Goal: Task Accomplishment & Management: Manage account settings

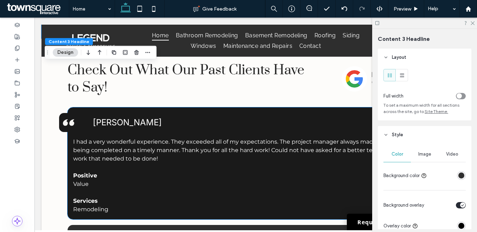
scroll to position [1354, 0]
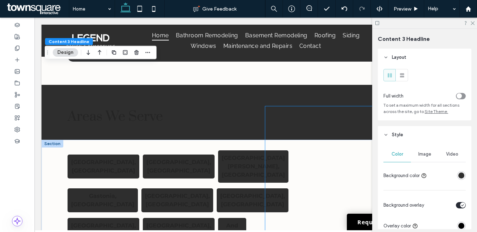
click at [283, 167] on div at bounding box center [354, 175] width 179 height 139
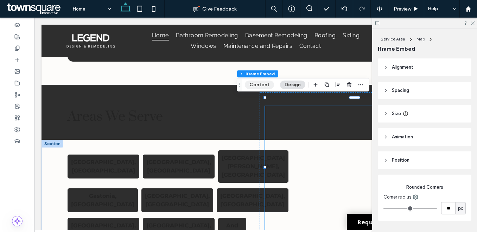
click at [267, 87] on button "Content" at bounding box center [259, 85] width 29 height 8
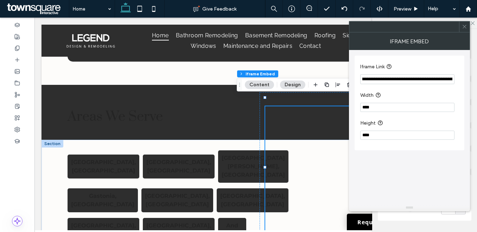
scroll to position [0, 163]
drag, startPoint x: 447, startPoint y: 81, endPoint x: 461, endPoint y: 79, distance: 13.8
click at [461, 79] on div "**********" at bounding box center [410, 103] width 110 height 95
paste input "*"
type input "**********"
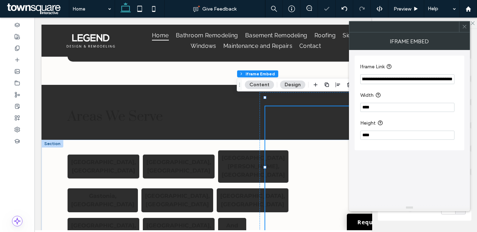
scroll to position [0, 0]
click at [463, 30] on span at bounding box center [464, 26] width 5 height 11
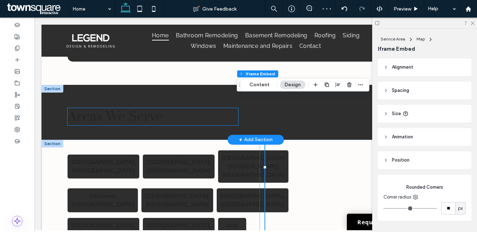
click at [135, 121] on span "Areas We Serve" at bounding box center [115, 116] width 95 height 17
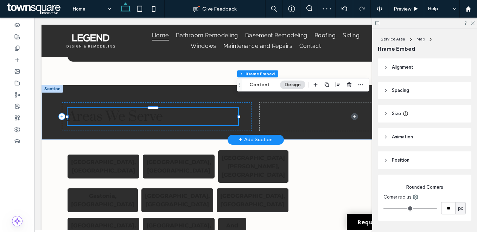
click at [135, 121] on div "Areas We Serve" at bounding box center [153, 116] width 171 height 17
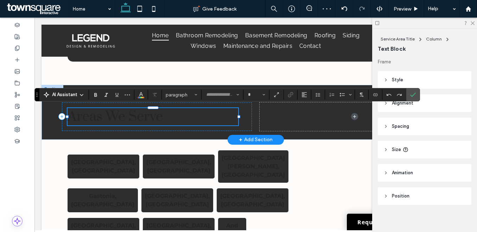
type input "*****"
type input "**"
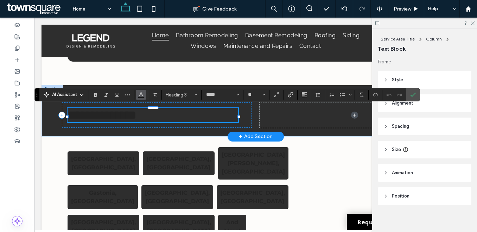
click at [141, 98] on span "Color" at bounding box center [141, 93] width 6 height 9
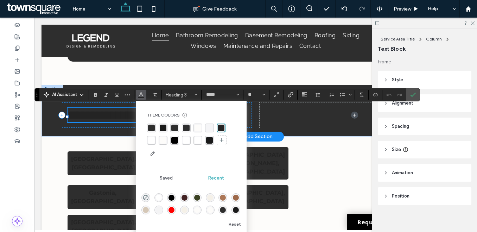
click at [149, 139] on div "rgba(255, 255, 255, 1)" at bounding box center [151, 140] width 7 height 7
click at [413, 95] on icon "Confirm" at bounding box center [413, 95] width 6 height 6
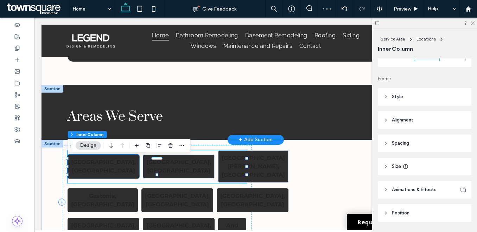
scroll to position [154, 0]
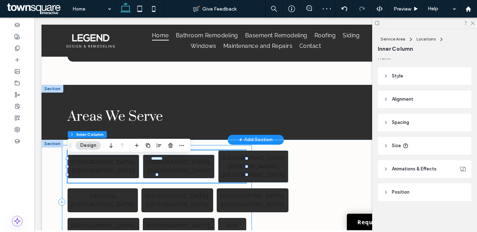
click at [229, 149] on div "Charlotte, NC Belmont, NC Mt Holly, NC Gastonia, NC Monroe, NC Concord, NC Hunt…" at bounding box center [157, 202] width 190 height 114
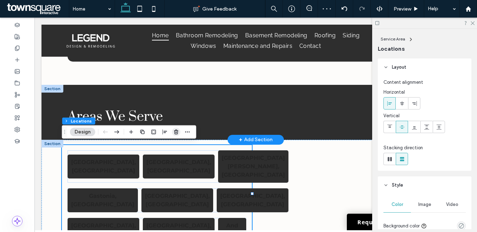
click at [175, 132] on icon "button" at bounding box center [176, 132] width 6 height 6
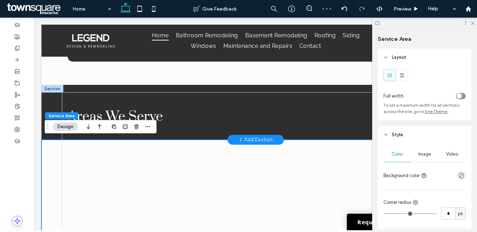
click at [55, 197] on div at bounding box center [256, 200] width 422 height 120
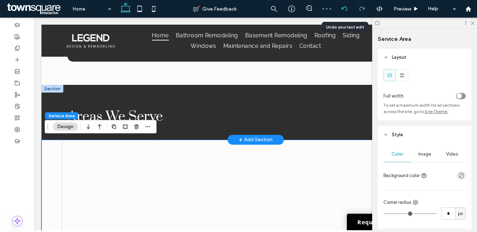
click at [345, 10] on icon at bounding box center [345, 9] width 6 height 6
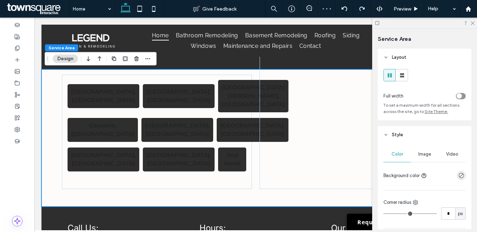
scroll to position [1428, 0]
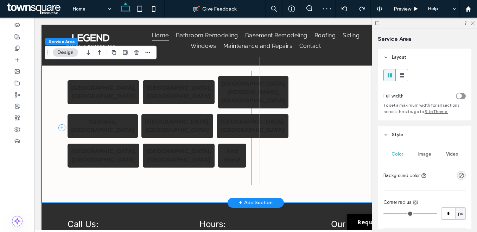
click at [150, 103] on div "Charlotte, NC Belmont, NC Mt Holly, NC Gastonia, NC Monroe, NC Concord, NC Hunt…" at bounding box center [157, 128] width 190 height 114
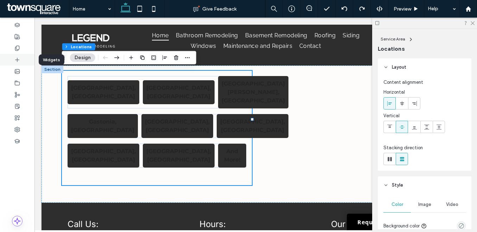
click at [16, 62] on icon at bounding box center [17, 60] width 6 height 6
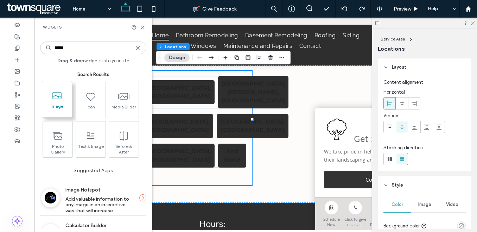
type input "*****"
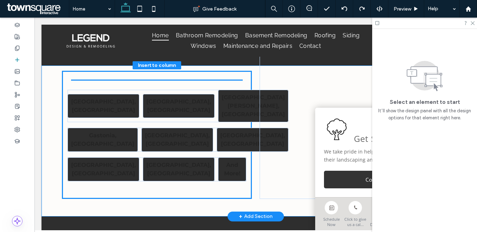
drag, startPoint x: 94, startPoint y: 118, endPoint x: 142, endPoint y: 73, distance: 66.0
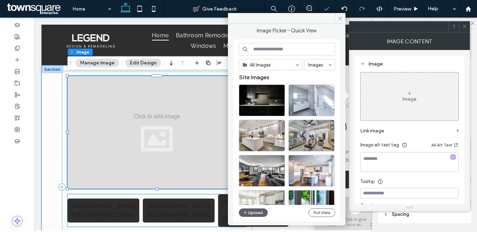
click at [85, 203] on strong "Charlotte, NC" at bounding box center [103, 210] width 65 height 15
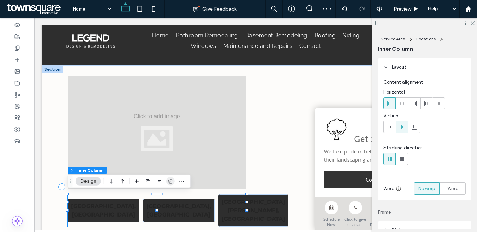
click at [171, 183] on use "button" at bounding box center [171, 181] width 4 height 5
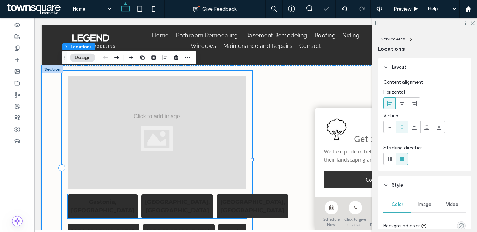
click at [170, 203] on strong "Monroe, NC" at bounding box center [177, 205] width 65 height 15
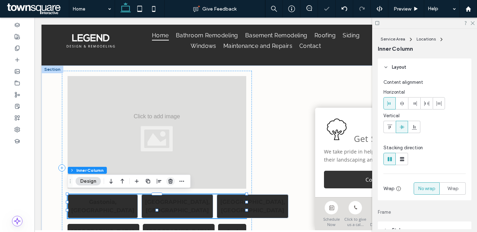
click at [172, 179] on icon "button" at bounding box center [171, 181] width 6 height 6
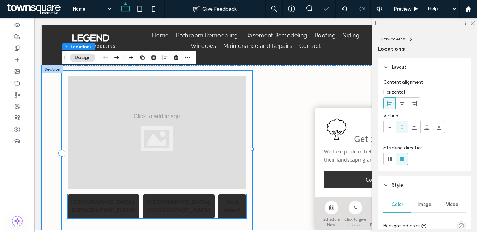
click at [166, 202] on strong "Mint Hill, NC" at bounding box center [178, 205] width 65 height 15
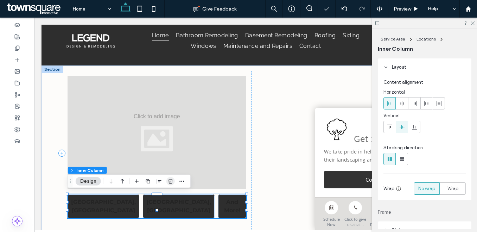
click at [171, 182] on use "button" at bounding box center [171, 181] width 4 height 5
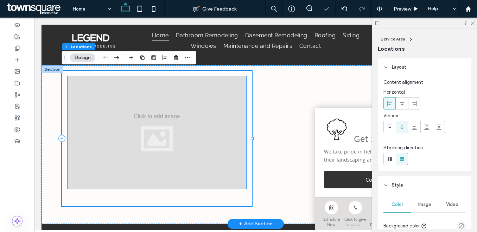
click at [164, 146] on div at bounding box center [157, 132] width 179 height 113
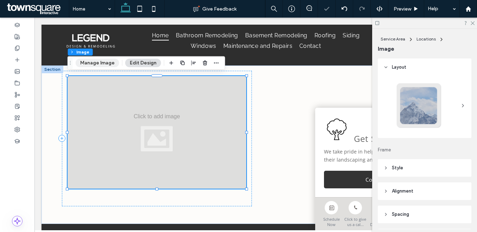
click at [100, 67] on button "Manage Image" at bounding box center [98, 63] width 44 height 8
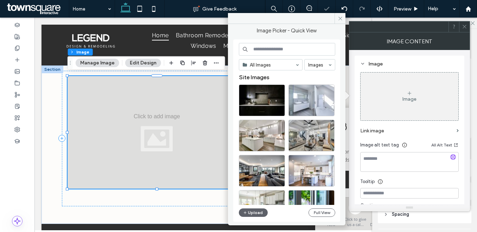
click at [271, 48] on input at bounding box center [287, 49] width 96 height 13
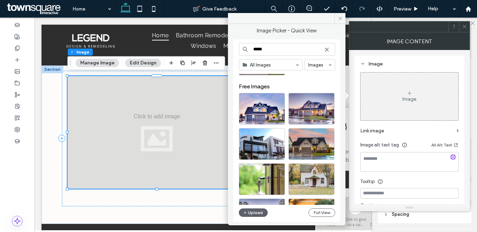
scroll to position [18, 0]
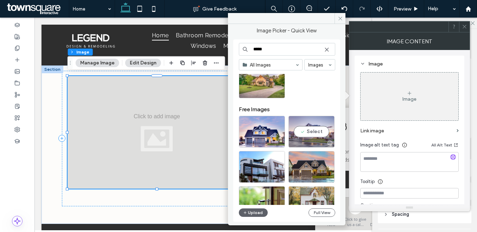
type input "*****"
click at [300, 133] on div "Select" at bounding box center [311, 132] width 46 height 32
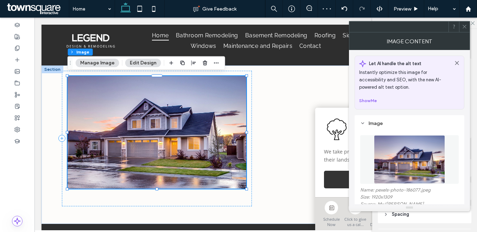
click at [466, 31] on span at bounding box center [464, 26] width 5 height 11
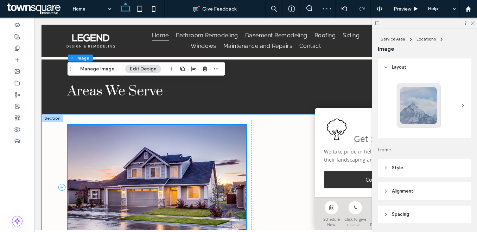
scroll to position [1370, 0]
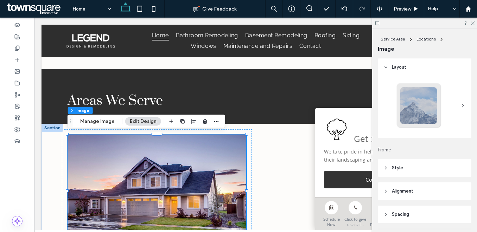
click at [473, 20] on div at bounding box center [424, 23] width 105 height 11
click at [104, 123] on button "Manage Image" at bounding box center [98, 121] width 44 height 8
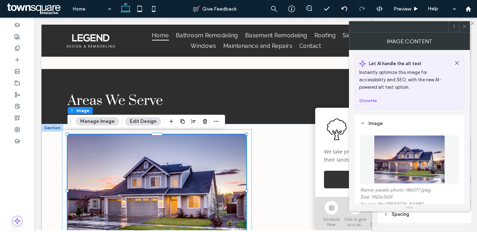
scroll to position [43, 0]
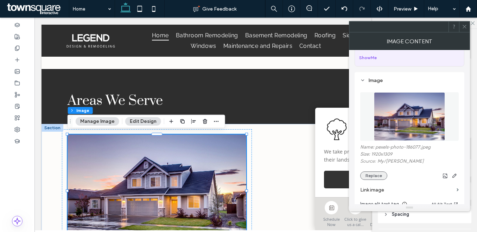
click at [373, 176] on button "Replace" at bounding box center [373, 175] width 27 height 8
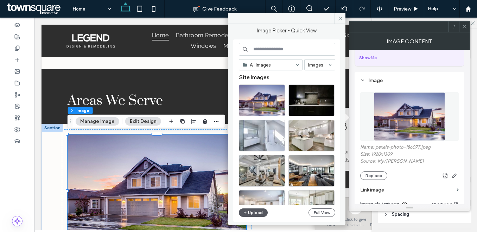
click at [255, 211] on button "Upload" at bounding box center [253, 212] width 29 height 8
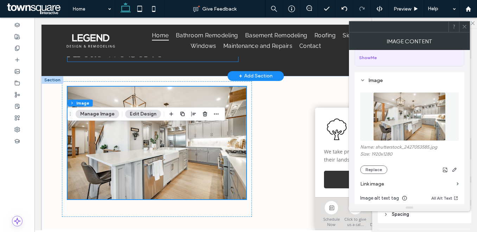
scroll to position [1431, 0]
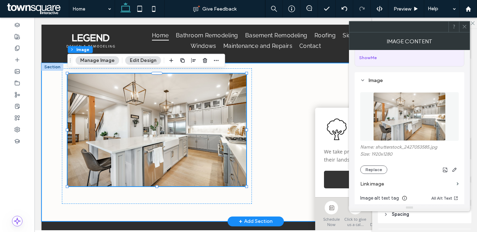
click at [264, 203] on div at bounding box center [256, 142] width 422 height 158
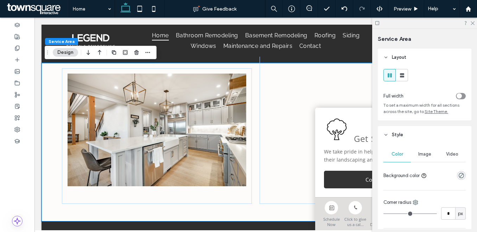
click at [473, 25] on div at bounding box center [424, 23] width 105 height 11
click at [472, 24] on use at bounding box center [473, 23] width 4 height 4
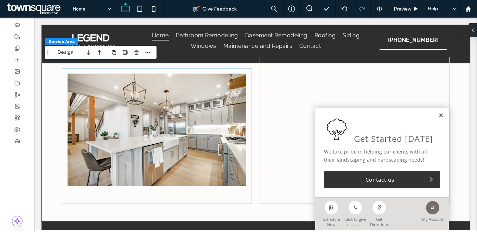
click at [440, 116] on link at bounding box center [440, 116] width 5 height 6
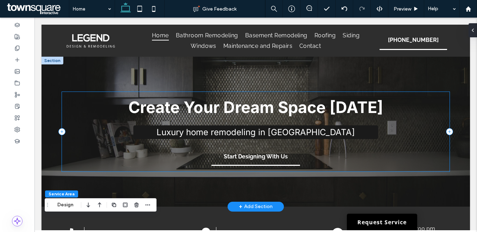
scroll to position [8, 0]
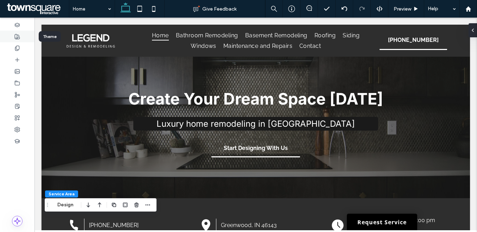
click at [18, 38] on use at bounding box center [17, 36] width 5 height 5
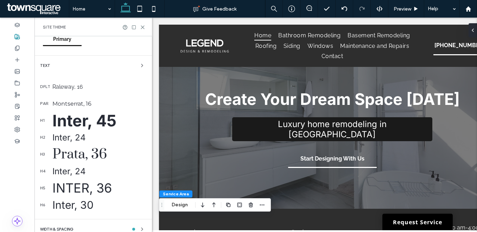
scroll to position [84, 0]
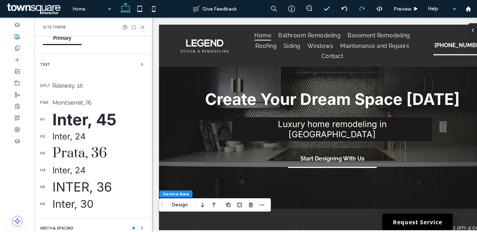
click at [68, 138] on div "Inter, 24" at bounding box center [99, 136] width 94 height 10
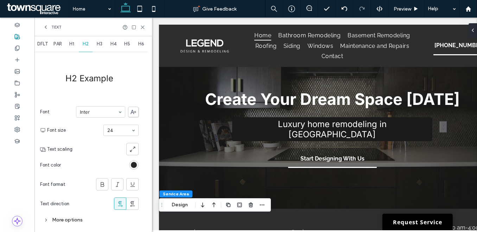
scroll to position [6, 0]
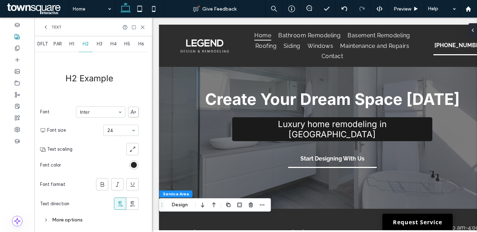
click at [99, 44] on span "H3" at bounding box center [100, 44] width 6 height 6
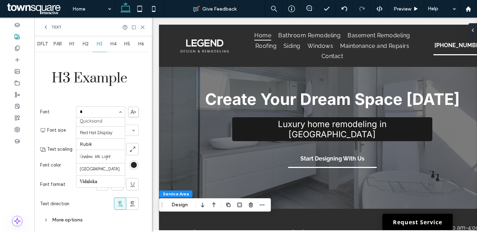
scroll to position [0, 0]
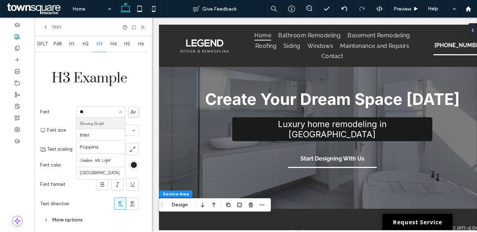
type input "***"
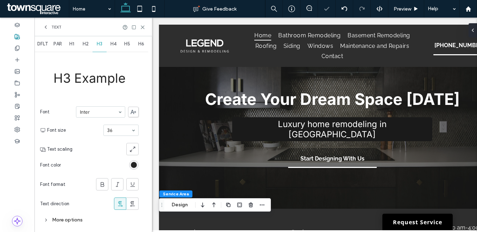
click at [112, 44] on span "H4" at bounding box center [113, 44] width 6 height 6
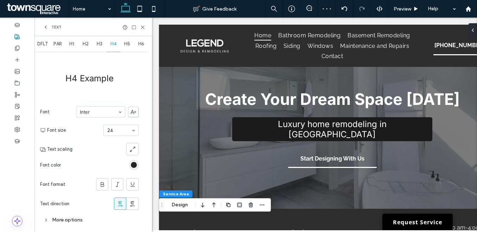
click at [126, 44] on span "H5" at bounding box center [127, 44] width 6 height 6
click at [140, 43] on span "H6" at bounding box center [141, 44] width 6 height 6
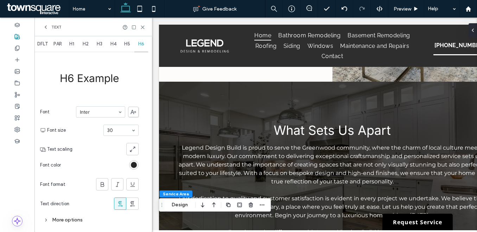
scroll to position [1056, 0]
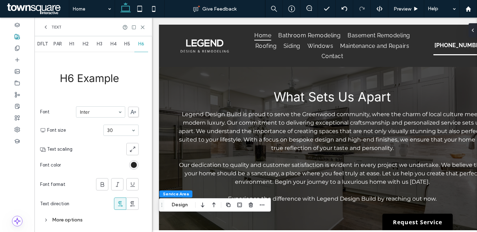
click at [142, 30] on div "Text" at bounding box center [93, 27] width 101 height 6
drag, startPoint x: 142, startPoint y: 29, endPoint x: 87, endPoint y: 21, distance: 55.5
click at [142, 29] on icon at bounding box center [142, 27] width 5 height 5
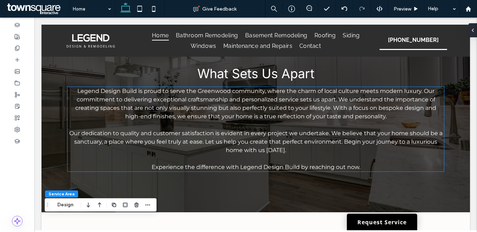
scroll to position [789, 0]
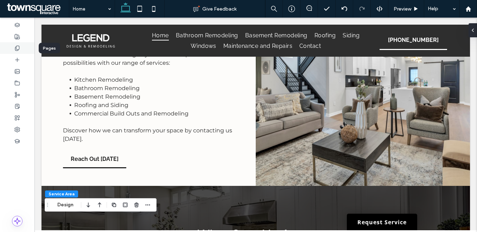
click at [12, 45] on div at bounding box center [17, 48] width 34 height 12
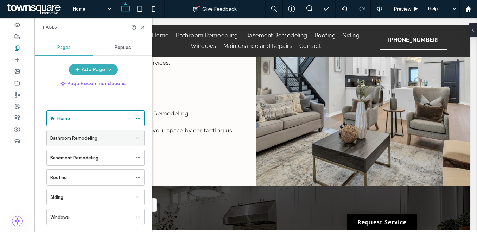
click at [81, 134] on div "Bathroom Remodeling" at bounding box center [91, 137] width 82 height 15
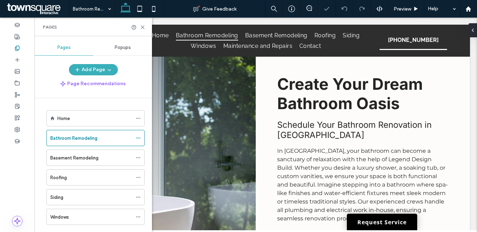
click at [146, 28] on div "Pages" at bounding box center [93, 27] width 118 height 19
click at [146, 27] on div "Pages" at bounding box center [93, 27] width 118 height 19
click at [144, 26] on icon at bounding box center [142, 27] width 5 height 5
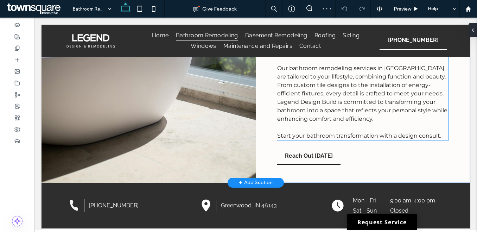
scroll to position [178, 0]
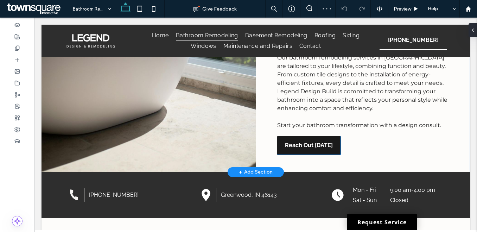
click at [316, 146] on span "Reach Out [DATE]" at bounding box center [309, 145] width 48 height 18
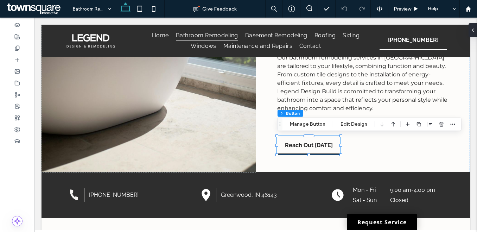
click at [288, 120] on div "Section Column Button Manage Button Edit Design" at bounding box center [369, 124] width 184 height 13
click at [292, 125] on button "Manage Button" at bounding box center [307, 124] width 45 height 8
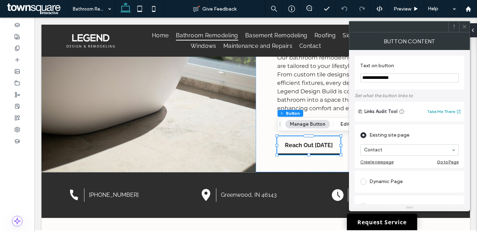
click at [375, 73] on input "**********" at bounding box center [409, 77] width 99 height 9
paste input "********"
click at [375, 79] on input "**********" at bounding box center [409, 77] width 99 height 9
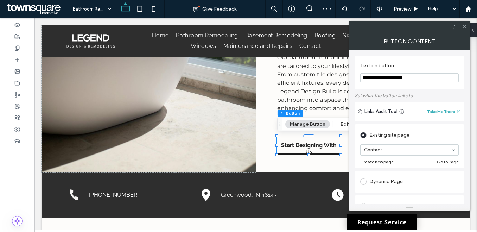
click at [375, 79] on input "**********" at bounding box center [409, 77] width 99 height 9
type input "**********"
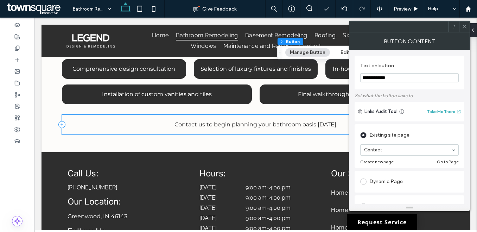
scroll to position [488, 0]
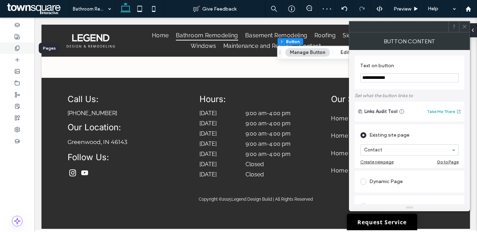
click at [19, 51] on div at bounding box center [17, 48] width 34 height 12
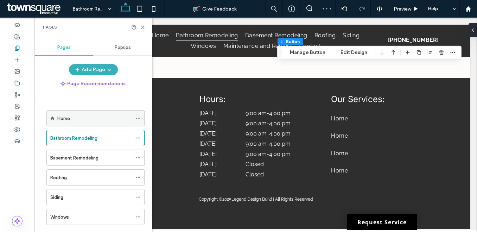
click at [61, 122] on label "Home" at bounding box center [63, 118] width 13 height 12
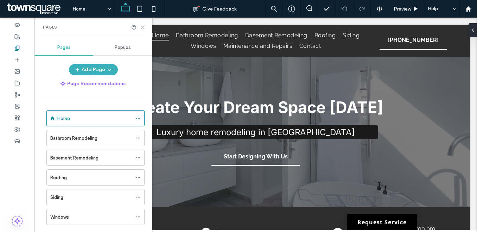
click at [142, 28] on icon at bounding box center [142, 27] width 5 height 5
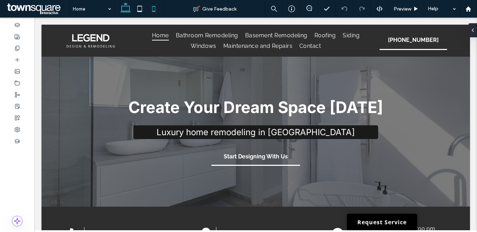
click at [150, 13] on icon at bounding box center [154, 9] width 14 height 14
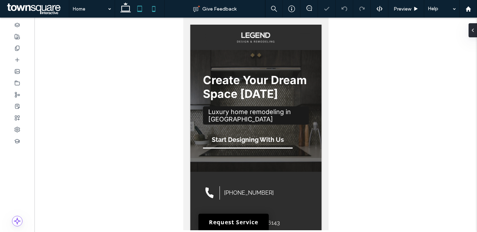
click at [142, 9] on icon at bounding box center [140, 9] width 14 height 14
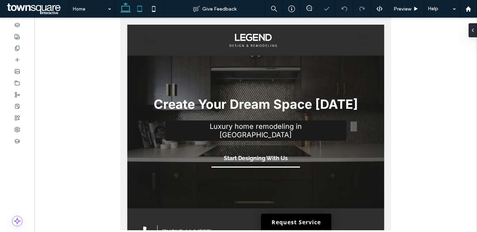
click at [128, 10] on icon at bounding box center [126, 9] width 14 height 14
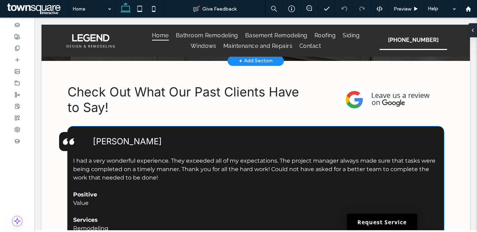
scroll to position [1102, 0]
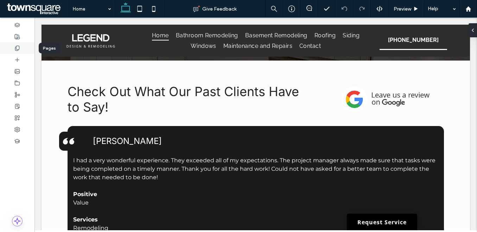
click at [21, 47] on div at bounding box center [17, 48] width 34 height 12
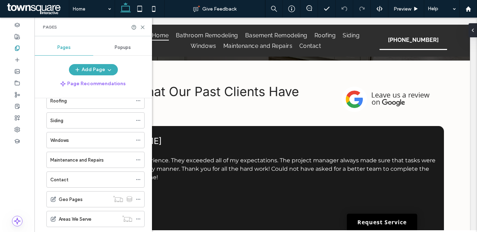
scroll to position [93, 0]
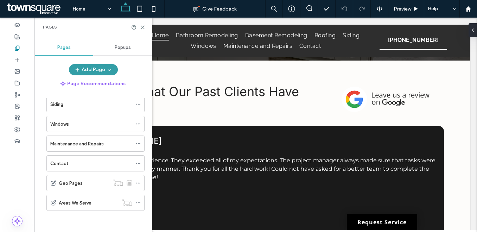
click at [98, 72] on button "Add Page" at bounding box center [93, 69] width 49 height 11
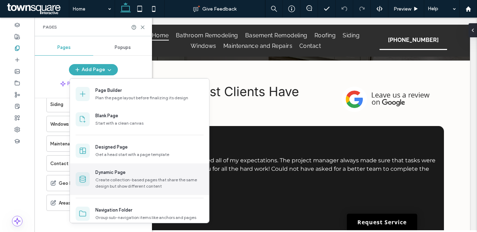
scroll to position [13, 0]
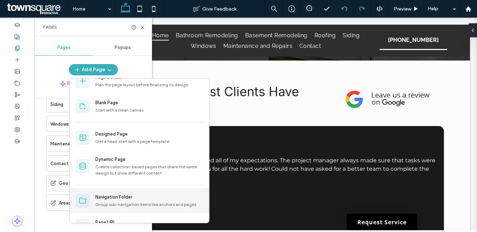
click at [147, 199] on div "Navigation Folder" at bounding box center [149, 197] width 108 height 7
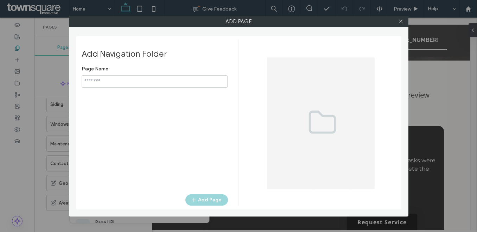
click at [164, 83] on input "notEmpty" at bounding box center [155, 81] width 146 height 12
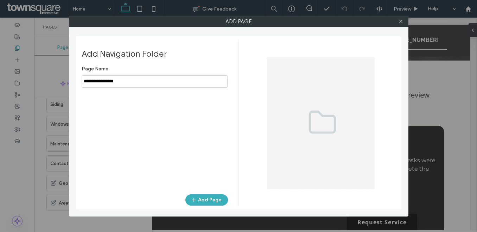
type input "**********"
click at [208, 198] on button "Add Page" at bounding box center [206, 199] width 43 height 11
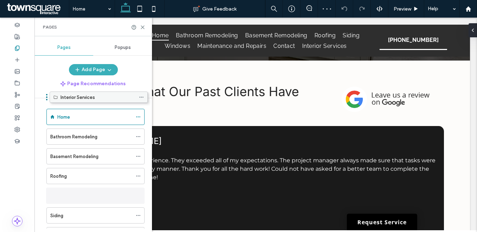
scroll to position [0, 0]
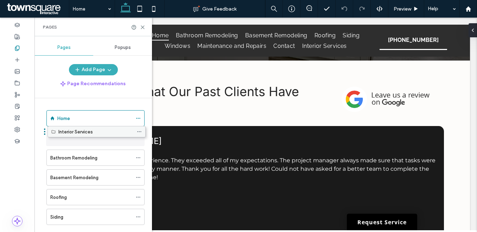
drag, startPoint x: 84, startPoint y: 219, endPoint x: 85, endPoint y: 131, distance: 88.3
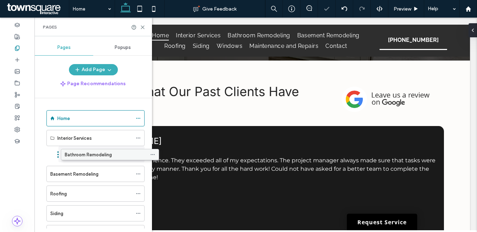
drag, startPoint x: 75, startPoint y: 151, endPoint x: 90, endPoint y: 151, distance: 15.5
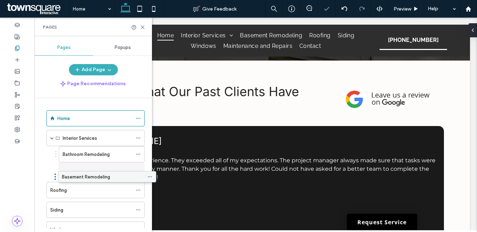
drag, startPoint x: 82, startPoint y: 170, endPoint x: 94, endPoint y: 176, distance: 12.8
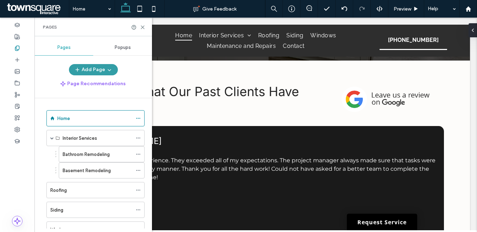
click at [97, 69] on button "Add Page" at bounding box center [93, 69] width 49 height 11
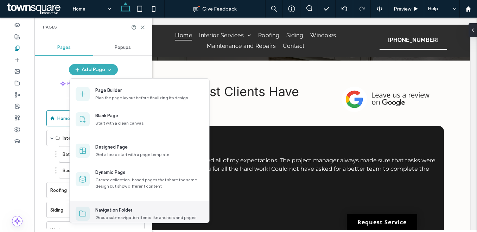
click at [122, 211] on div "Navigation Folder" at bounding box center [113, 210] width 37 height 7
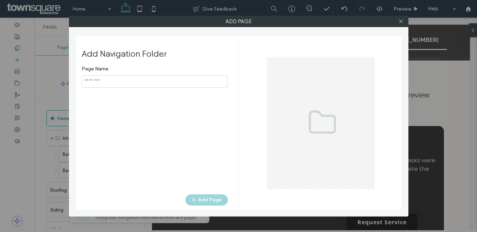
click at [124, 80] on input "notEmpty" at bounding box center [155, 81] width 146 height 12
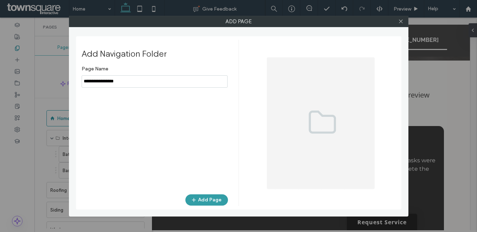
type input "**********"
click at [199, 203] on button "Add Page" at bounding box center [206, 199] width 43 height 11
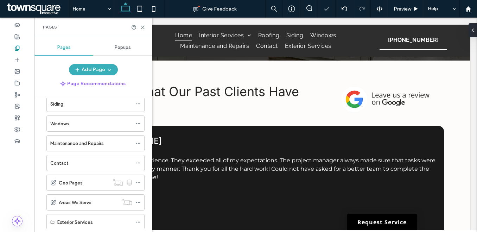
scroll to position [108, 0]
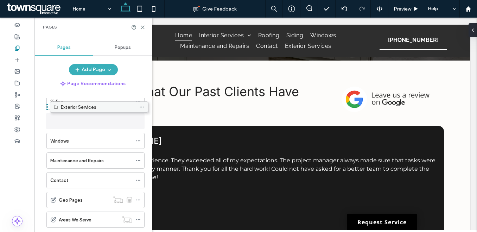
drag, startPoint x: 71, startPoint y: 218, endPoint x: 74, endPoint y: 108, distance: 110.2
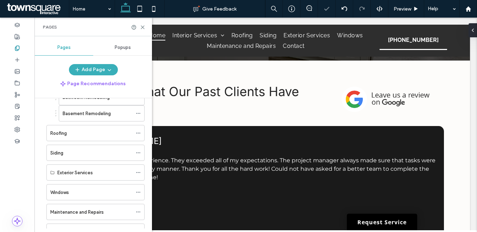
scroll to position [57, 0]
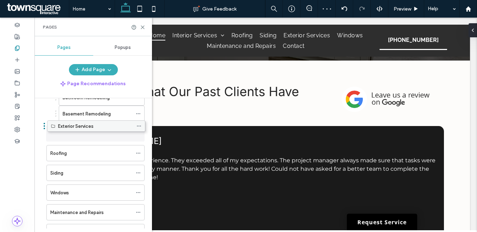
drag, startPoint x: 65, startPoint y: 171, endPoint x: 65, endPoint y: 127, distance: 44.0
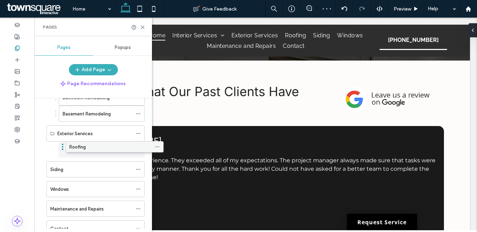
drag, startPoint x: 65, startPoint y: 152, endPoint x: 84, endPoint y: 148, distance: 19.7
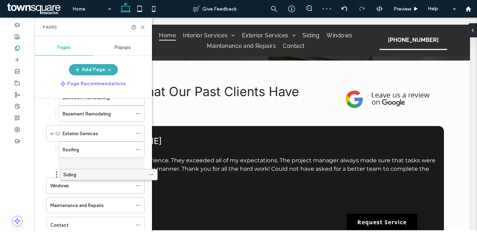
drag, startPoint x: 78, startPoint y: 164, endPoint x: 91, endPoint y: 171, distance: 15.1
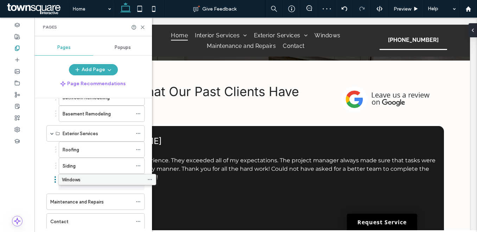
drag, startPoint x: 83, startPoint y: 180, endPoint x: 94, endPoint y: 177, distance: 12.1
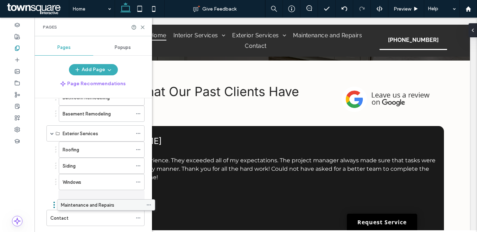
drag, startPoint x: 84, startPoint y: 198, endPoint x: 95, endPoint y: 203, distance: 12.0
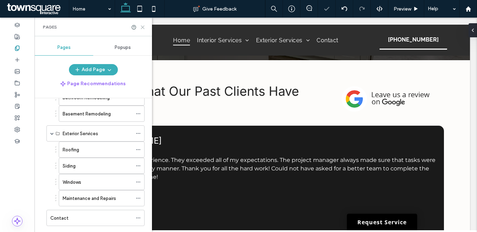
click at [141, 27] on icon at bounding box center [142, 27] width 5 height 5
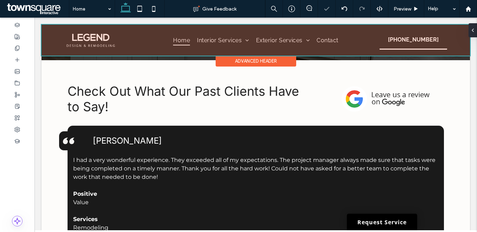
click at [205, 39] on div at bounding box center [256, 40] width 429 height 31
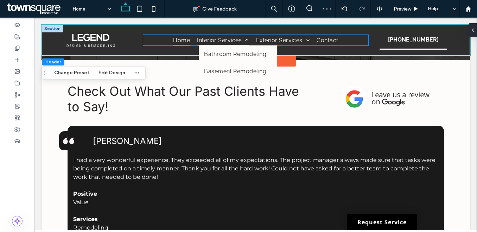
click at [223, 39] on span "Interior Services" at bounding box center [223, 40] width 52 height 10
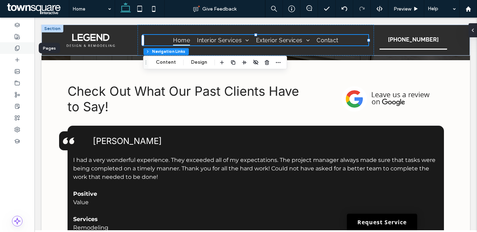
click at [18, 43] on div at bounding box center [17, 48] width 34 height 12
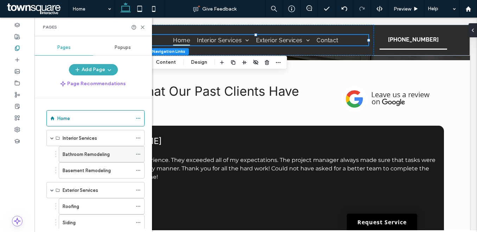
click at [138, 154] on icon at bounding box center [138, 154] width 5 height 5
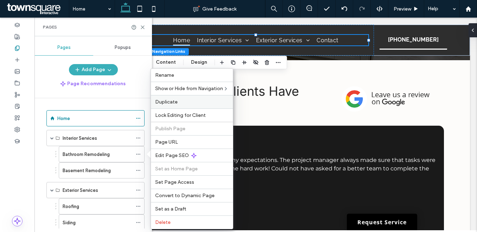
click at [168, 105] on div "Duplicate" at bounding box center [192, 101] width 82 height 13
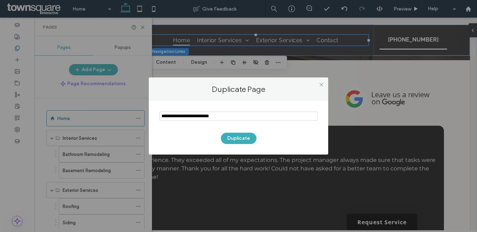
click at [206, 116] on input "notEmpty" at bounding box center [238, 116] width 158 height 9
paste input "**********"
type input "**********"
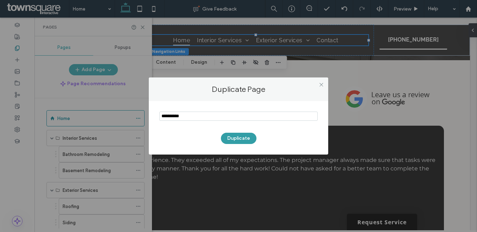
click at [230, 140] on button "Duplicate" at bounding box center [239, 138] width 36 height 11
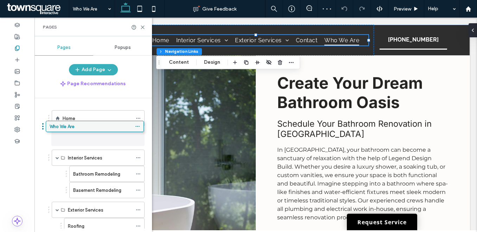
drag, startPoint x: 81, startPoint y: 198, endPoint x: 81, endPoint y: 132, distance: 65.8
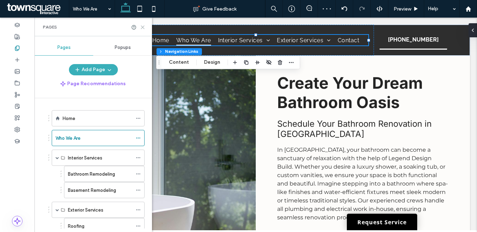
click at [142, 27] on icon at bounding box center [142, 27] width 5 height 5
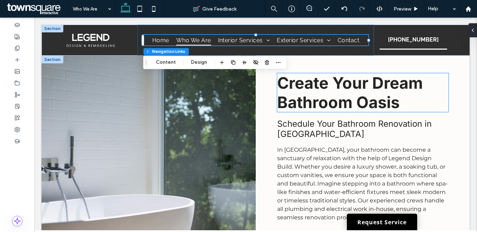
click at [305, 80] on span "Create Your Dream Bathroom Oasis" at bounding box center [350, 92] width 146 height 39
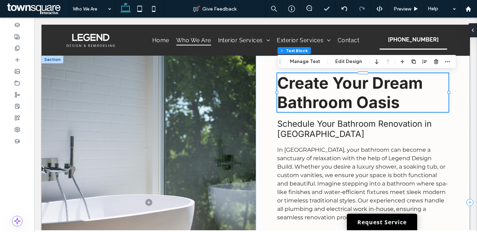
click at [305, 80] on span "Create Your Dream Bathroom Oasis" at bounding box center [350, 92] width 146 height 39
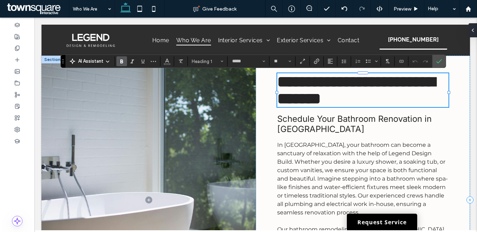
paste div
type input "**"
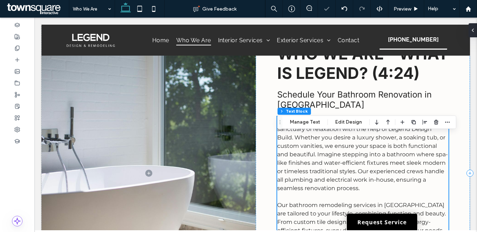
scroll to position [12, 0]
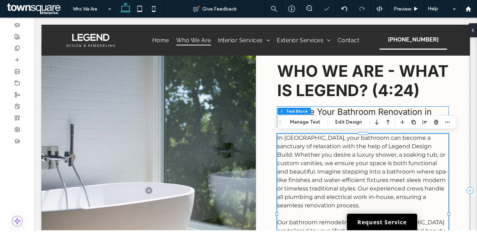
click at [323, 110] on span "Schedule Your Bathroom Renovation in Indianapolis" at bounding box center [354, 117] width 154 height 20
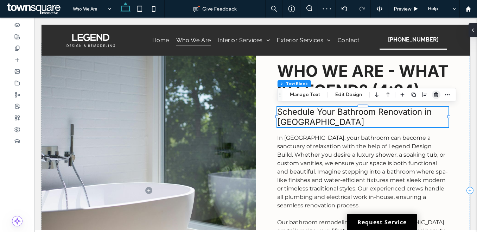
click at [433, 93] on icon "button" at bounding box center [436, 95] width 6 height 6
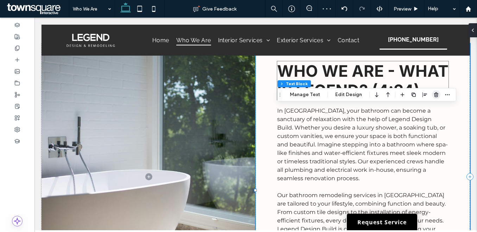
scroll to position [0, 0]
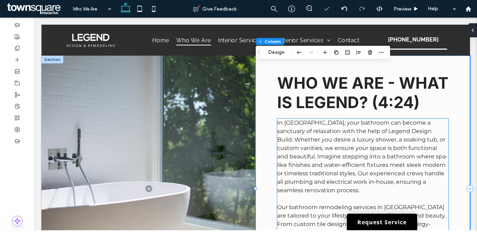
click at [379, 129] on span "In Indianapolis, your bathroom can become a sanctuary of relaxation with the he…" at bounding box center [362, 156] width 171 height 74
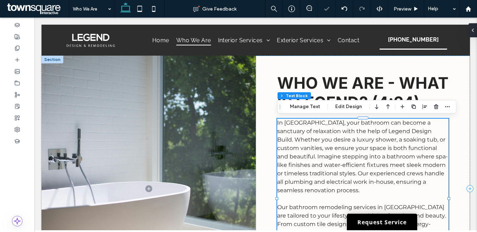
click at [379, 129] on span "In Indianapolis, your bathroom can become a sanctuary of relaxation with the he…" at bounding box center [362, 156] width 171 height 74
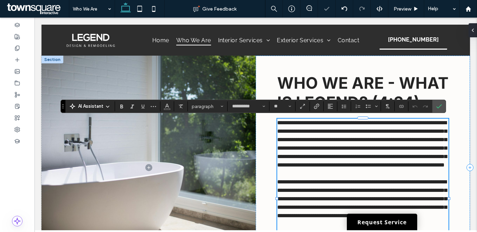
paste div
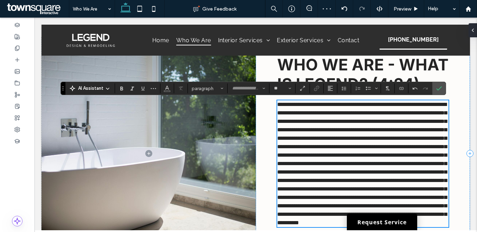
scroll to position [18, 0]
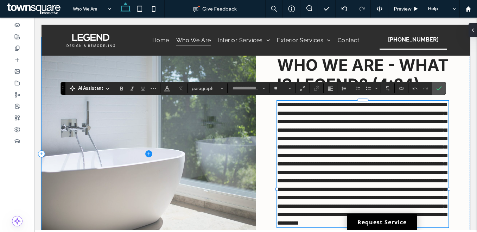
click at [205, 116] on span at bounding box center [149, 154] width 214 height 232
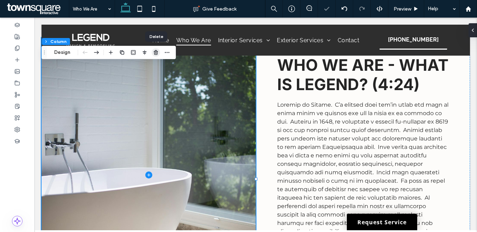
click at [156, 53] on icon "button" at bounding box center [156, 53] width 6 height 6
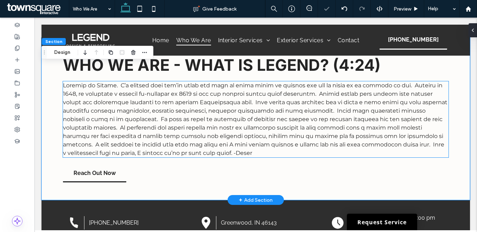
scroll to position [0, 0]
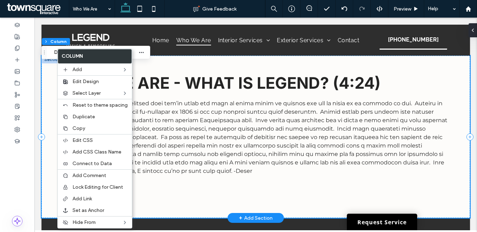
click at [48, 78] on div "WHO WE ARE - WHAT IS LEGEND? (4:24) Reach Out Now" at bounding box center [256, 137] width 429 height 162
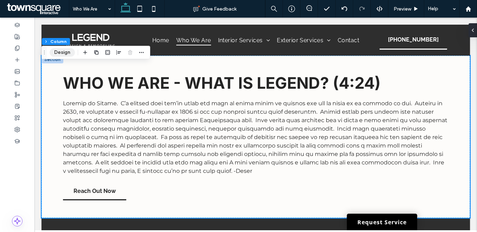
click at [68, 52] on button "Design" at bounding box center [62, 52] width 25 height 8
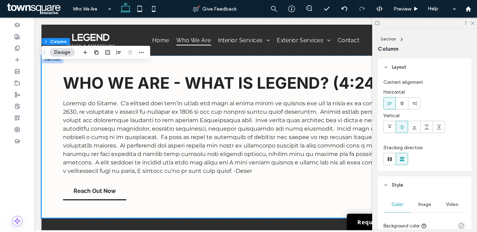
click at [428, 197] on div "Image" at bounding box center [424, 204] width 27 height 15
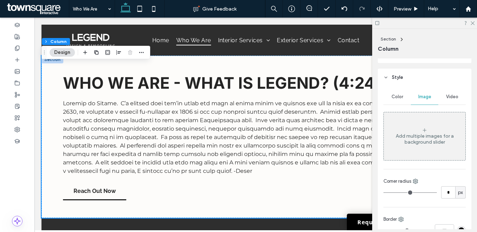
scroll to position [119, 0]
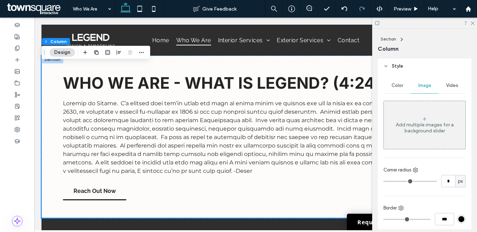
click at [414, 136] on div "Add multiple images for a background slider" at bounding box center [425, 125] width 82 height 46
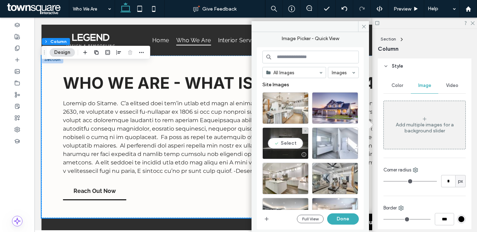
click at [290, 142] on div "Select" at bounding box center [285, 143] width 46 height 32
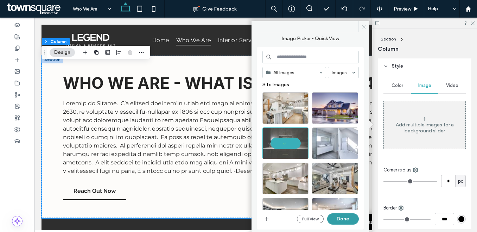
click at [354, 218] on button "Done" at bounding box center [343, 218] width 32 height 11
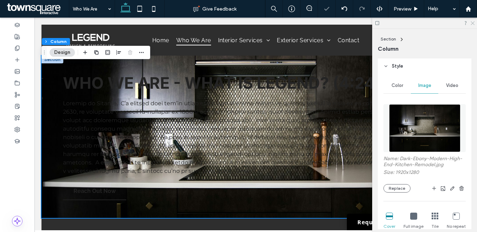
click at [472, 23] on icon at bounding box center [472, 22] width 5 height 5
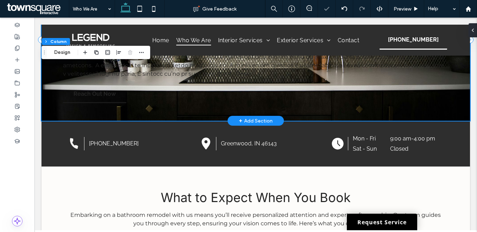
scroll to position [99, 0]
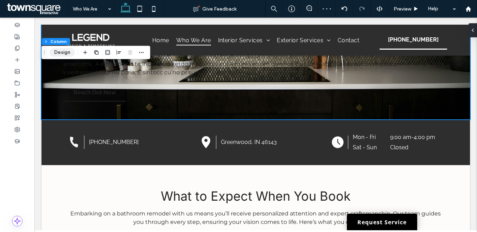
click at [58, 50] on button "Design" at bounding box center [62, 52] width 25 height 8
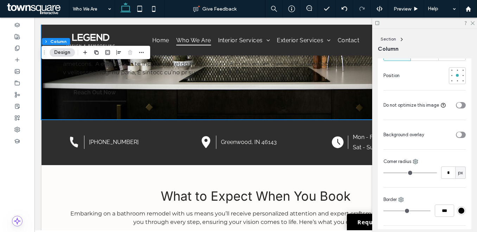
scroll to position [329, 0]
click at [457, 136] on div "toggle" at bounding box center [459, 133] width 5 height 5
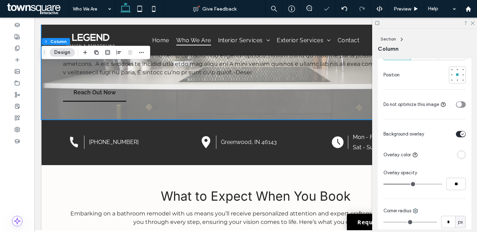
click at [460, 152] on div "rgba(255, 255, 255, 1)" at bounding box center [461, 155] width 6 height 6
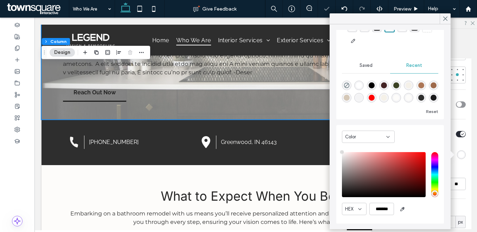
type input "*******"
drag, startPoint x: 376, startPoint y: 164, endPoint x: 333, endPoint y: 216, distance: 67.7
click at [333, 216] on div "Theme Colors Save time with Theme Colors Create a color palette to instantly ad…" at bounding box center [390, 126] width 121 height 205
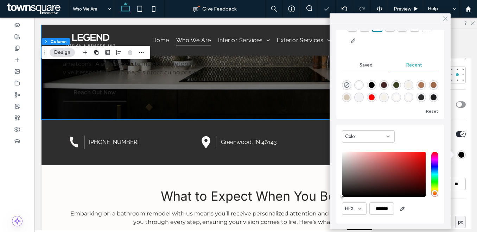
click at [446, 19] on use at bounding box center [446, 19] width 4 height 4
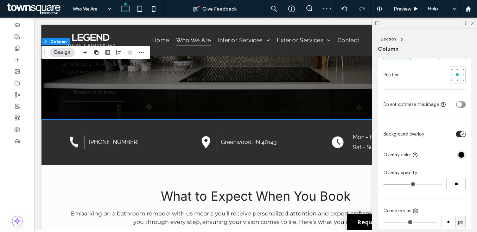
type input "**"
click at [424, 184] on input "range" at bounding box center [412, 184] width 59 height 1
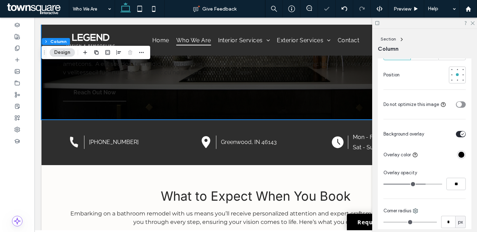
type input "**"
click at [427, 184] on input "range" at bounding box center [412, 184] width 59 height 1
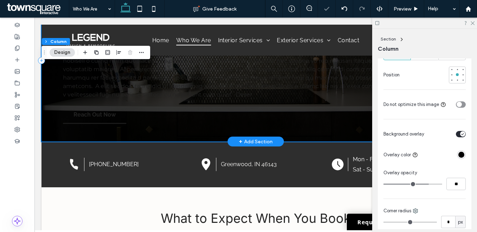
scroll to position [0, 0]
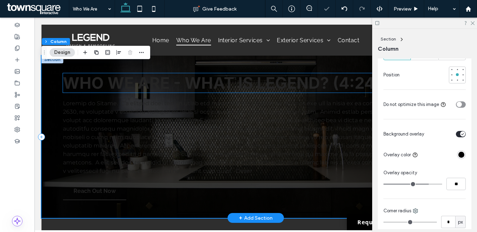
click at [224, 85] on span "WHO WE ARE - WHAT IS LEGEND? (4:24)" at bounding box center [222, 82] width 318 height 19
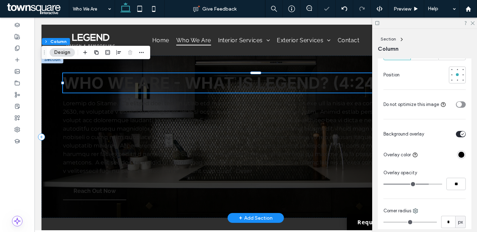
click at [224, 85] on span "WHO WE ARE - WHAT IS LEGEND? (4:24)" at bounding box center [222, 82] width 318 height 19
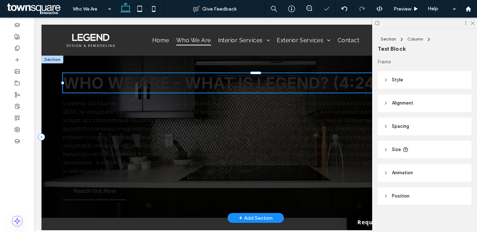
type input "*****"
type input "**"
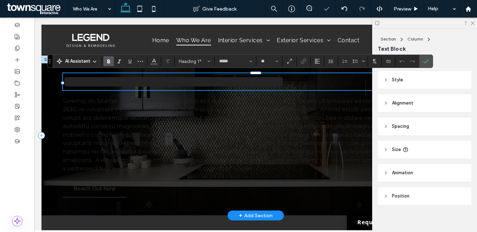
click at [172, 87] on span "**********" at bounding box center [173, 81] width 221 height 15
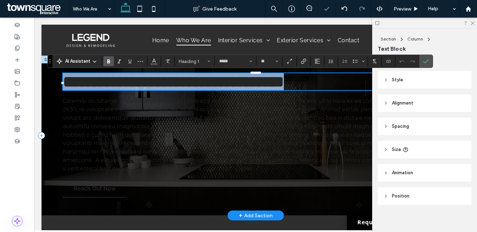
click at [172, 87] on span "**********" at bounding box center [173, 81] width 221 height 15
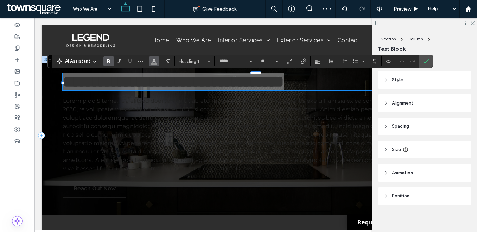
click at [155, 63] on icon "Color" at bounding box center [154, 61] width 6 height 6
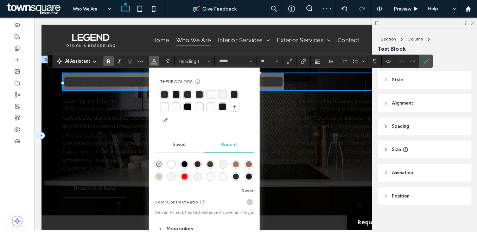
click at [164, 110] on div "rgba(255, 255, 255, 1)" at bounding box center [164, 106] width 9 height 9
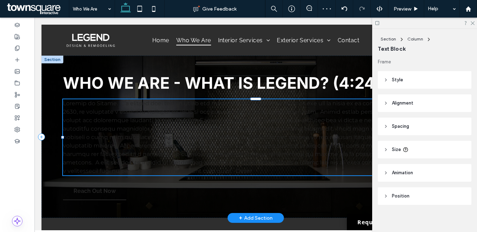
scroll to position [4, 0]
click at [135, 113] on span at bounding box center [255, 137] width 385 height 74
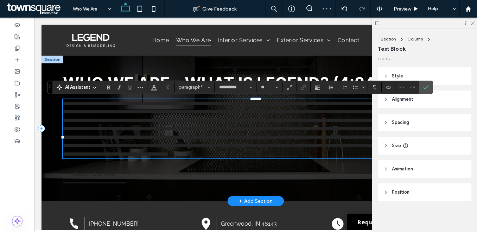
click at [135, 113] on span at bounding box center [253, 129] width 381 height 56
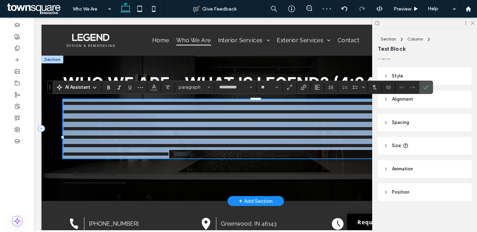
click at [135, 113] on span at bounding box center [253, 129] width 381 height 56
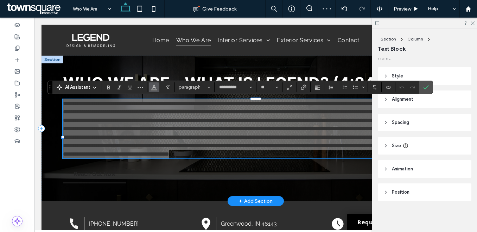
click at [156, 87] on icon "Color" at bounding box center [154, 87] width 6 height 6
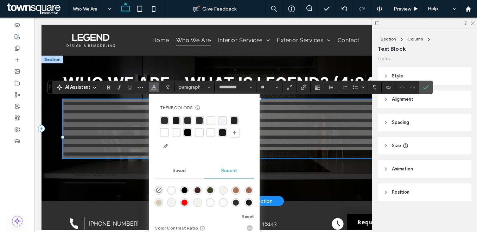
click at [166, 132] on div "rgba(255, 255, 255, 1)" at bounding box center [164, 132] width 7 height 7
click at [426, 86] on icon "Confirm" at bounding box center [426, 87] width 6 height 6
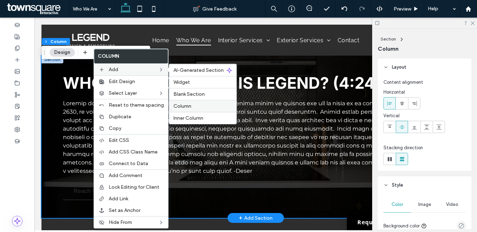
click at [182, 107] on span "Column" at bounding box center [182, 106] width 18 height 6
type input "**"
type input "***"
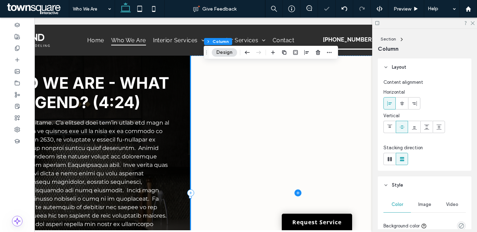
scroll to position [0, 66]
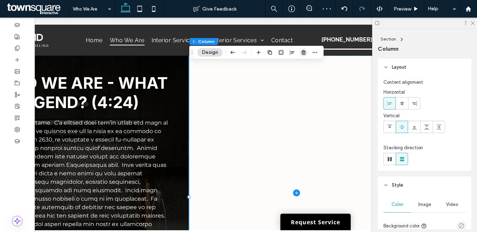
click at [303, 55] on use "button" at bounding box center [304, 52] width 4 height 5
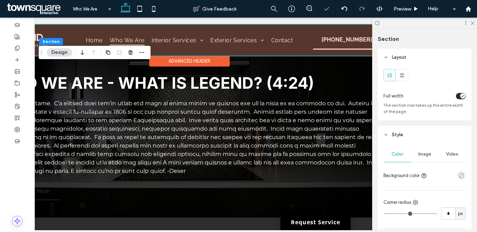
click at [224, 65] on div "Advanced Header" at bounding box center [189, 61] width 81 height 11
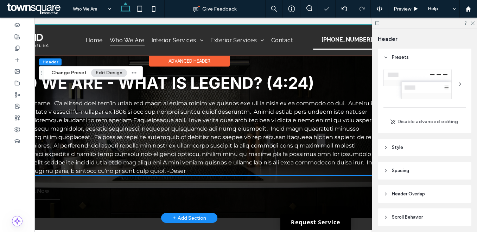
scroll to position [0, 0]
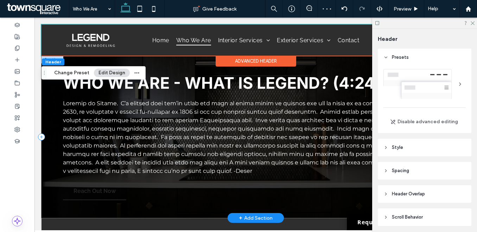
click at [50, 95] on div "WHO WE ARE - WHAT IS LEGEND? (4:24) Reach Out Now" at bounding box center [256, 137] width 429 height 162
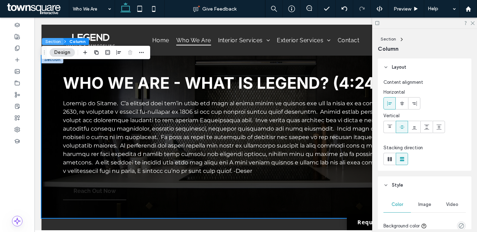
click at [55, 41] on button "Section" at bounding box center [53, 41] width 22 height 7
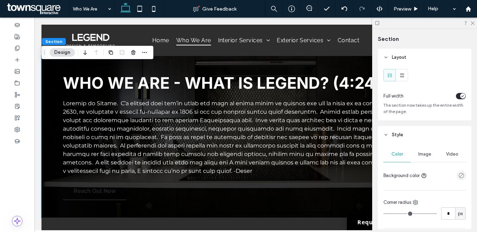
click at [460, 95] on div "toggle" at bounding box center [462, 95] width 5 height 5
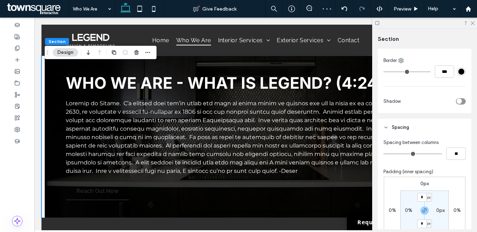
scroll to position [189, 0]
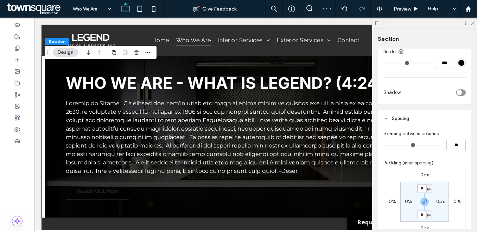
click at [423, 186] on input "*" at bounding box center [421, 188] width 9 height 9
type input "**"
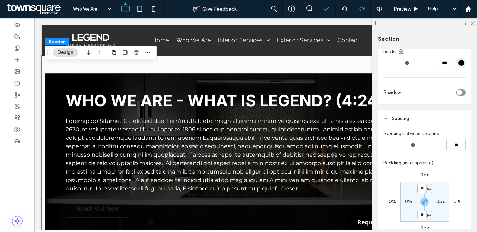
click at [423, 191] on input "**" at bounding box center [421, 188] width 9 height 9
type input "*"
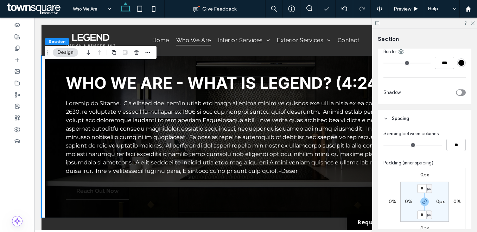
click at [406, 200] on label "0%" at bounding box center [408, 201] width 7 height 6
type input "*"
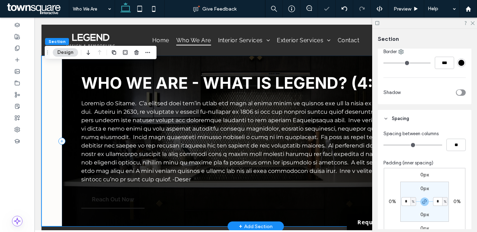
click at [69, 111] on div "WHO WE ARE - WHAT IS LEGEND? (4:24) Reach Out Now" at bounding box center [256, 141] width 388 height 171
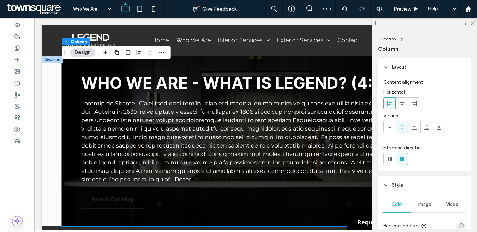
click at [429, 207] on span "Image" at bounding box center [424, 205] width 13 height 6
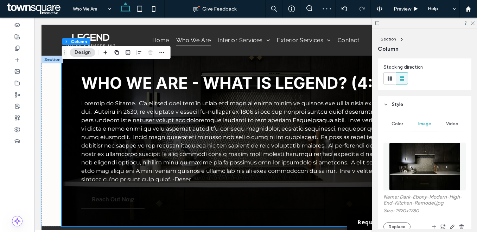
scroll to position [81, 0]
click at [460, 223] on icon "button" at bounding box center [462, 226] width 6 height 6
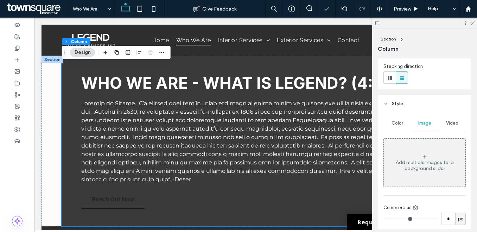
click at [394, 125] on span "Color" at bounding box center [398, 123] width 12 height 6
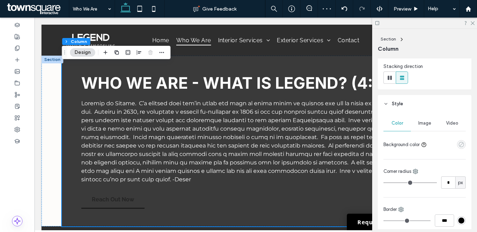
click at [462, 144] on use "empty color" at bounding box center [461, 144] width 5 height 5
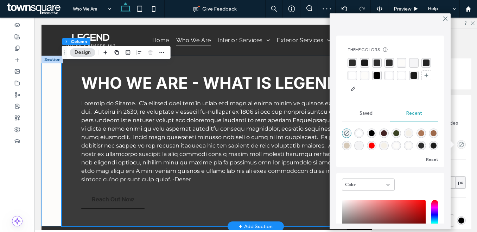
click at [54, 89] on div "WHO WE ARE - WHAT IS LEGEND? (4:24) Reach Out Now" at bounding box center [256, 141] width 422 height 171
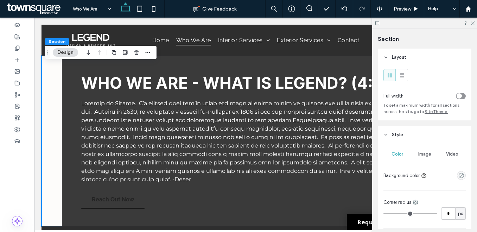
click at [421, 157] on span "Image" at bounding box center [424, 154] width 13 height 6
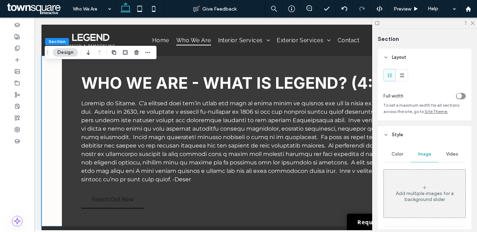
click at [421, 192] on div "Add multiple images for a background slider" at bounding box center [425, 196] width 82 height 12
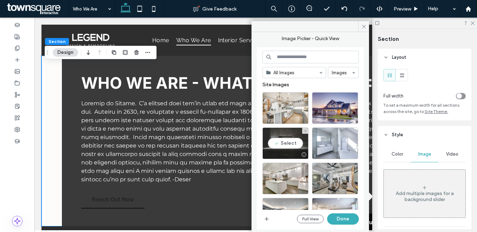
click at [283, 144] on div "Select" at bounding box center [285, 143] width 46 height 32
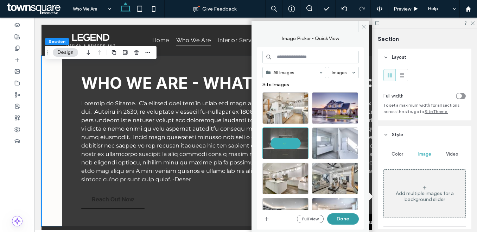
click at [345, 214] on button "Done" at bounding box center [343, 218] width 32 height 11
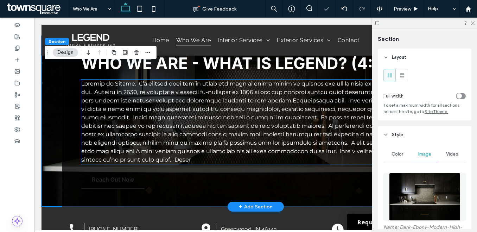
scroll to position [23, 0]
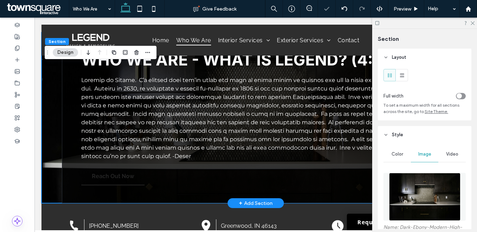
click at [54, 146] on div "WHO WE ARE - WHAT IS LEGEND? (4:24) Reach Out Now" at bounding box center [256, 117] width 422 height 171
click at [74, 162] on div "WHO WE ARE - WHAT IS LEGEND? (4:24) Reach Out Now" at bounding box center [256, 117] width 388 height 171
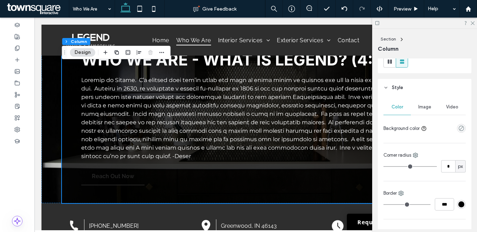
scroll to position [73, 0]
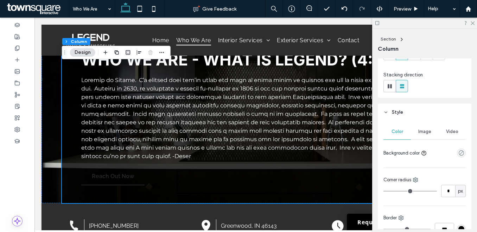
click at [430, 132] on span "Image" at bounding box center [424, 132] width 13 height 6
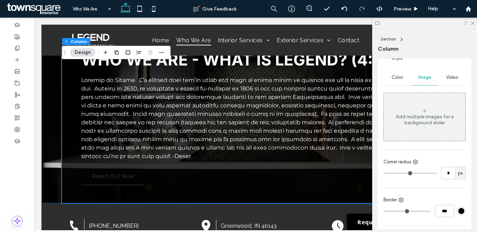
scroll to position [127, 0]
click at [395, 76] on span "Color" at bounding box center [398, 77] width 12 height 6
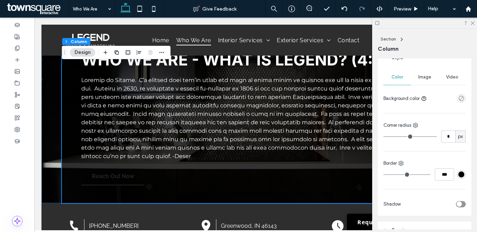
click at [418, 140] on div "* px" at bounding box center [424, 136] width 82 height 12
click at [428, 74] on div "Image" at bounding box center [424, 76] width 27 height 15
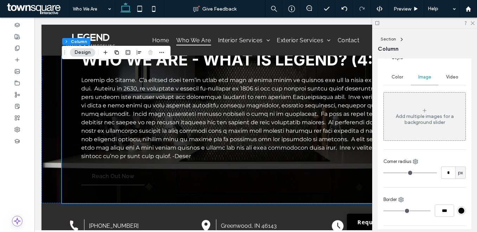
click at [435, 118] on div "Add multiple images for a background slider" at bounding box center [425, 119] width 82 height 12
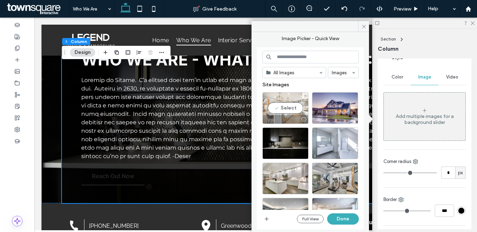
click at [280, 109] on div "Select" at bounding box center [285, 108] width 46 height 32
click at [351, 219] on button "Done" at bounding box center [343, 218] width 32 height 11
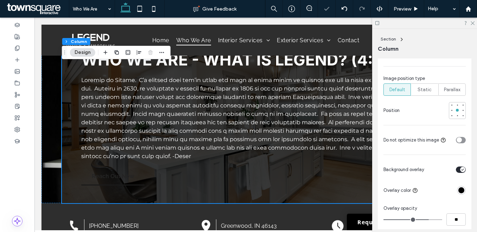
scroll to position [296, 0]
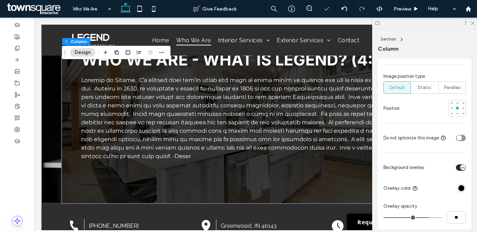
click at [462, 166] on icon "toggle" at bounding box center [462, 167] width 3 height 2
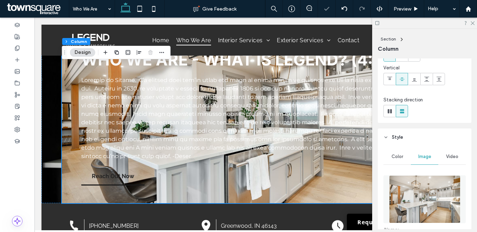
scroll to position [103, 0]
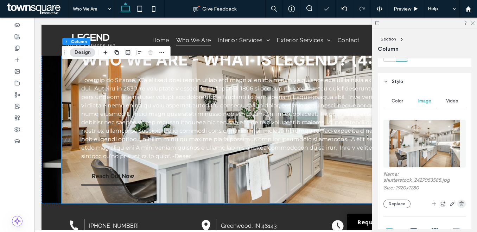
click at [459, 204] on icon "button" at bounding box center [462, 204] width 6 height 6
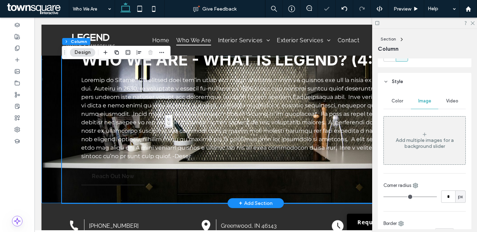
click at [50, 133] on div "WHO WE ARE - WHAT IS LEGEND? (4:24) Reach Out Now" at bounding box center [256, 117] width 422 height 171
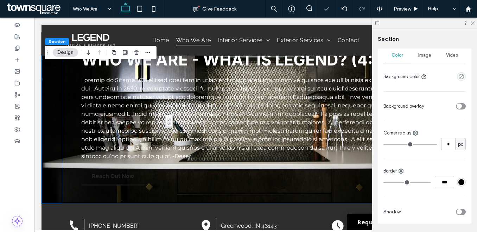
scroll to position [100, 0]
click at [457, 105] on div "toggle" at bounding box center [459, 104] width 5 height 5
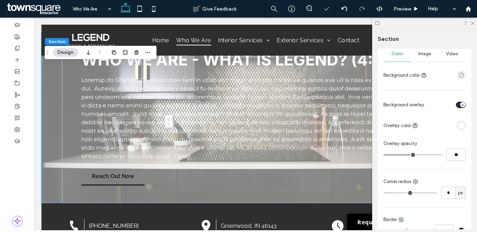
click at [458, 125] on div "rgba(255, 255, 255, 1)" at bounding box center [461, 125] width 6 height 6
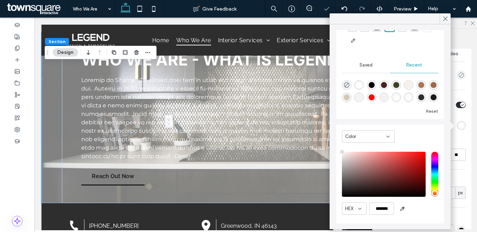
type input "*******"
drag, startPoint x: 393, startPoint y: 190, endPoint x: 312, endPoint y: 224, distance: 88.0
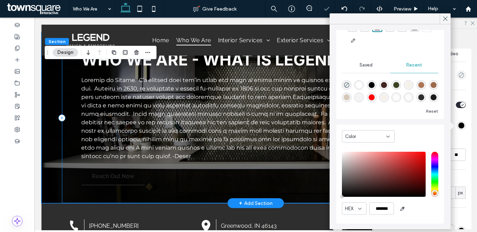
click at [300, 185] on div "WHO WE ARE - WHAT IS LEGEND? (4:24) Reach Out Now" at bounding box center [256, 117] width 388 height 171
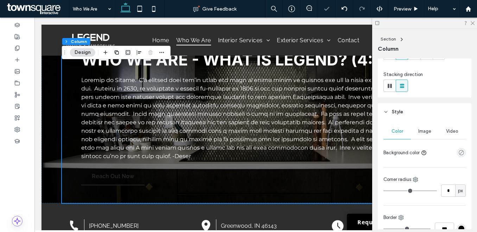
scroll to position [75, 0]
click at [429, 133] on div "Image" at bounding box center [424, 129] width 27 height 15
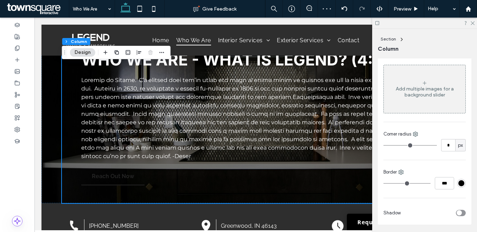
scroll to position [157, 0]
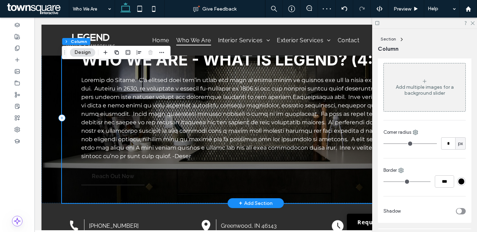
click at [185, 182] on div "WHO WE ARE - WHAT IS LEGEND? (4:24) Reach Out Now" at bounding box center [256, 117] width 388 height 171
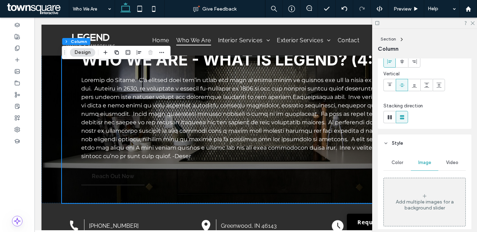
scroll to position [40, 0]
click at [398, 165] on span "Color" at bounding box center [398, 164] width 12 height 6
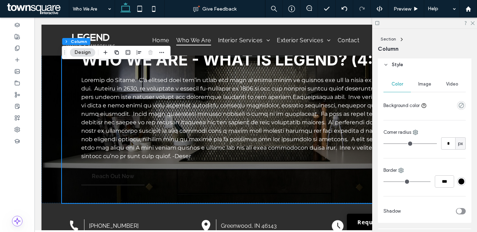
scroll to position [122, 0]
click at [421, 88] on div "Image" at bounding box center [424, 82] width 27 height 15
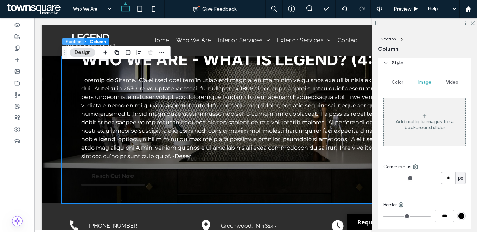
click at [74, 41] on button "Section" at bounding box center [73, 41] width 22 height 7
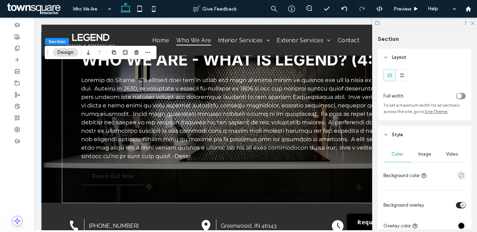
scroll to position [51, 0]
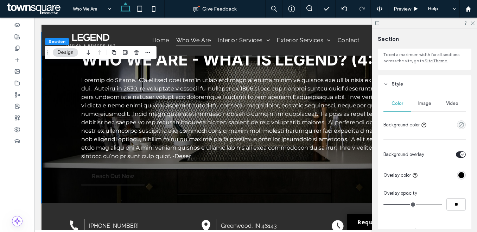
type input "**"
click at [423, 204] on input "range" at bounding box center [412, 204] width 59 height 1
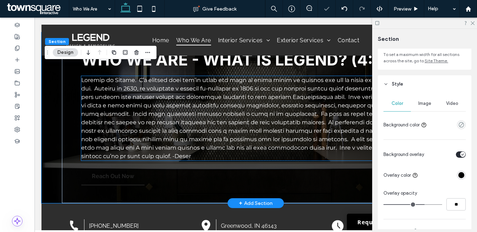
scroll to position [0, 0]
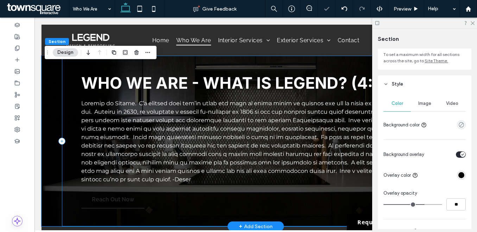
click at [75, 95] on div "WHO WE ARE - WHAT IS LEGEND? (4:24) Reach Out Now" at bounding box center [256, 141] width 388 height 171
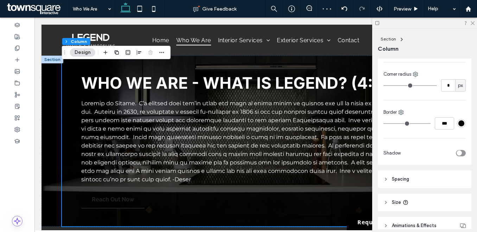
scroll to position [204, 0]
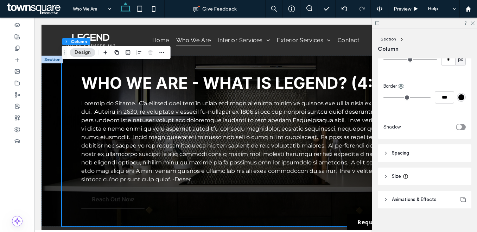
click at [430, 155] on header "Spacing" at bounding box center [425, 153] width 94 height 18
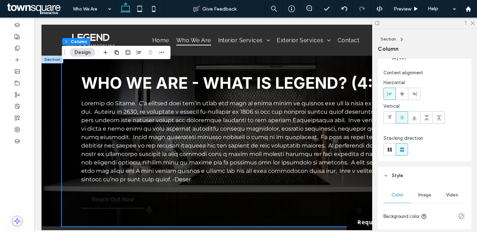
scroll to position [0, 0]
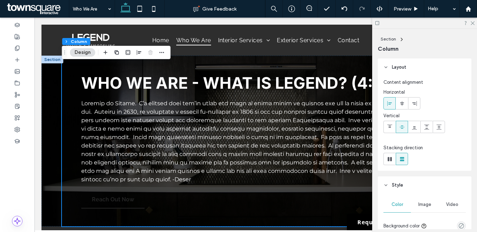
click at [389, 65] on header "Layout" at bounding box center [425, 67] width 94 height 18
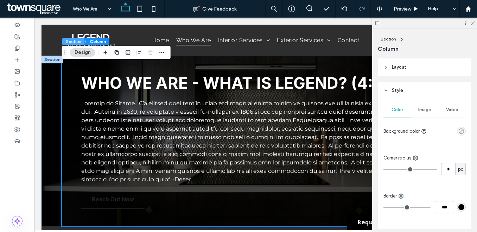
click at [76, 42] on button "Section" at bounding box center [73, 41] width 22 height 7
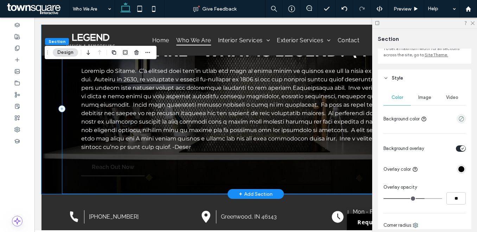
scroll to position [33, 0]
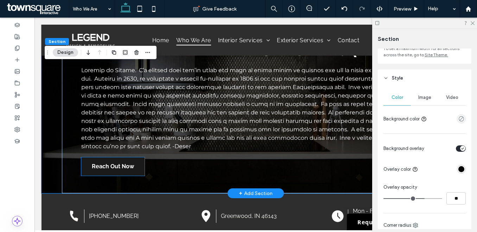
click at [115, 169] on span "Reach Out Now" at bounding box center [113, 166] width 42 height 18
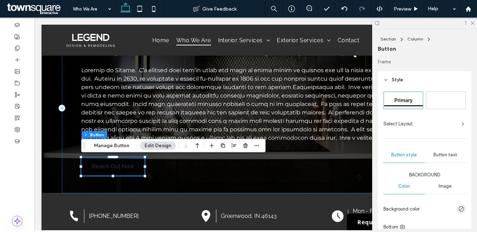
click at [441, 98] on span "Secondary" at bounding box center [445, 100] width 25 height 6
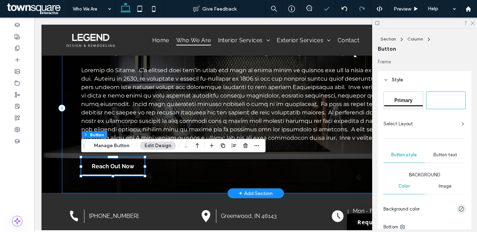
click at [145, 164] on div at bounding box center [144, 166] width 0 height 18
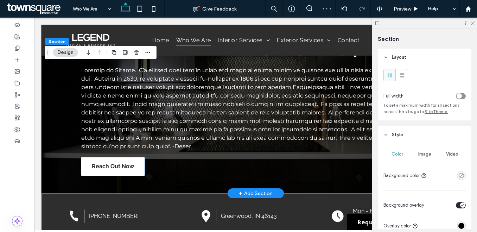
click at [144, 166] on link "Reach Out Now" at bounding box center [112, 166] width 63 height 18
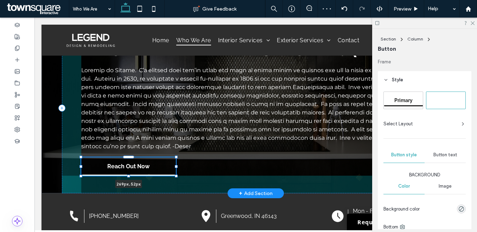
drag, startPoint x: 144, startPoint y: 166, endPoint x: 176, endPoint y: 167, distance: 31.7
click at [176, 167] on div at bounding box center [176, 166] width 3 height 3
type input "***"
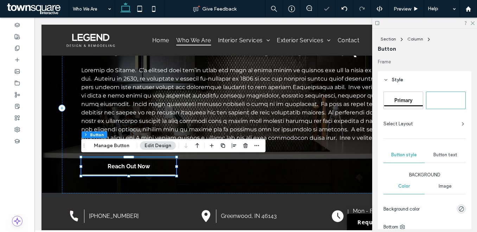
click at [120, 151] on div "Section Column Button Manage Button Edit Design" at bounding box center [173, 145] width 184 height 13
click at [120, 146] on button "Manage Button" at bounding box center [111, 145] width 45 height 8
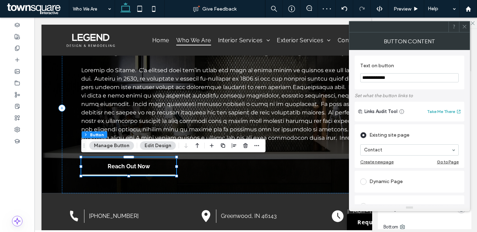
click at [378, 81] on input "**********" at bounding box center [409, 77] width 99 height 9
type input "**********"
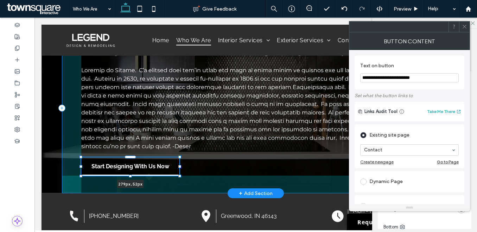
drag, startPoint x: 177, startPoint y: 165, endPoint x: 182, endPoint y: 166, distance: 4.7
click at [181, 166] on div at bounding box center [179, 166] width 3 height 3
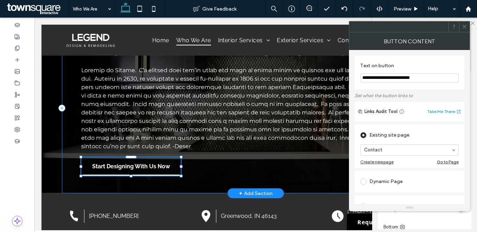
type input "***"
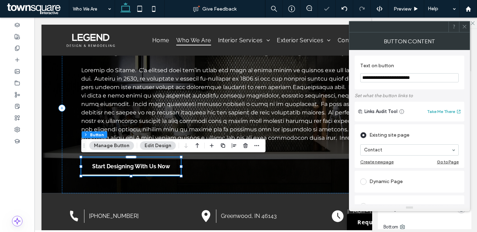
type input "**********"
click at [466, 27] on icon at bounding box center [464, 26] width 5 height 5
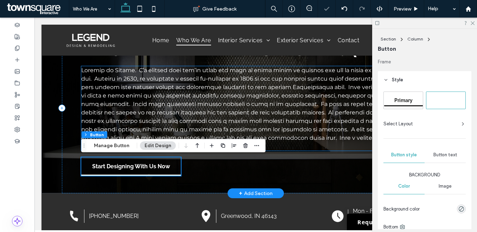
scroll to position [0, 0]
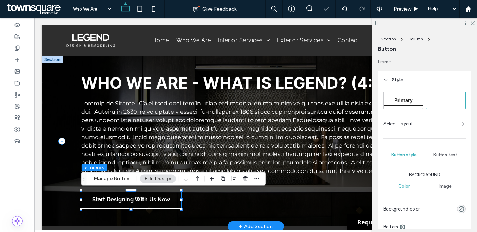
click at [53, 59] on div at bounding box center [53, 60] width 22 height 8
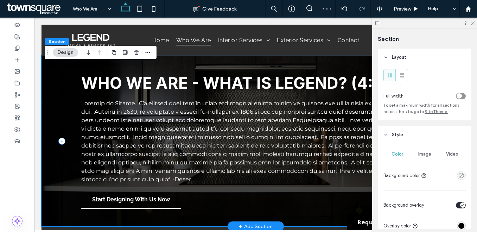
click at [72, 70] on div "WHO WE ARE - WHAT IS LEGEND? (4:24) Start Designing With Us Now" at bounding box center [256, 141] width 388 height 171
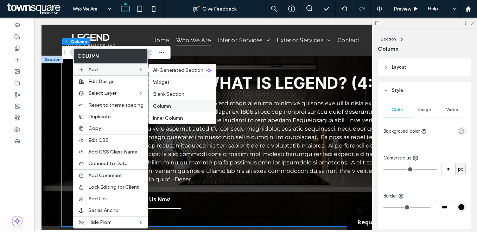
click at [159, 102] on div "Column" at bounding box center [182, 106] width 67 height 12
type input "**"
type input "***"
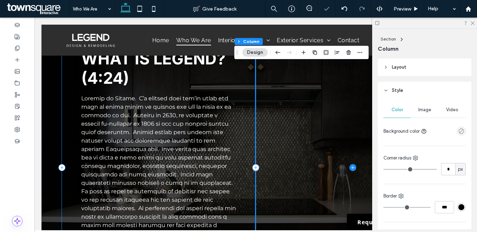
scroll to position [44, 0]
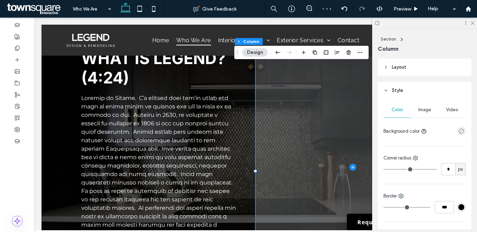
click at [315, 164] on span at bounding box center [353, 167] width 194 height 311
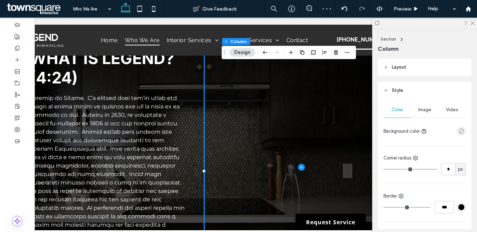
scroll to position [0, 53]
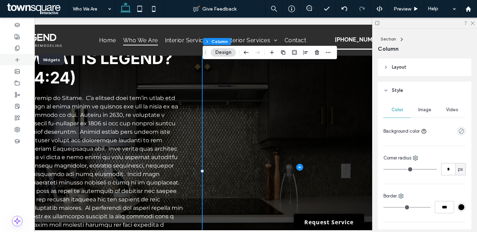
click at [19, 59] on icon at bounding box center [17, 60] width 6 height 6
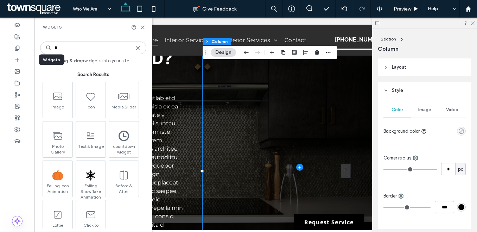
type input "*"
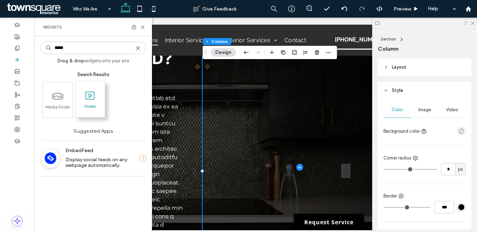
type input "*****"
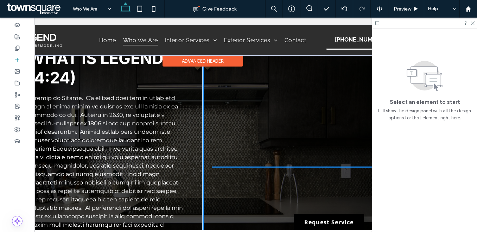
drag, startPoint x: 82, startPoint y: 120, endPoint x: 282, endPoint y: 31, distance: 219.1
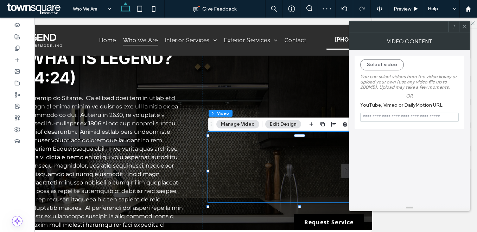
click at [384, 122] on input "YouTube, Vimeo or DailyMotion URL" at bounding box center [409, 117] width 99 height 9
paste input "**********"
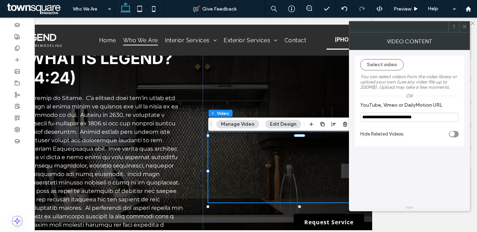
type input "**********"
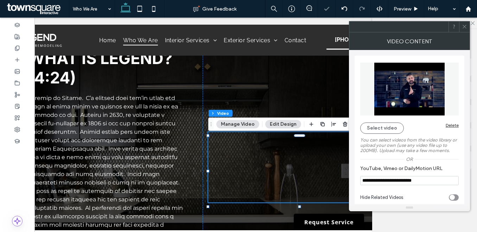
click at [467, 28] on icon at bounding box center [464, 26] width 5 height 5
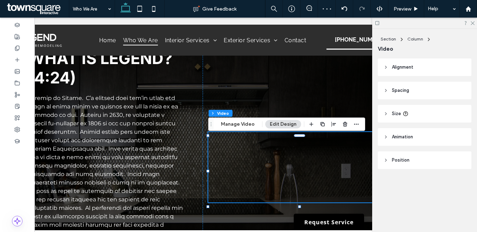
click at [422, 112] on header "Size" at bounding box center [425, 114] width 94 height 18
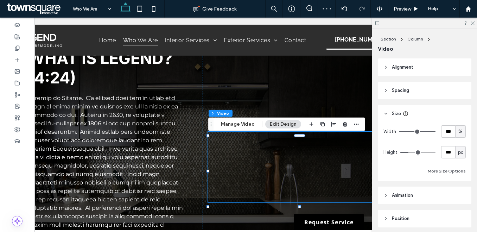
scroll to position [5, 0]
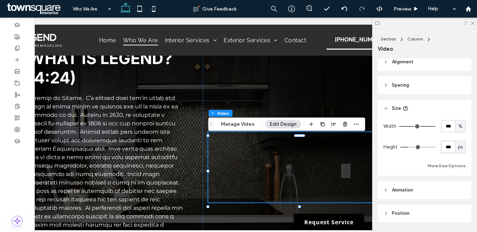
click at [446, 144] on input "***" at bounding box center [448, 147] width 14 height 12
type input "***"
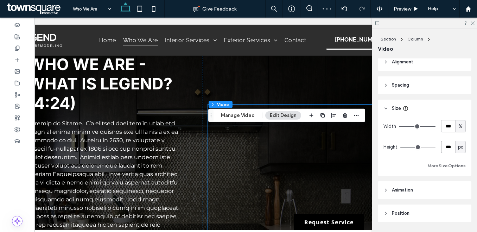
scroll to position [0, 0]
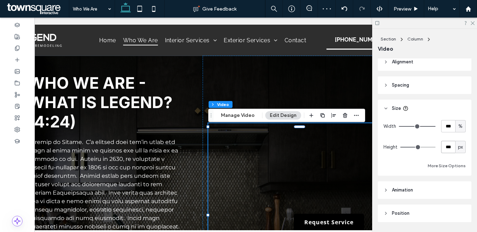
click at [446, 146] on input "***" at bounding box center [448, 147] width 14 height 12
type input "***"
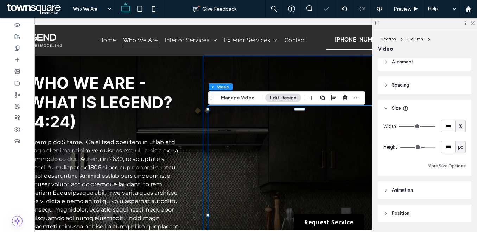
click at [307, 81] on div at bounding box center [300, 211] width 194 height 311
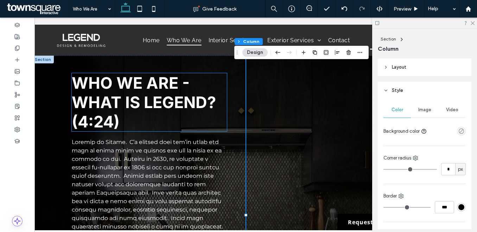
click at [142, 102] on span "WHO WE ARE - WHAT IS LEGEND? (4:24)" at bounding box center [144, 102] width 144 height 58
click at [142, 102] on div "WHO WE ARE - WHAT IS LEGEND? (4:24)" at bounding box center [149, 102] width 155 height 58
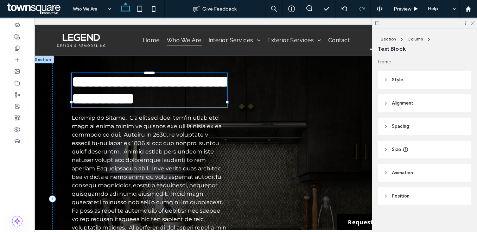
type input "*****"
type input "**"
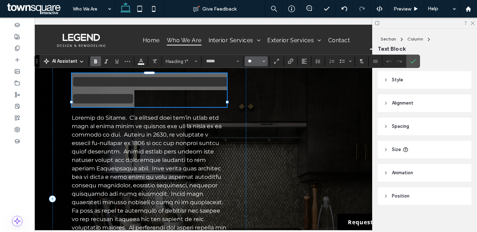
click at [258, 61] on input "**" at bounding box center [254, 61] width 14 height 6
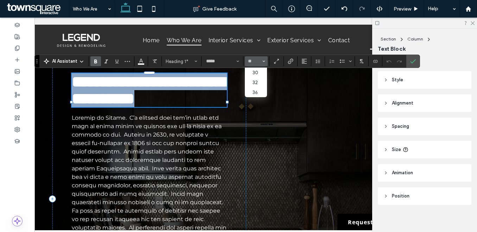
type input "**"
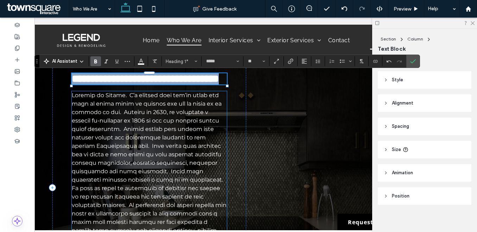
click at [207, 124] on p at bounding box center [149, 184] width 155 height 186
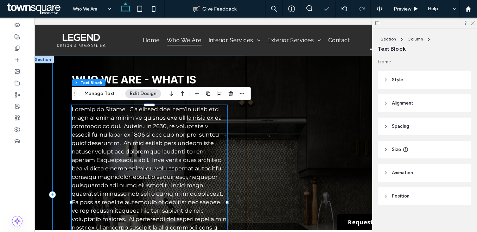
click at [242, 173] on div "WHO WE ARE - WHAT IS LEGEND? (4:24) Start Designing With Us Now" at bounding box center [149, 195] width 194 height 278
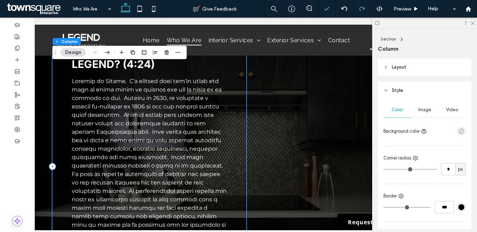
scroll to position [31, 0]
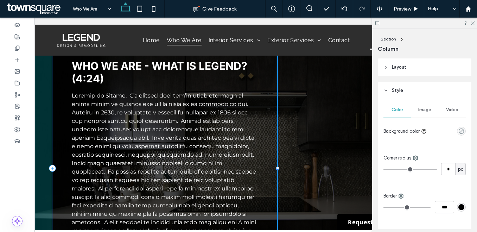
drag, startPoint x: 246, startPoint y: 168, endPoint x: 276, endPoint y: 169, distance: 30.3
click at [276, 169] on div at bounding box center [277, 168] width 3 height 3
type input "**"
type input "*****"
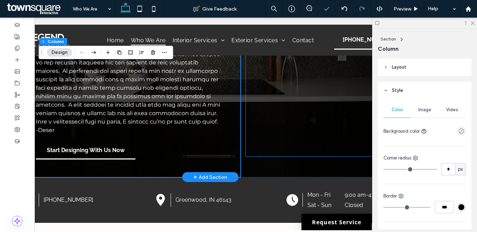
scroll to position [0, 0]
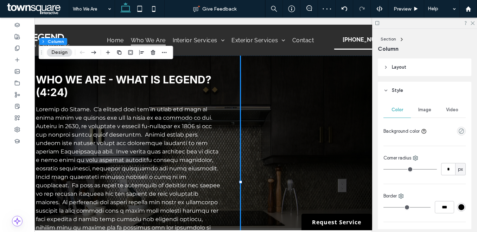
click at [291, 67] on div at bounding box center [322, 182] width 164 height 253
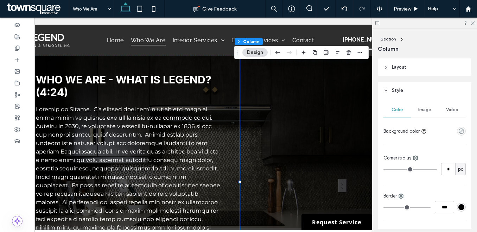
click at [407, 68] on header "Layout" at bounding box center [425, 67] width 94 height 18
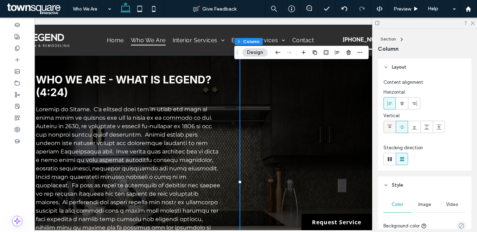
click at [393, 128] on div at bounding box center [390, 127] width 12 height 12
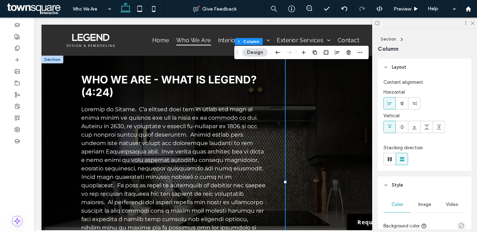
click at [49, 62] on div at bounding box center [53, 60] width 22 height 8
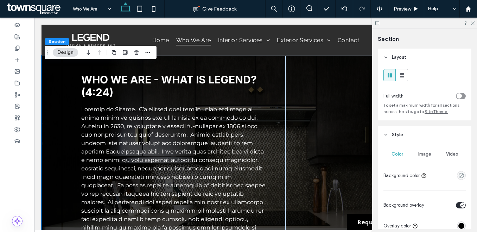
click at [414, 152] on div "Image" at bounding box center [424, 153] width 27 height 15
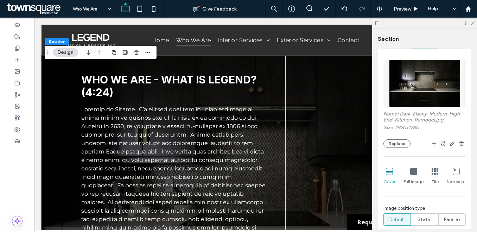
scroll to position [152, 0]
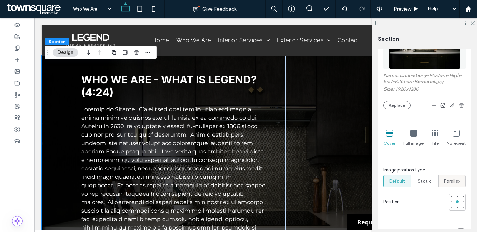
click at [448, 178] on span "Parallax" at bounding box center [452, 181] width 17 height 7
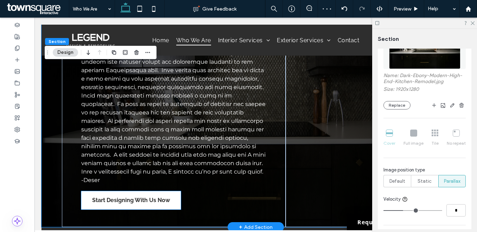
scroll to position [0, 0]
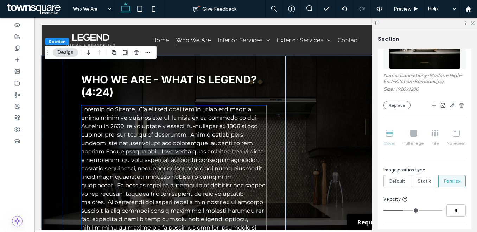
click at [213, 167] on span at bounding box center [173, 185] width 184 height 159
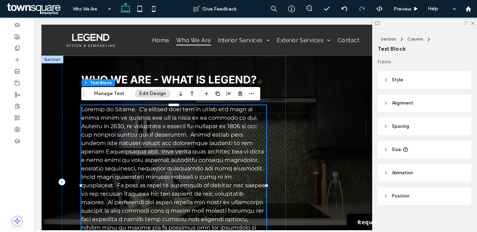
click at [213, 165] on span at bounding box center [173, 185] width 184 height 159
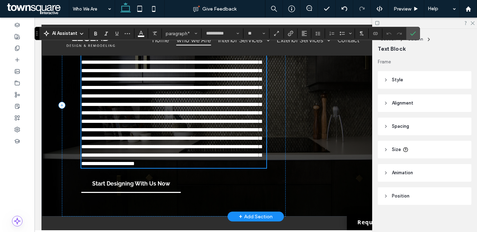
scroll to position [56, 0]
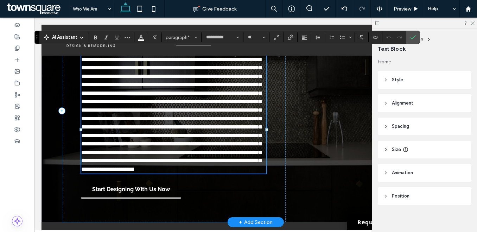
click at [206, 104] on span at bounding box center [171, 114] width 180 height 115
drag, startPoint x: 206, startPoint y: 104, endPoint x: 244, endPoint y: 104, distance: 38.0
click at [244, 104] on span at bounding box center [171, 114] width 180 height 115
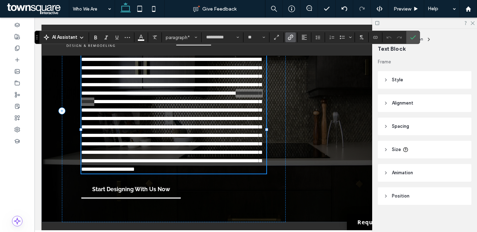
click at [291, 38] on use "Link" at bounding box center [290, 36] width 5 height 5
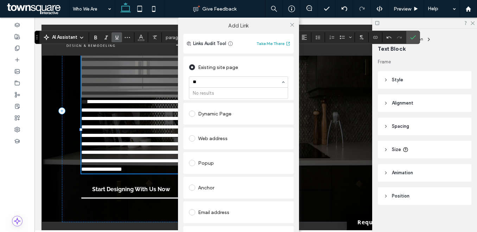
type input "*"
click at [291, 23] on icon at bounding box center [292, 24] width 5 height 5
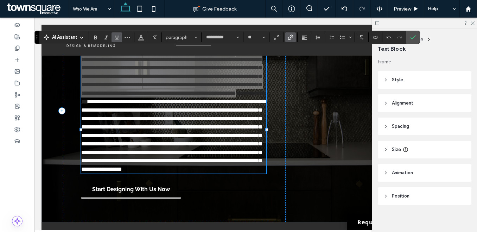
click at [291, 32] on div "**********" at bounding box center [227, 37] width 386 height 13
click at [291, 35] on use "Link" at bounding box center [290, 36] width 5 height 5
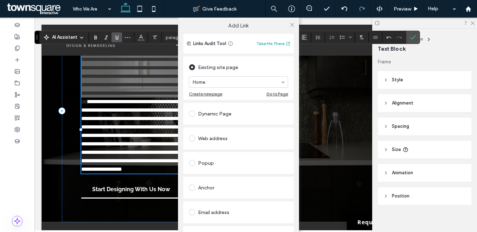
scroll to position [48, 0]
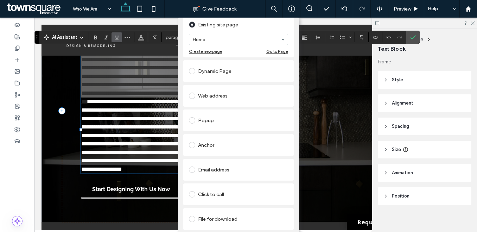
click at [201, 232] on link "Remove link" at bounding box center [238, 236] width 110 height 6
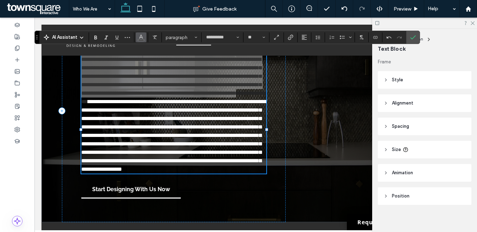
click at [144, 38] on icon "Color" at bounding box center [141, 37] width 6 height 6
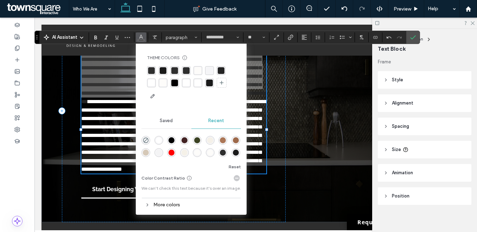
click at [152, 85] on div "rgba(255, 255, 255, 1)" at bounding box center [151, 83] width 7 height 7
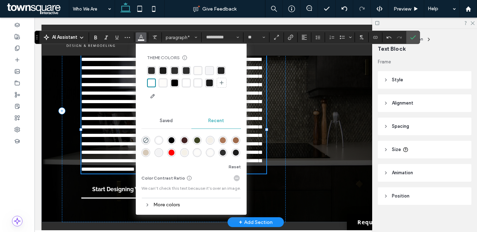
click at [121, 114] on span at bounding box center [171, 114] width 180 height 115
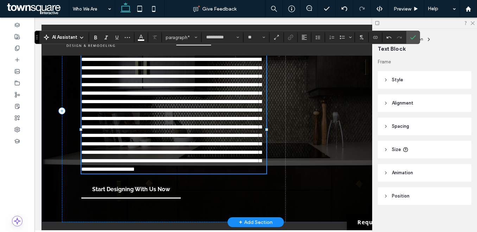
click at [83, 113] on span at bounding box center [171, 114] width 180 height 115
drag, startPoint x: 83, startPoint y: 113, endPoint x: 127, endPoint y: 113, distance: 44.7
click at [127, 113] on span at bounding box center [171, 114] width 180 height 115
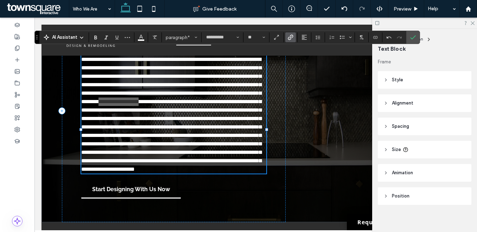
click at [291, 38] on icon "Link" at bounding box center [291, 37] width 6 height 6
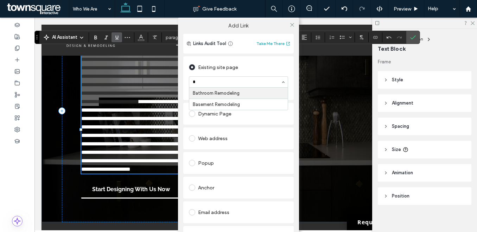
type input "**"
click at [290, 26] on icon at bounding box center [292, 24] width 5 height 5
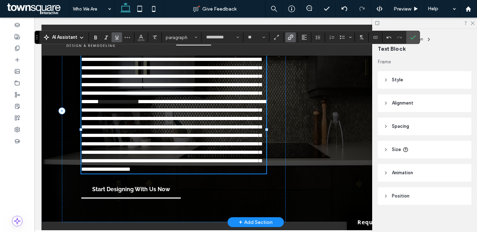
click at [149, 114] on span "**********" at bounding box center [173, 135] width 184 height 73
drag, startPoint x: 149, startPoint y: 114, endPoint x: 183, endPoint y: 114, distance: 34.5
click at [183, 114] on span "**********" at bounding box center [173, 135] width 184 height 73
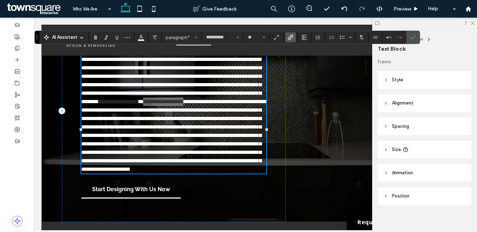
click at [289, 36] on icon "Link" at bounding box center [291, 37] width 6 height 6
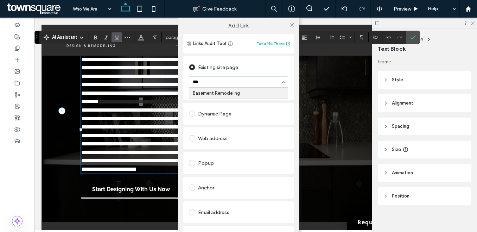
type input "****"
click at [292, 24] on icon at bounding box center [292, 24] width 5 height 5
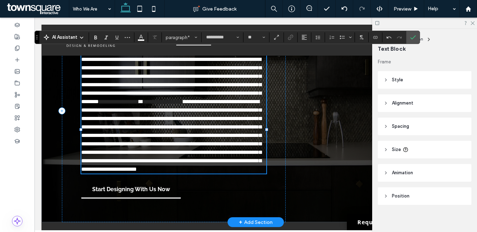
click at [99, 104] on link "**********" at bounding box center [119, 101] width 40 height 5
drag, startPoint x: 82, startPoint y: 114, endPoint x: 193, endPoint y: 113, distance: 111.2
click at [193, 113] on p "**********" at bounding box center [173, 114] width 185 height 118
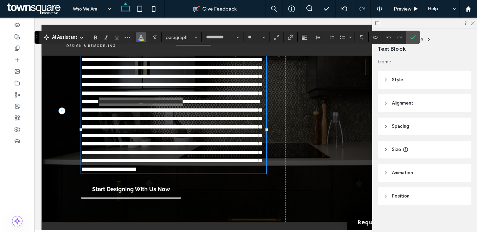
click at [144, 38] on button "Color" at bounding box center [141, 37] width 11 height 10
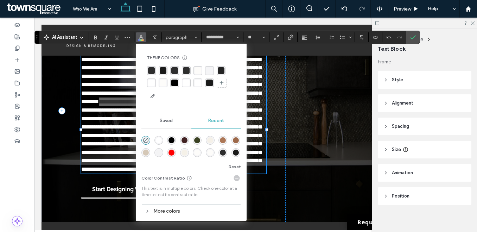
click at [151, 83] on div "rgba(255, 255, 255, 1)" at bounding box center [151, 83] width 7 height 7
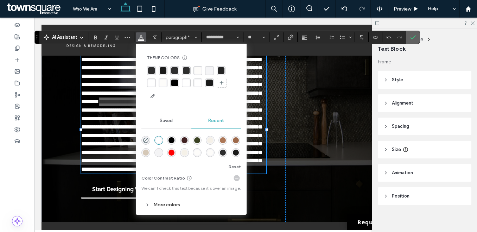
click at [416, 38] on icon "Confirm" at bounding box center [413, 37] width 6 height 6
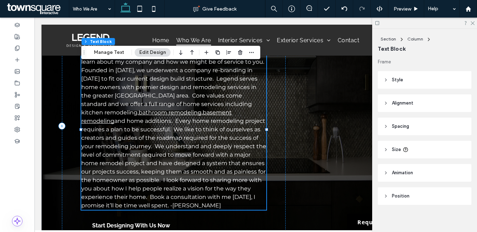
click at [153, 202] on span "and home additions. Every home remodeling project requires a plan to be success…" at bounding box center [173, 163] width 185 height 91
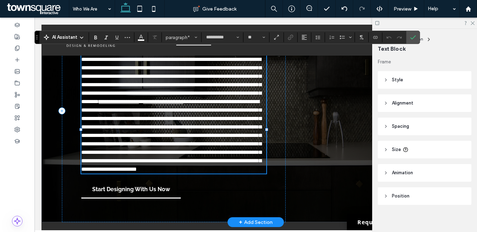
click at [153, 172] on span "**********" at bounding box center [171, 135] width 180 height 73
click at [151, 172] on span "**********" at bounding box center [171, 135] width 180 height 73
drag, startPoint x: 151, startPoint y: 199, endPoint x: 235, endPoint y: 195, distance: 84.2
click at [235, 172] on span "**********" at bounding box center [171, 135] width 180 height 73
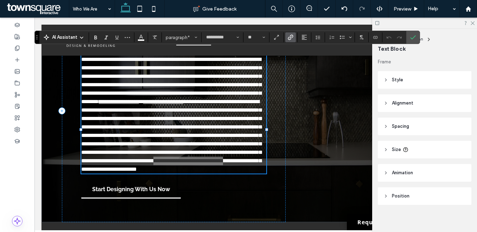
click at [291, 37] on use "Link" at bounding box center [290, 36] width 5 height 5
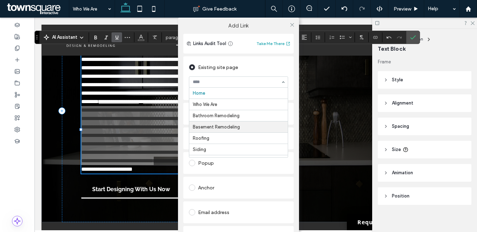
scroll to position [47, 0]
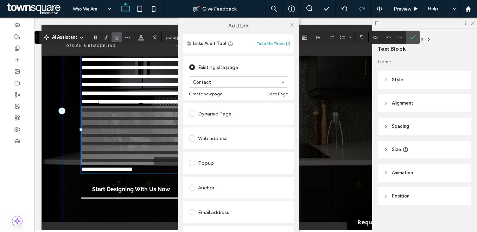
click at [290, 26] on icon at bounding box center [292, 24] width 5 height 5
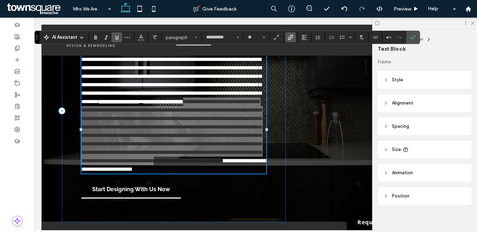
click at [146, 38] on section at bounding box center [141, 37] width 14 height 10
click at [142, 38] on icon "Color" at bounding box center [141, 37] width 6 height 6
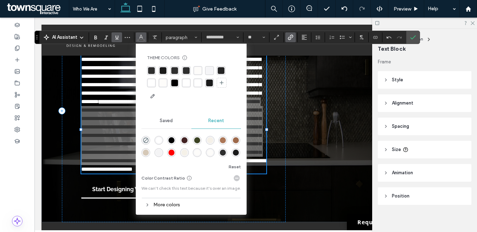
click at [155, 83] on div "rgba(255, 255, 255, 1)" at bounding box center [151, 82] width 9 height 9
click at [412, 37] on icon "Confirm" at bounding box center [413, 37] width 6 height 6
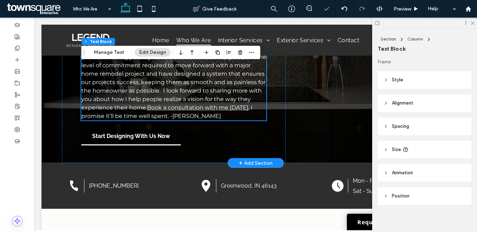
scroll to position [146, 0]
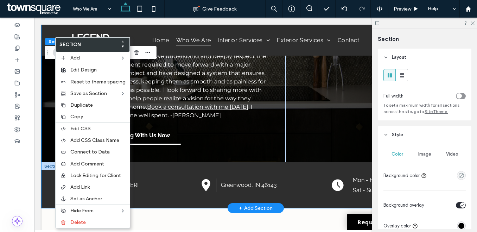
click at [47, 195] on div "(317) 922-6248 Greenwood, IN 46143 Mon - Fri 9:00 am - 4:00 pm Sat - Sun Closed" at bounding box center [256, 185] width 422 height 46
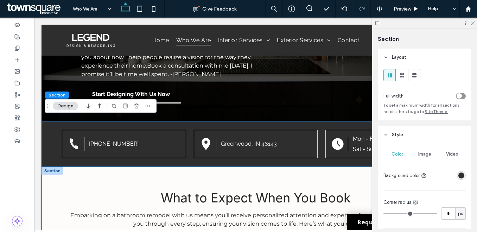
scroll to position [251, 0]
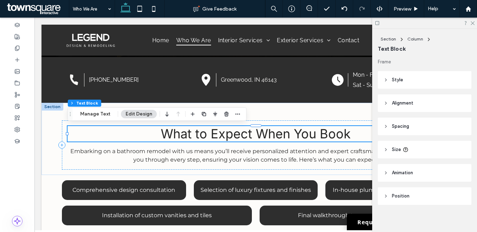
click at [208, 128] on span "What to Expect When You Book" at bounding box center [256, 133] width 190 height 15
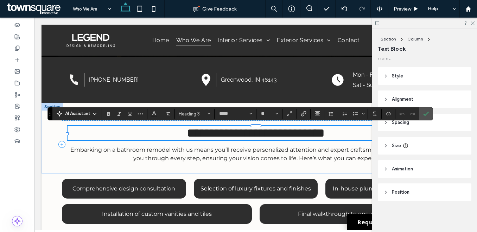
paste div
type input "*"
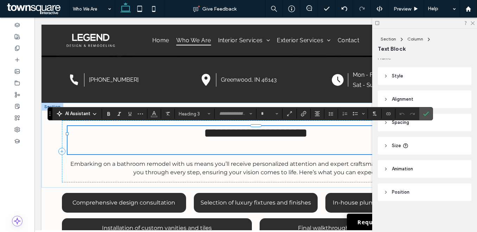
scroll to position [12, 0]
type input "*****"
type input "**"
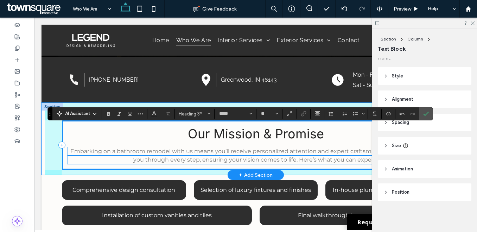
click at [208, 156] on span "Embarking on a bathroom remodel with us means you’ll receive personalized atten…" at bounding box center [255, 155] width 370 height 15
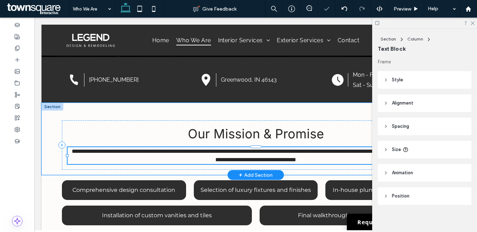
type input "**********"
type input "**"
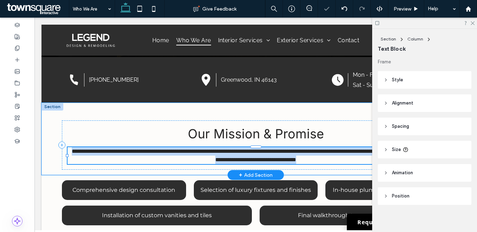
scroll to position [4, 0]
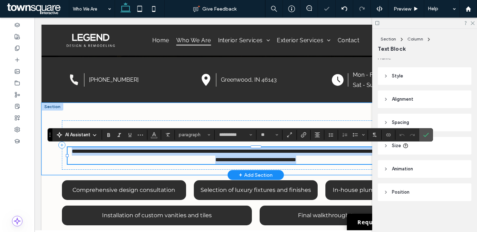
paste div
type input "*"
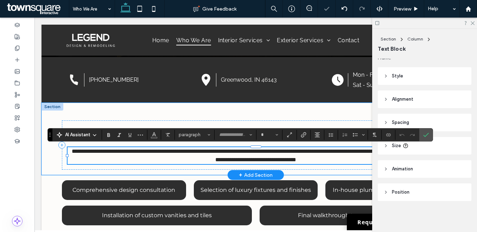
scroll to position [93, 0]
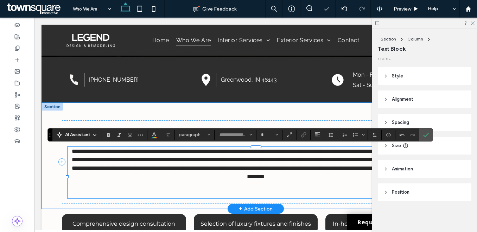
type input "**********"
type input "**"
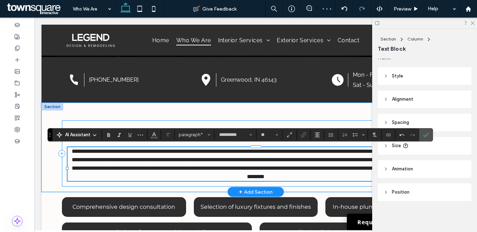
click at [72, 121] on div "**********" at bounding box center [256, 153] width 388 height 66
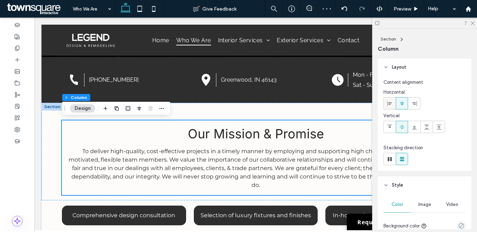
click at [387, 102] on icon at bounding box center [390, 104] width 6 height 6
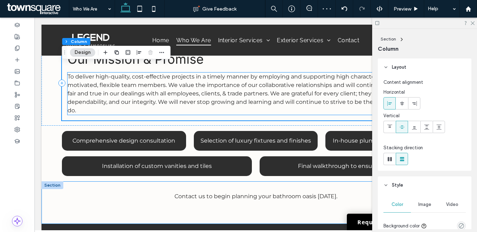
scroll to position [335, 0]
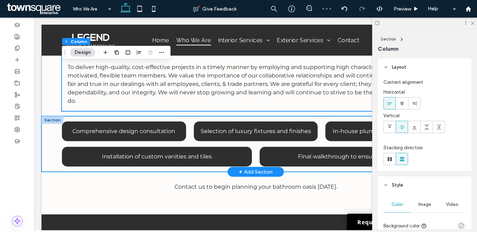
click at [52, 127] on div "Comprehensive design consultation Selection of luxury fixtures and finishes In-…" at bounding box center [256, 144] width 422 height 56
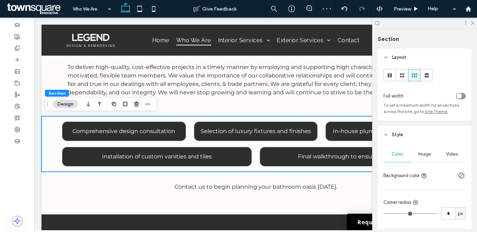
click at [134, 101] on icon "button" at bounding box center [137, 104] width 6 height 6
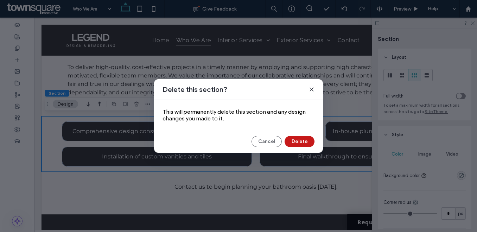
click at [288, 142] on button "Delete" at bounding box center [300, 141] width 30 height 11
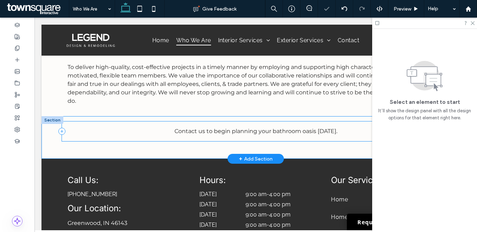
click at [66, 131] on div "Contact us to begin planning your bathroom oasis today." at bounding box center [256, 131] width 388 height 20
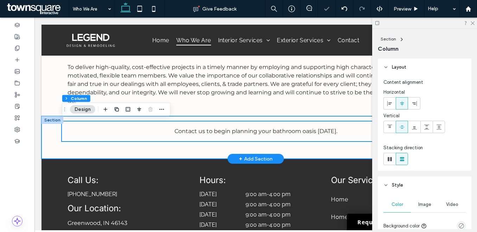
click at [49, 138] on div "Contact us to begin planning your bathroom oasis today." at bounding box center [256, 137] width 422 height 43
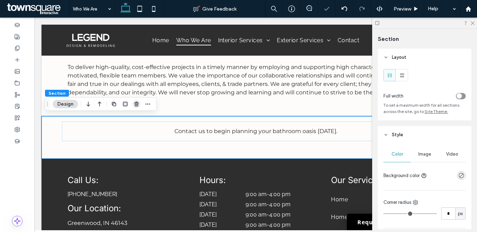
click at [137, 104] on icon "button" at bounding box center [137, 104] width 6 height 6
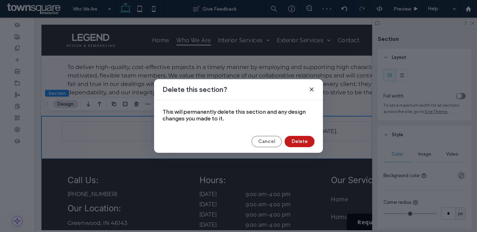
click at [285, 139] on button "Delete" at bounding box center [300, 141] width 30 height 11
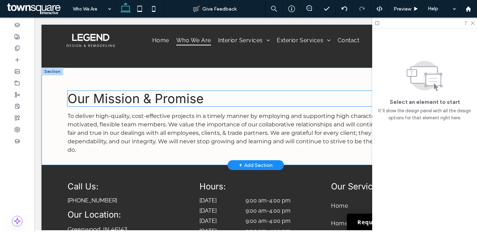
scroll to position [297, 0]
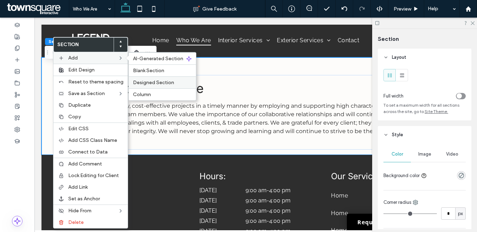
click at [144, 82] on span "Designed Section" at bounding box center [153, 83] width 41 height 6
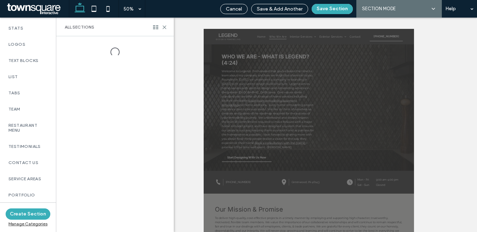
scroll to position [195, 0]
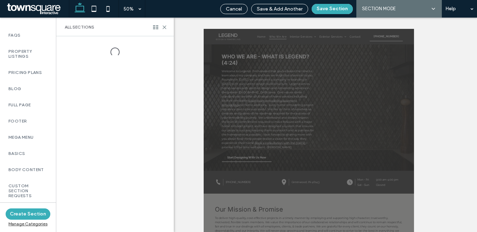
scroll to position [432, 0]
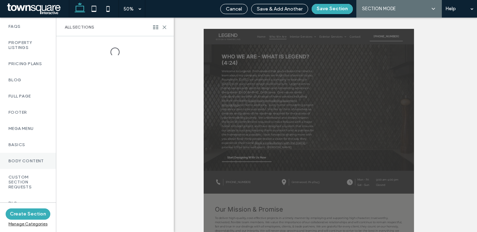
click at [29, 158] on div "Body Content" at bounding box center [28, 161] width 56 height 16
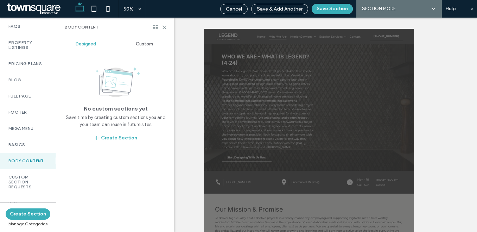
click at [139, 42] on span "Custom" at bounding box center [144, 44] width 17 height 6
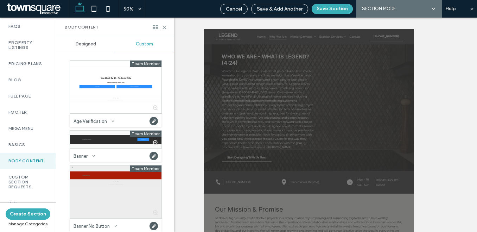
click at [97, 178] on div at bounding box center [115, 191] width 91 height 53
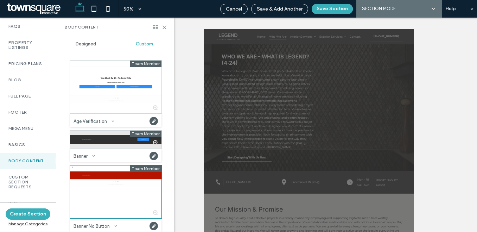
click at [101, 142] on div at bounding box center [115, 140] width 91 height 18
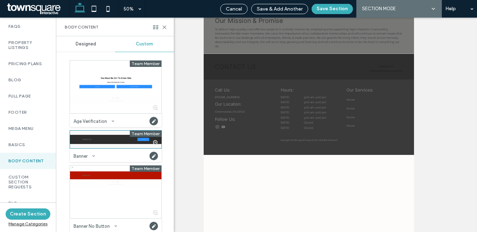
scroll to position [189, 0]
click at [344, 6] on button "Save Section" at bounding box center [332, 9] width 41 height 10
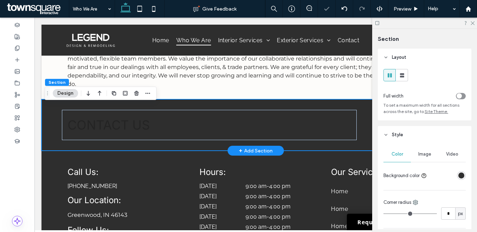
scroll to position [353, 0]
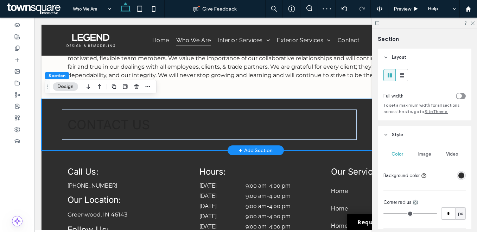
click at [55, 125] on div "CONTACT US Contact Us" at bounding box center [256, 124] width 422 height 51
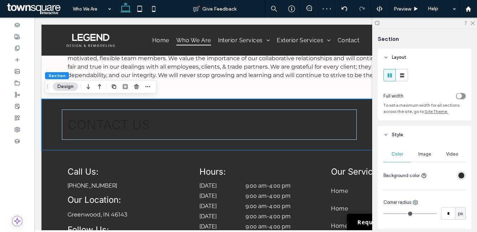
click at [428, 160] on div "Image" at bounding box center [424, 153] width 27 height 15
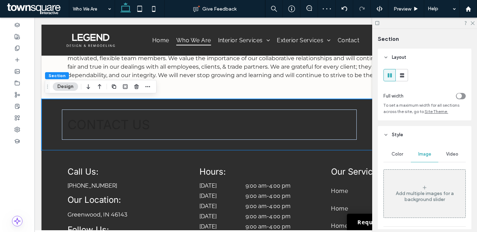
click at [418, 187] on div "Add multiple images for a background slider" at bounding box center [425, 193] width 82 height 46
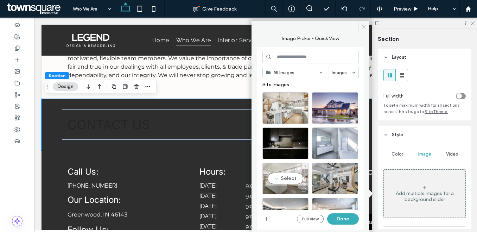
click at [296, 176] on div "Select" at bounding box center [285, 179] width 46 height 32
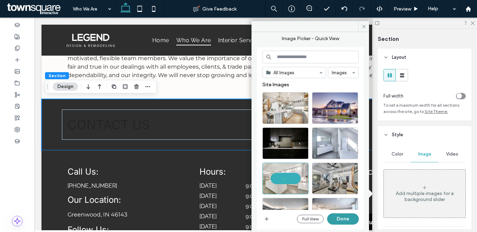
click at [344, 217] on button "Done" at bounding box center [343, 218] width 32 height 11
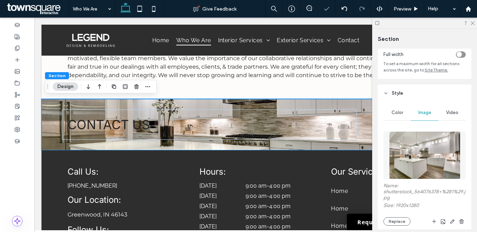
scroll to position [146, 0]
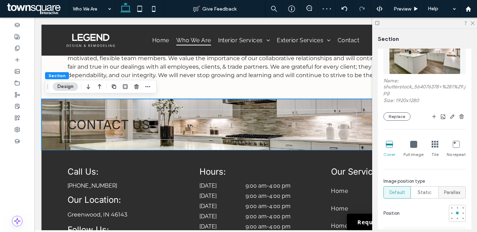
click at [449, 196] on span "Parallax" at bounding box center [452, 192] width 17 height 7
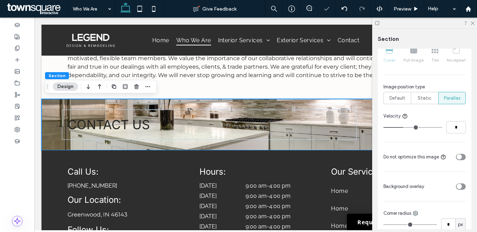
scroll to position [242, 0]
click at [460, 188] on div "toggle" at bounding box center [459, 185] width 5 height 5
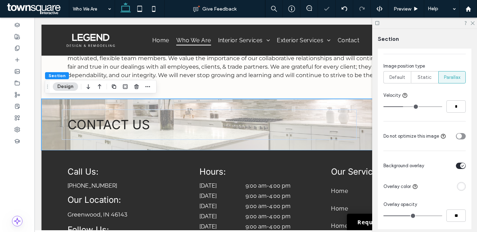
scroll to position [263, 0]
click at [461, 186] on div "rgba(255, 255, 255, 1)" at bounding box center [461, 185] width 6 height 6
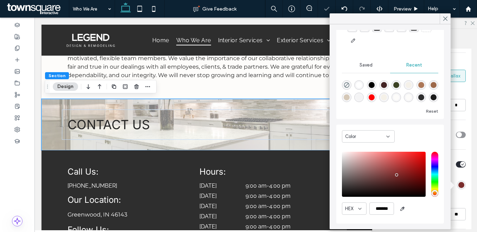
type input "*******"
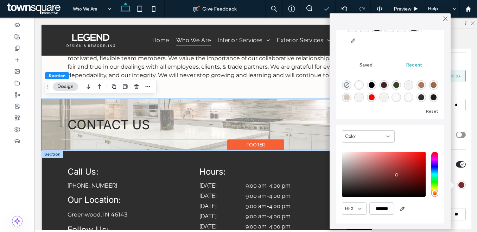
scroll to position [49, 0]
drag, startPoint x: 431, startPoint y: 192, endPoint x: 316, endPoint y: 228, distance: 120.4
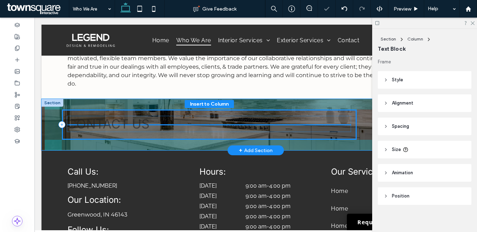
scroll to position [4, 0]
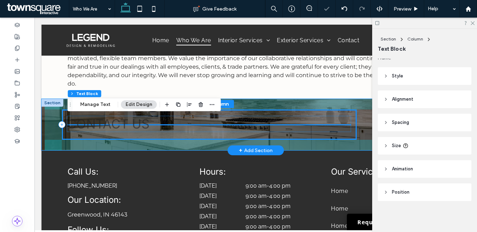
click at [145, 123] on span "CONTACT US" at bounding box center [108, 123] width 82 height 15
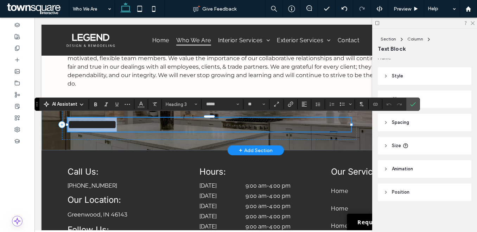
click at [117, 126] on span "**********" at bounding box center [92, 124] width 49 height 13
paste div
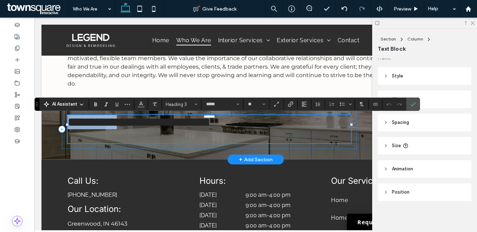
type input "*"
type input "*****"
type input "**"
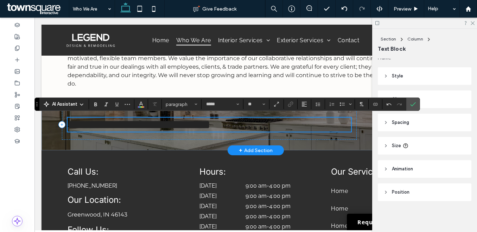
scroll to position [354, 0]
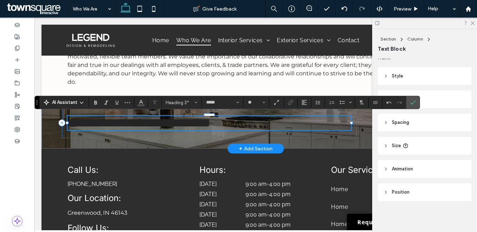
click at [142, 126] on span "**********" at bounding box center [139, 122] width 143 height 13
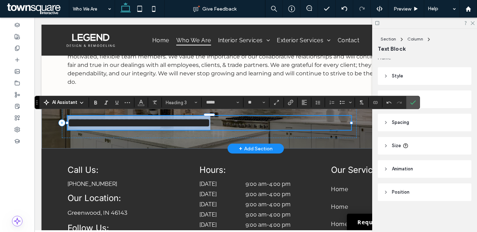
click at [142, 126] on span "**********" at bounding box center [139, 122] width 143 height 13
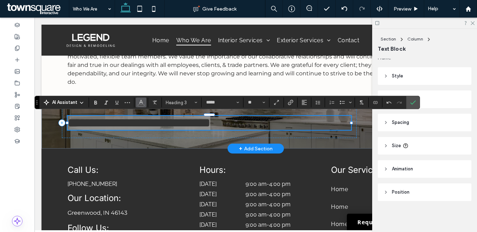
click at [142, 103] on icon "Color" at bounding box center [141, 102] width 6 height 6
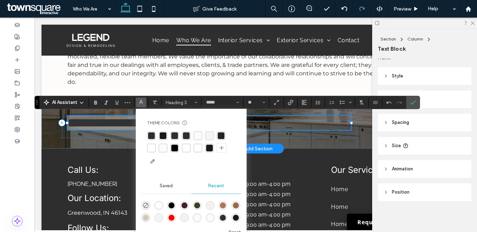
click at [152, 148] on div "rgba(255, 255, 255, 1)" at bounding box center [151, 148] width 7 height 7
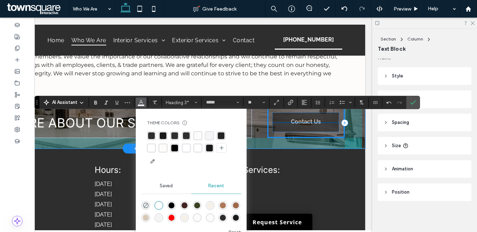
scroll to position [0, 33]
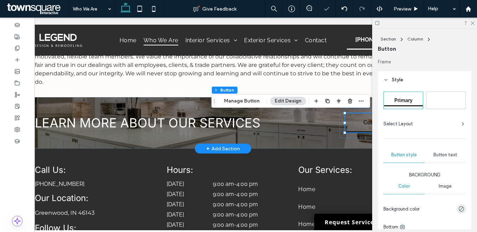
click at [448, 100] on span "Secondary" at bounding box center [445, 100] width 25 height 6
click at [259, 101] on button "Manage Button" at bounding box center [242, 101] width 45 height 8
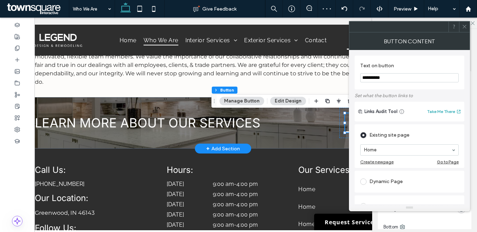
type input "*"
click at [466, 27] on icon at bounding box center [464, 26] width 5 height 5
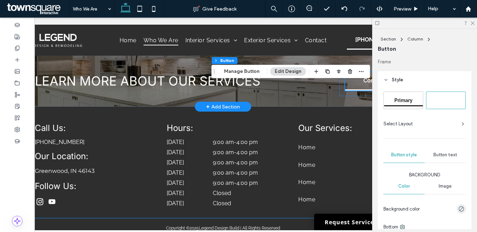
scroll to position [292, 0]
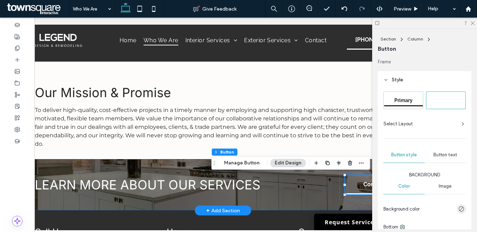
click at [324, 198] on div "LEARN MORE ABOUT OUR SERVICES Contact Us" at bounding box center [223, 184] width 422 height 51
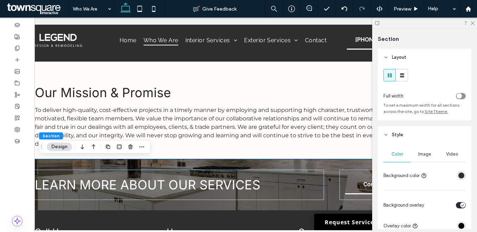
scroll to position [35, 0]
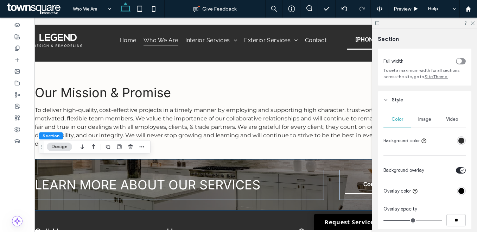
type input "**"
click at [426, 220] on input "range" at bounding box center [412, 220] width 59 height 1
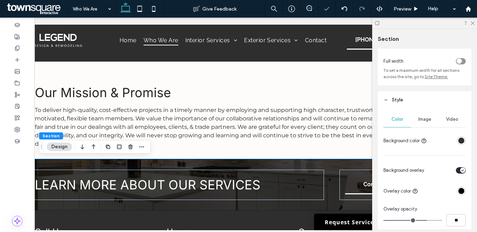
type input "**"
click at [425, 220] on input "range" at bounding box center [412, 220] width 59 height 1
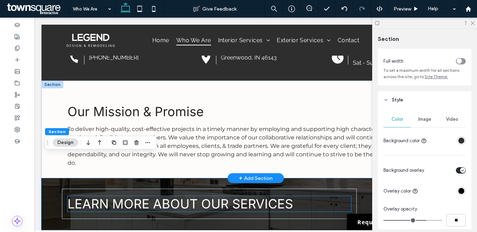
scroll to position [266, 0]
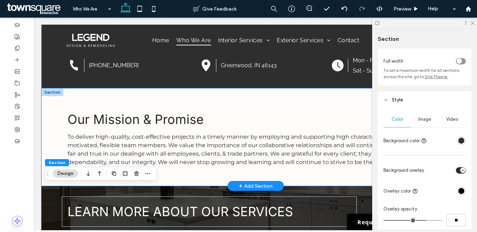
click at [57, 114] on div "Our Mission & Promise To deliver high-quality, cost-effective projects in a tim…" at bounding box center [256, 136] width 422 height 97
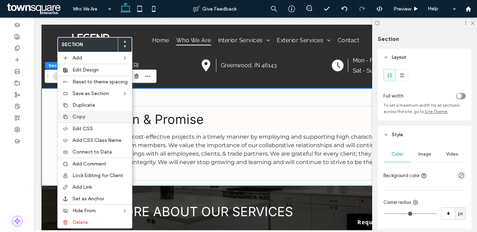
click at [74, 116] on span "Copy" at bounding box center [78, 117] width 13 height 6
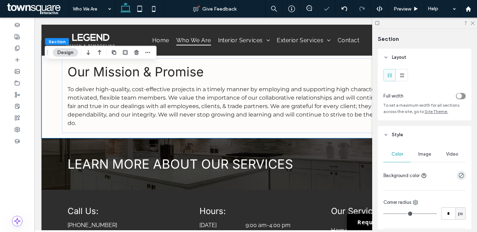
scroll to position [330, 0]
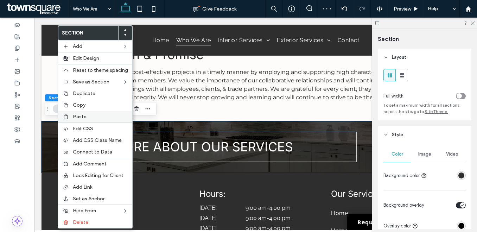
click at [77, 115] on span "Paste" at bounding box center [80, 117] width 14 height 6
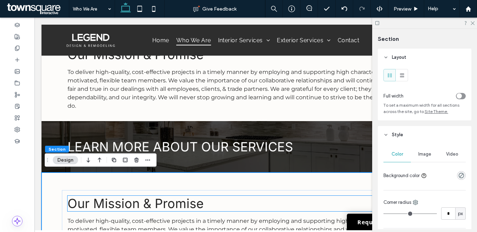
click at [133, 203] on span "Our Mission & Promise" at bounding box center [136, 203] width 136 height 15
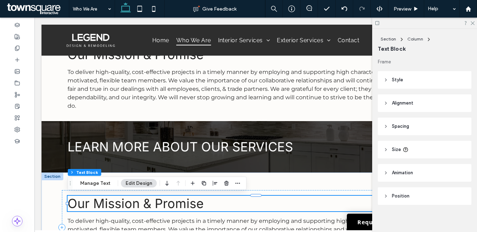
click at [133, 203] on div "Our Mission & Promise" at bounding box center [256, 203] width 377 height 15
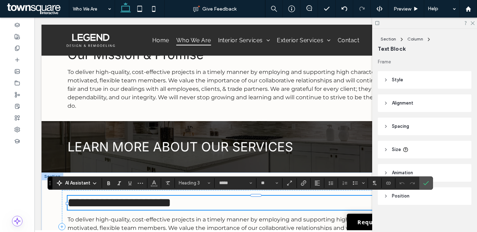
paste div
type input "*"
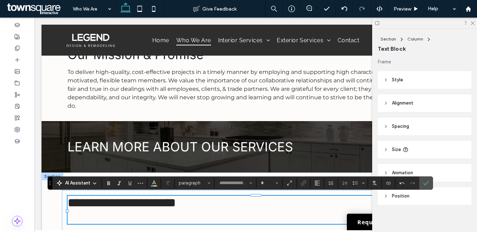
type input "*****"
type input "**"
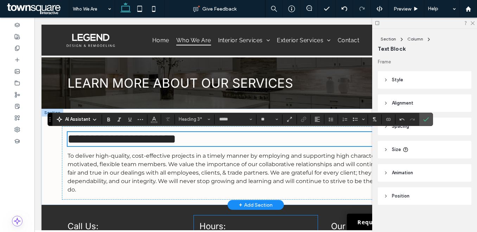
scroll to position [410, 0]
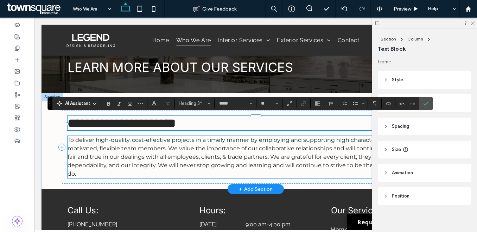
click at [214, 152] on p "To deliver high-quality, cost-effective projects in a timely manner by employin…" at bounding box center [256, 157] width 377 height 42
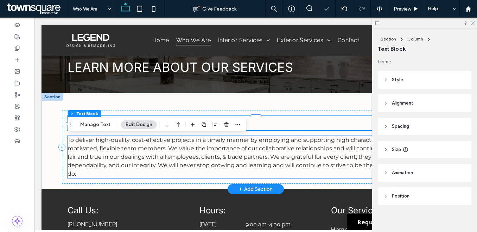
click at [214, 152] on div "To deliver high-quality, cost-effective projects in a timely manner by employin…" at bounding box center [256, 157] width 377 height 42
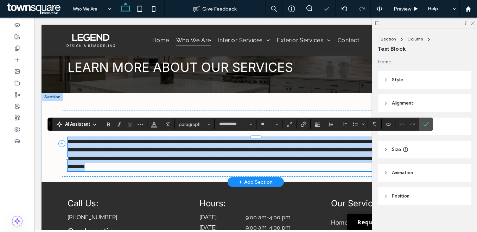
paste div
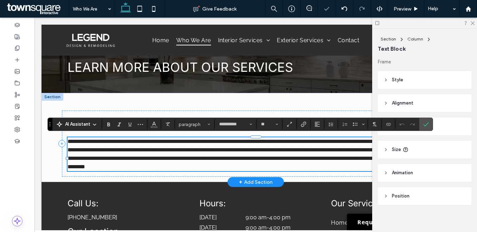
type input "*"
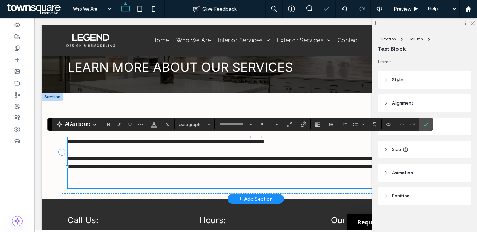
scroll to position [19, 0]
type input "**********"
type input "**"
click at [199, 166] on span "**********" at bounding box center [253, 163] width 370 height 14
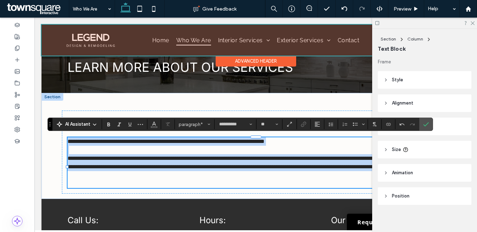
drag, startPoint x: 235, startPoint y: 184, endPoint x: 237, endPoint y: 40, distance: 143.9
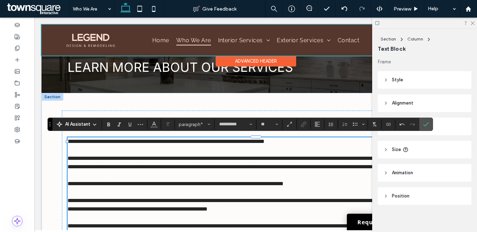
type input "**"
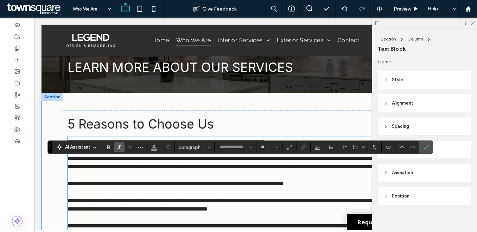
scroll to position [427, 0]
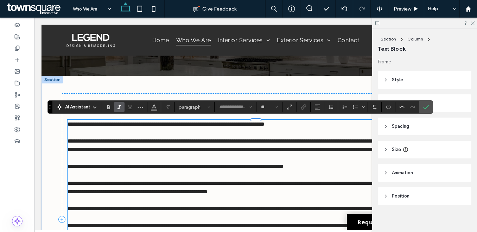
type input "**********"
type input "**"
click at [86, 126] on span "**********" at bounding box center [166, 123] width 197 height 5
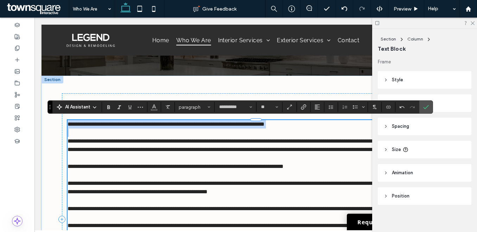
click at [86, 126] on span "**********" at bounding box center [166, 123] width 197 height 5
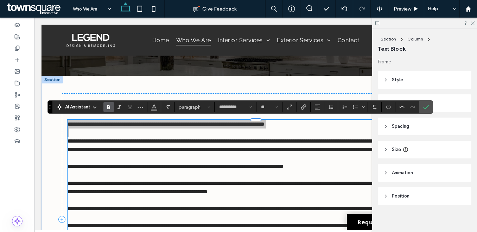
click at [108, 104] on icon "Bold" at bounding box center [109, 107] width 6 height 6
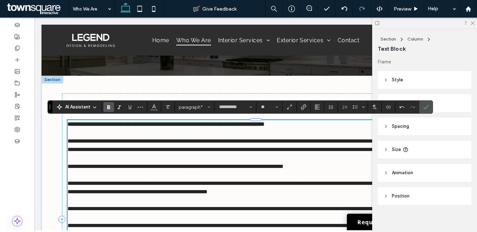
click at [90, 169] on span "**********" at bounding box center [176, 166] width 216 height 5
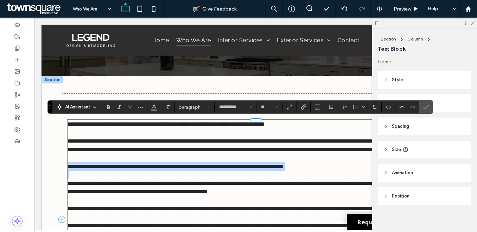
click at [90, 169] on span "**********" at bounding box center [176, 166] width 216 height 5
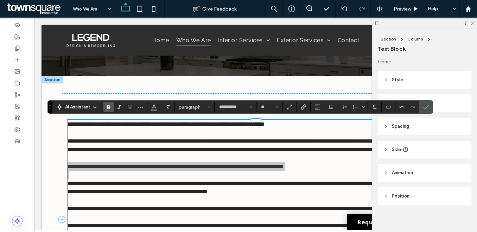
click at [112, 107] on label "Bold" at bounding box center [108, 107] width 11 height 10
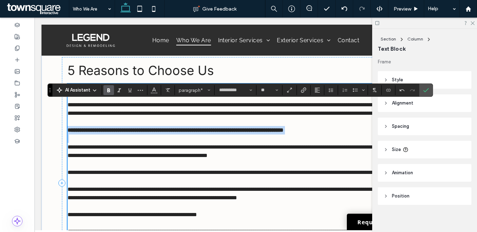
scroll to position [464, 0]
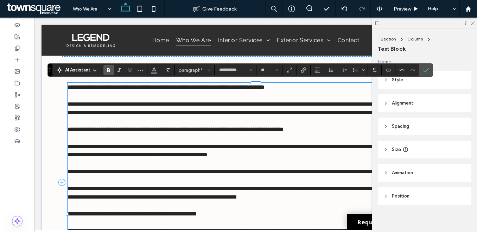
click at [104, 174] on span "**********" at bounding box center [232, 171] width 328 height 5
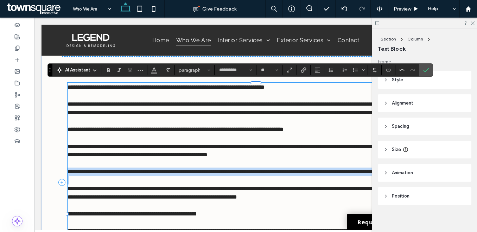
click at [104, 174] on span "**********" at bounding box center [232, 171] width 328 height 5
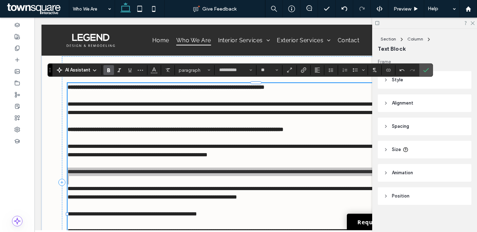
click at [113, 70] on label "Bold" at bounding box center [108, 70] width 11 height 10
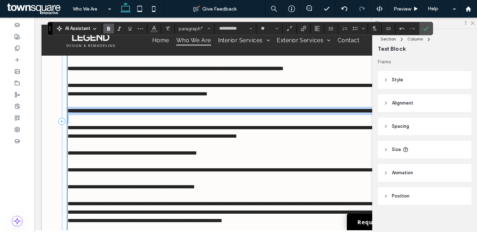
scroll to position [526, 0]
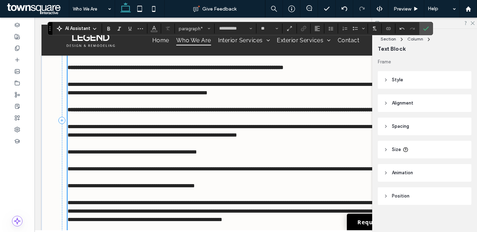
click at [117, 154] on span "**********" at bounding box center [132, 151] width 129 height 5
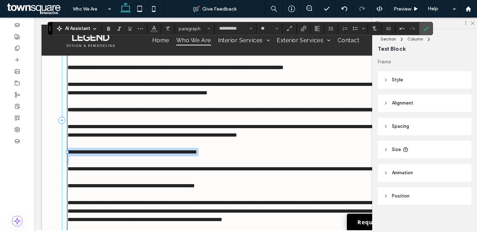
click at [117, 154] on span "**********" at bounding box center [132, 151] width 129 height 5
click at [109, 30] on use "Bold" at bounding box center [108, 29] width 3 height 4
click at [102, 188] on span "**********" at bounding box center [131, 185] width 127 height 5
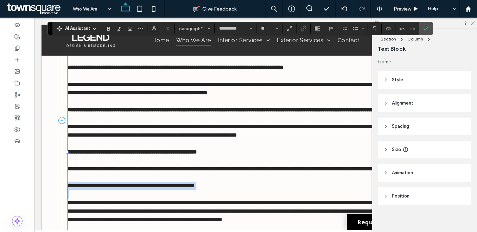
click at [102, 188] on span "**********" at bounding box center [131, 185] width 127 height 5
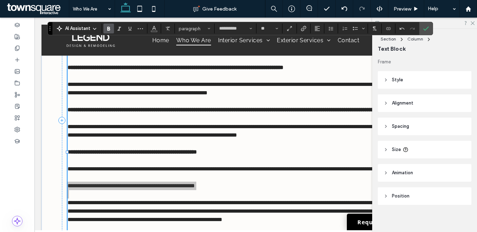
click at [112, 27] on label "Bold" at bounding box center [108, 29] width 11 height 10
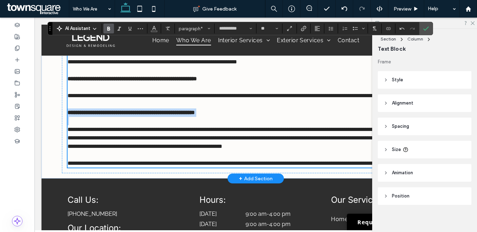
scroll to position [600, 0]
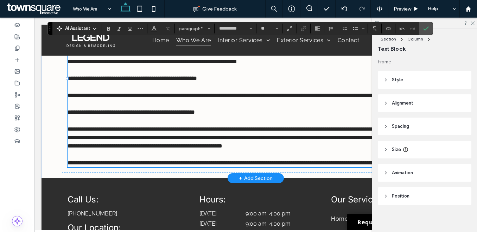
click at [138, 165] on span "**********" at bounding box center [221, 162] width 307 height 5
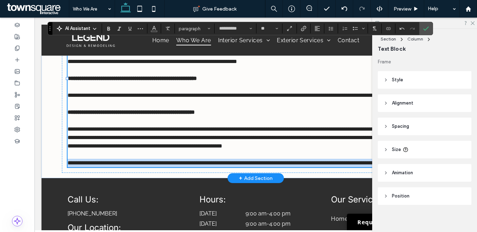
click at [138, 165] on span "**********" at bounding box center [221, 162] width 307 height 5
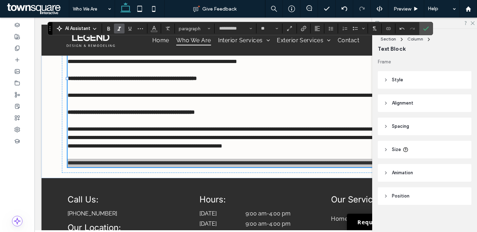
click at [119, 26] on icon "Italic" at bounding box center [119, 29] width 6 height 6
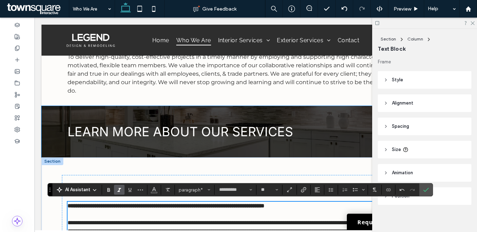
scroll to position [343, 0]
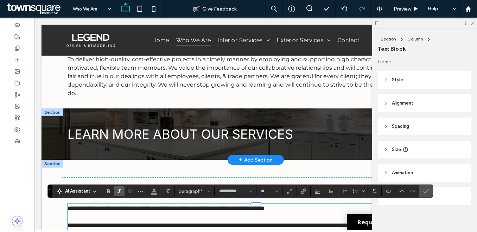
click at [51, 114] on div at bounding box center [53, 112] width 22 height 8
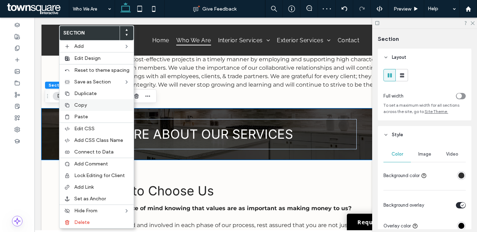
click at [72, 107] on div "Copy" at bounding box center [96, 105] width 74 height 12
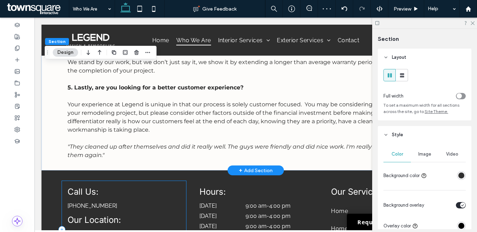
scroll to position [647, 0]
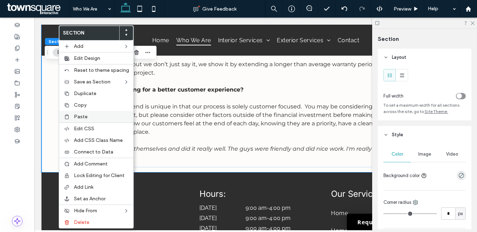
click at [77, 116] on span "Paste" at bounding box center [81, 117] width 14 height 6
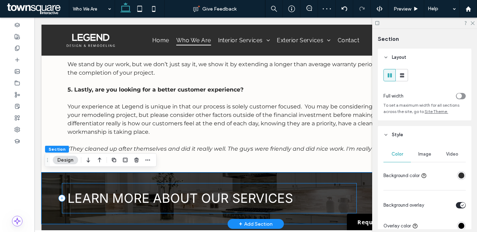
click at [158, 192] on span "LEARN MORE ABOUT OUR SERVICES" at bounding box center [181, 197] width 226 height 15
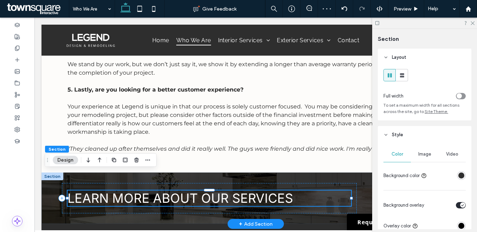
click at [158, 192] on div "LEARN MORE ABOUT OUR SERVICES" at bounding box center [210, 197] width 284 height 15
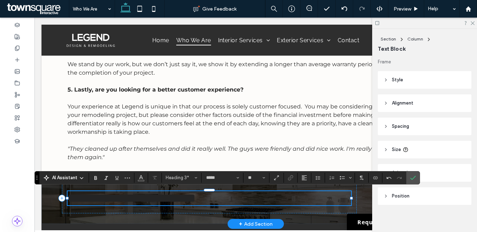
click at [156, 195] on span "**********" at bounding box center [132, 198] width 128 height 13
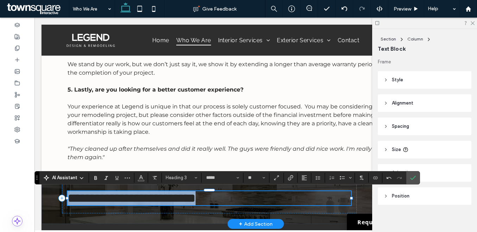
click at [156, 195] on span "**********" at bounding box center [132, 198] width 128 height 13
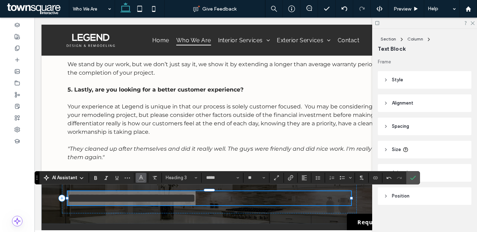
click at [140, 177] on icon "Color" at bounding box center [141, 177] width 6 height 6
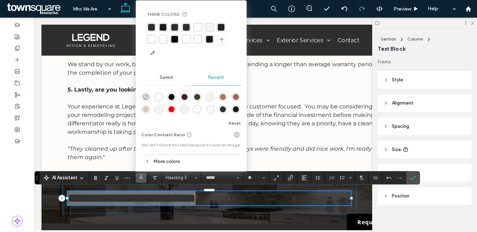
click at [152, 42] on div "rgba(255, 255, 255, 1)" at bounding box center [151, 39] width 7 height 7
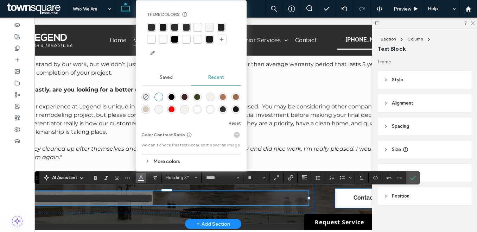
click at [348, 199] on link "Contact Us" at bounding box center [368, 198] width 66 height 19
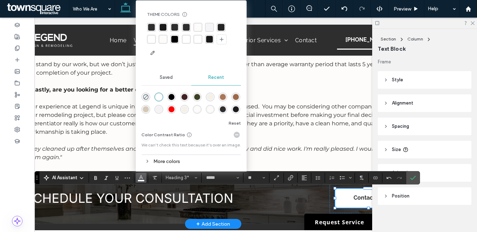
scroll to position [0, 33]
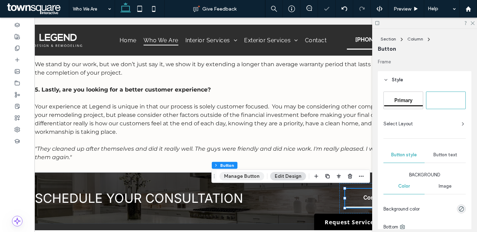
click at [232, 177] on button "Manage Button" at bounding box center [242, 176] width 45 height 8
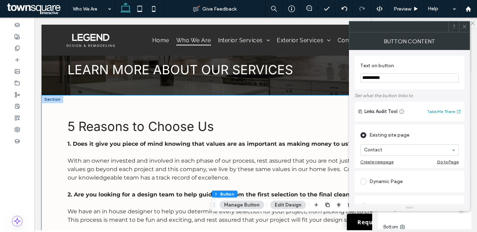
scroll to position [408, 0]
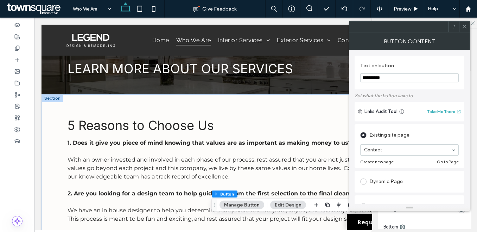
click at [54, 98] on div at bounding box center [53, 98] width 22 height 8
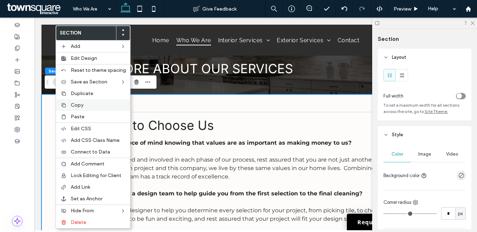
click at [75, 107] on span "Copy" at bounding box center [77, 105] width 13 height 6
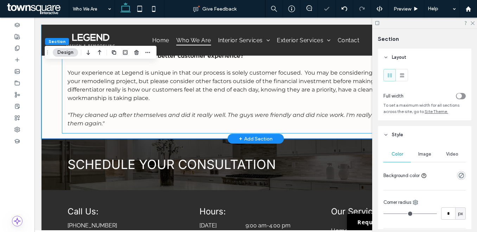
scroll to position [694, 0]
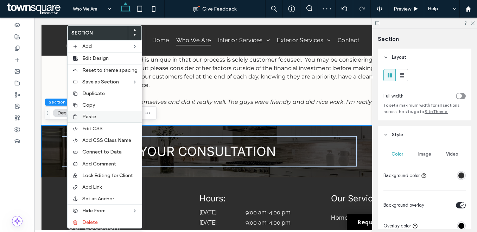
click at [90, 115] on span "Paste" at bounding box center [89, 117] width 14 height 6
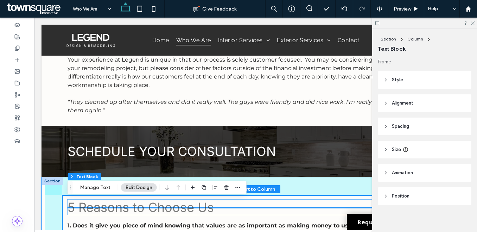
click at [161, 205] on span "5 Reasons to Choose Us" at bounding box center [141, 206] width 146 height 15
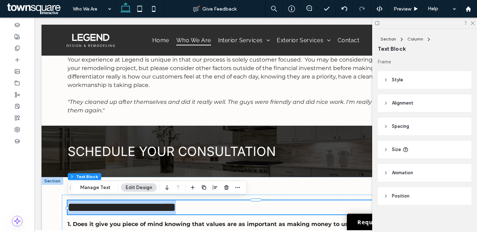
scroll to position [4, 0]
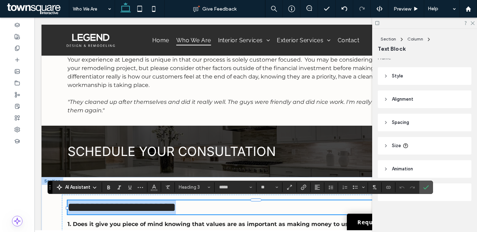
paste div
type input "*"
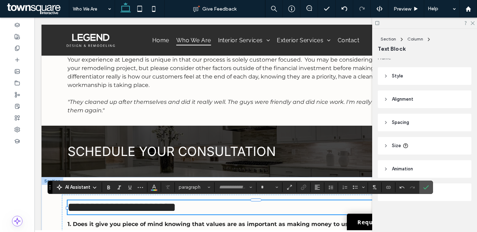
scroll to position [14, 0]
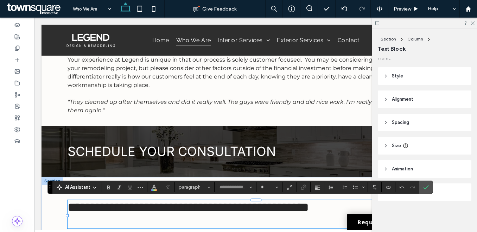
type input "*****"
type input "**"
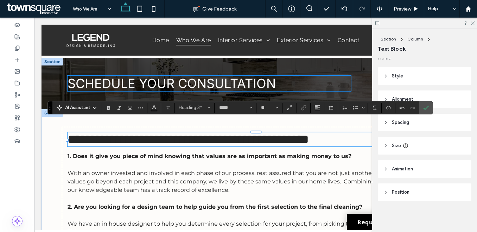
scroll to position [775, 0]
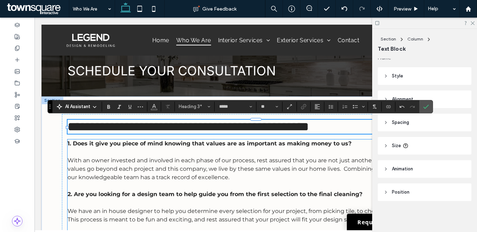
click at [143, 153] on p at bounding box center [256, 152] width 377 height 8
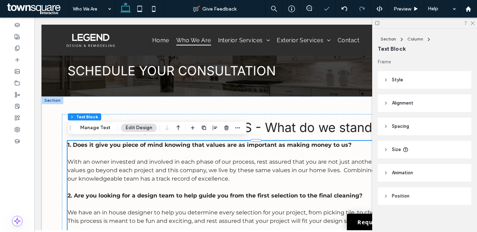
click at [143, 153] on p at bounding box center [256, 153] width 377 height 8
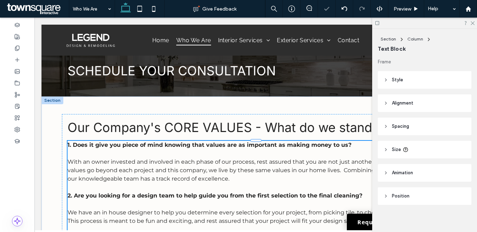
type input "**********"
type input "**"
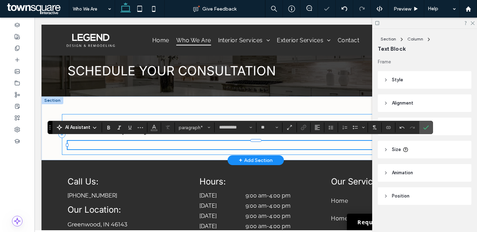
paste div
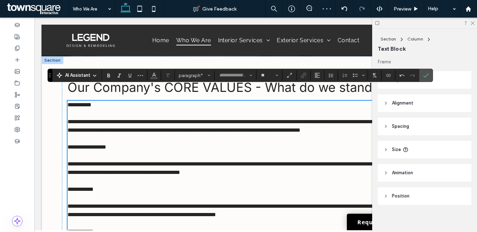
scroll to position [782, 0]
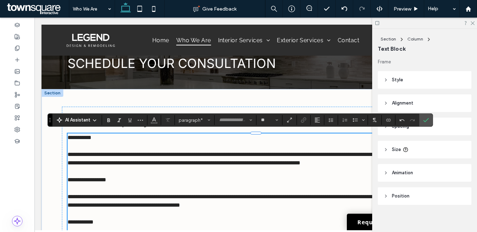
type input "**********"
click at [91, 135] on span "**********" at bounding box center [80, 137] width 24 height 5
click at [110, 121] on icon "Bold" at bounding box center [109, 120] width 6 height 6
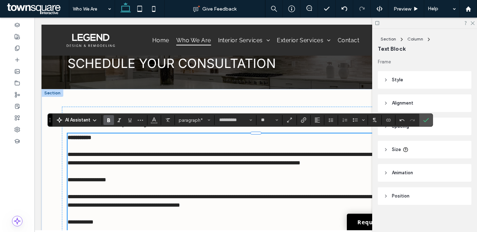
click at [95, 183] on p "**********" at bounding box center [256, 180] width 377 height 8
click at [108, 120] on use "Bold" at bounding box center [108, 120] width 3 height 4
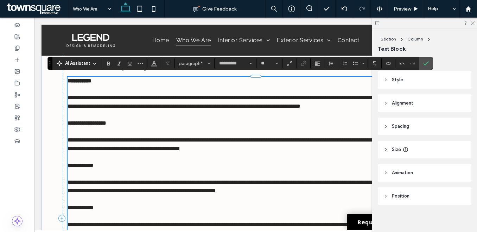
click at [94, 168] on span "**********" at bounding box center [81, 165] width 26 height 5
click at [110, 64] on icon "Bold" at bounding box center [109, 64] width 6 height 6
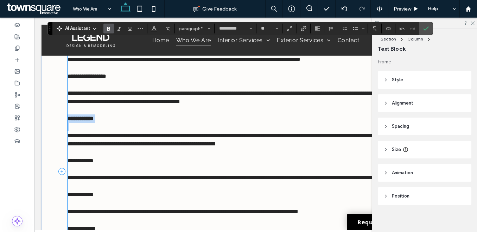
scroll to position [904, 0]
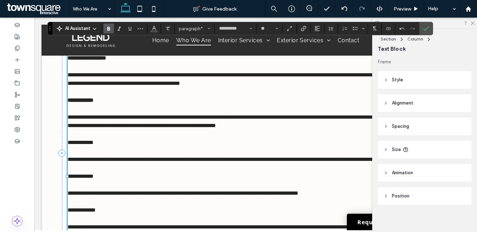
click at [94, 145] on span "**********" at bounding box center [81, 142] width 26 height 5
click at [109, 27] on use "Bold" at bounding box center [108, 29] width 3 height 4
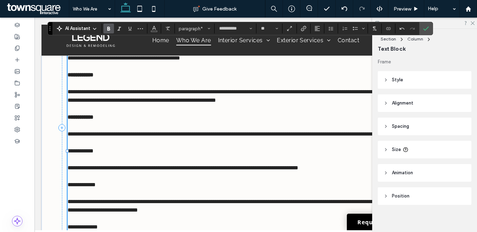
click at [94, 153] on span "**********" at bounding box center [81, 150] width 26 height 5
click at [112, 27] on label "Bold" at bounding box center [108, 29] width 11 height 10
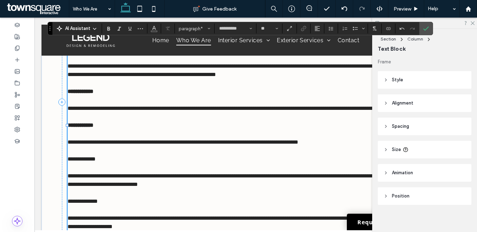
click at [96, 161] on span "**********" at bounding box center [82, 158] width 28 height 5
click at [112, 28] on label "Bold" at bounding box center [108, 29] width 11 height 10
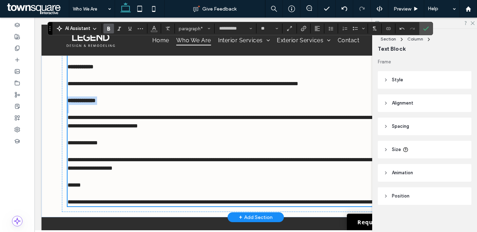
scroll to position [1014, 0]
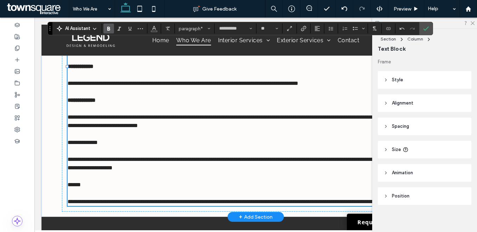
click at [98, 147] on p "**********" at bounding box center [256, 142] width 377 height 8
click at [111, 28] on icon "Bold" at bounding box center [109, 29] width 6 height 6
click at [81, 187] on span "******" at bounding box center [74, 184] width 13 height 5
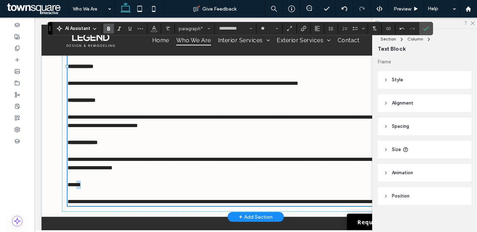
click at [81, 187] on span "******" at bounding box center [74, 184] width 13 height 5
click at [109, 27] on use "Bold" at bounding box center [108, 29] width 3 height 4
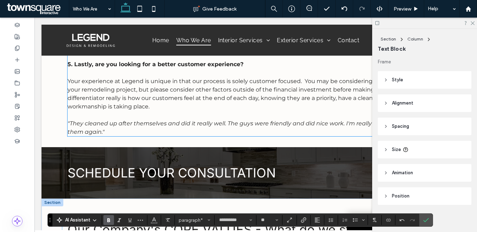
scroll to position [685, 0]
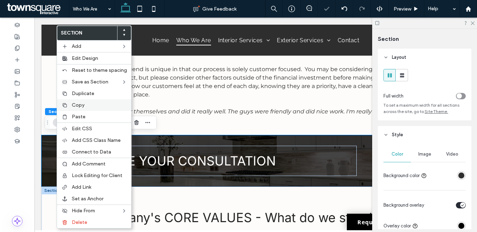
click at [75, 106] on span "Copy" at bounding box center [78, 105] width 13 height 6
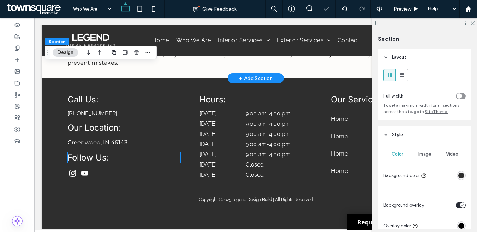
scroll to position [1124, 0]
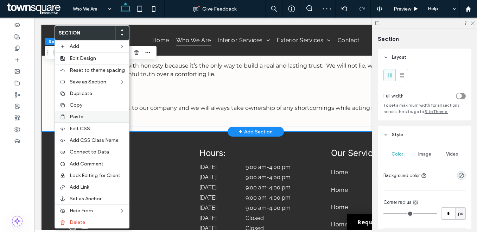
click at [72, 111] on div "Paste" at bounding box center [92, 117] width 74 height 12
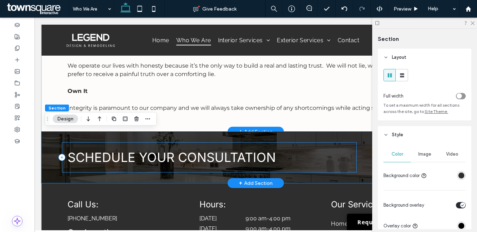
click at [134, 160] on span "SCHEDULE YOUR CONSULTATION" at bounding box center [172, 157] width 208 height 15
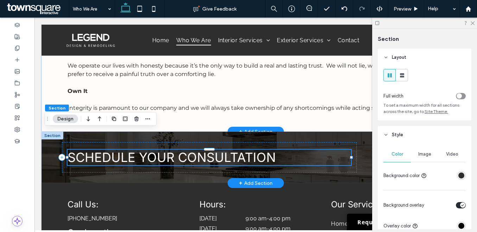
click at [134, 159] on div "SCHEDULE YOUR CONSULTATION" at bounding box center [210, 157] width 284 height 15
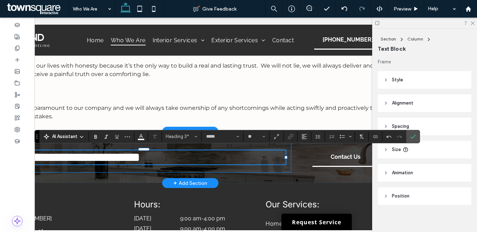
scroll to position [0, 105]
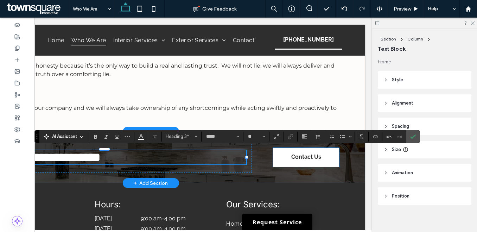
click at [299, 160] on span "Contact Us" at bounding box center [306, 157] width 30 height 18
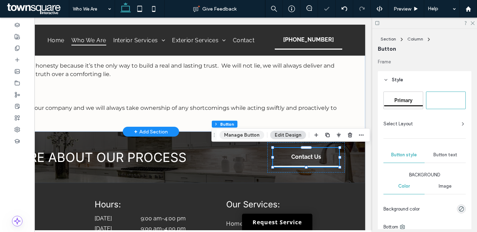
click at [246, 135] on button "Manage Button" at bounding box center [242, 135] width 45 height 8
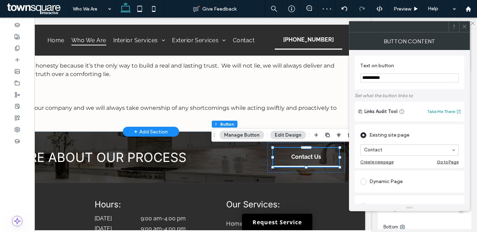
click at [464, 27] on icon at bounding box center [464, 26] width 5 height 5
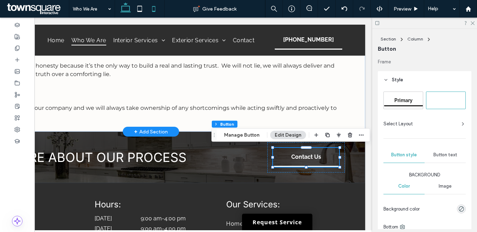
click at [151, 9] on icon at bounding box center [154, 9] width 14 height 14
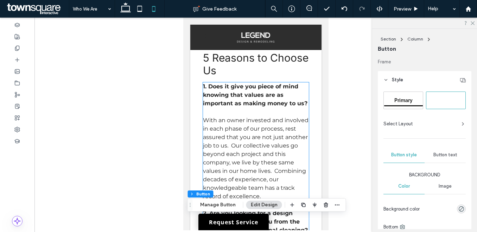
scroll to position [821, 0]
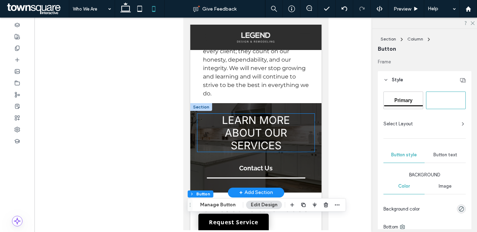
click at [201, 123] on div "LEARN MORE ABOUT OUR SERVICES" at bounding box center [255, 133] width 117 height 38
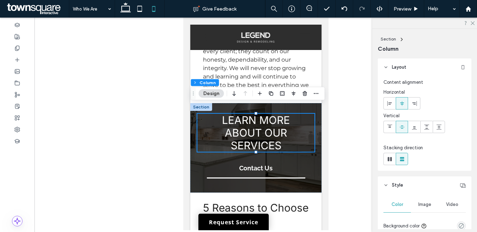
click at [389, 93] on span "Horizontal" at bounding box center [424, 93] width 82 height 8
click at [389, 104] on use at bounding box center [389, 103] width 5 height 5
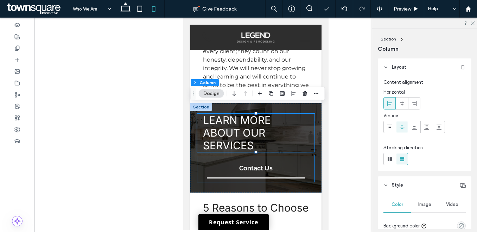
click at [201, 159] on div "Contact Us" at bounding box center [255, 168] width 117 height 27
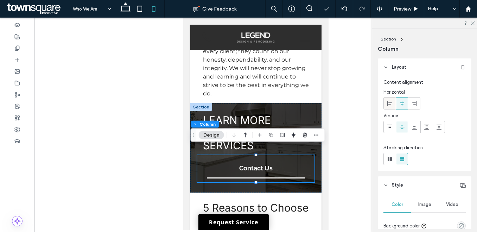
click at [390, 103] on icon at bounding box center [390, 104] width 6 height 6
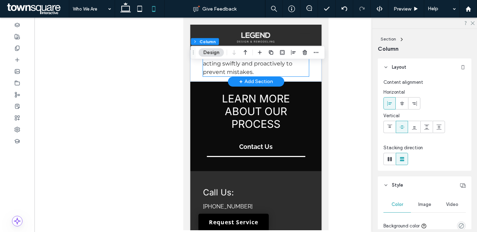
scroll to position [2357, 0]
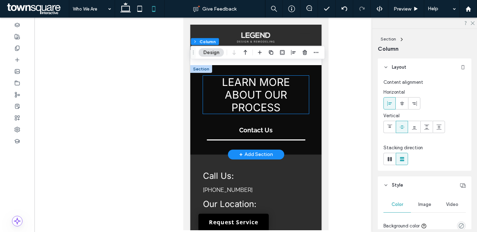
click at [204, 100] on h3 "LEARN MORE ABOUT OUR PROCESS" at bounding box center [256, 95] width 106 height 38
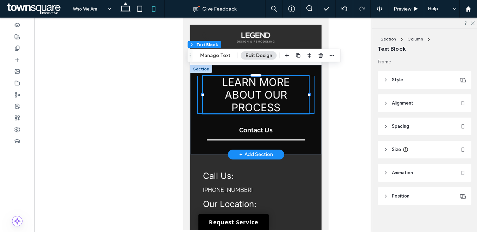
click at [199, 101] on div "LEARN MORE ABOUT OUR PROCESS" at bounding box center [255, 95] width 117 height 38
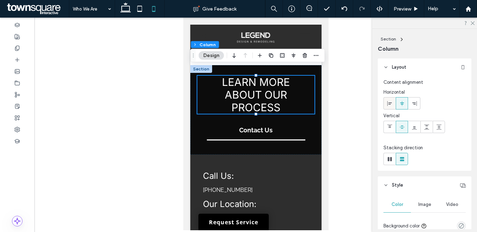
click at [391, 101] on icon at bounding box center [390, 104] width 6 height 6
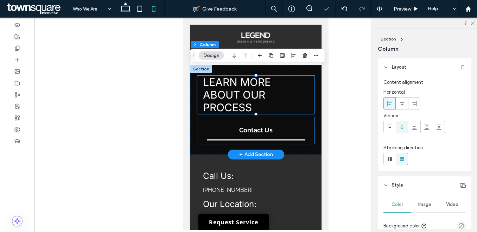
click at [201, 119] on div "Contact Us" at bounding box center [255, 130] width 117 height 27
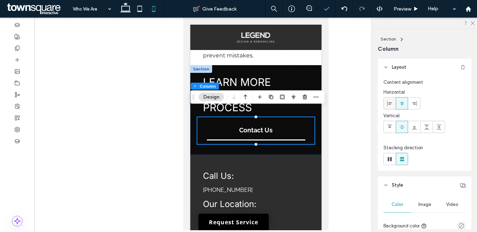
click at [388, 101] on icon at bounding box center [390, 104] width 6 height 6
click at [124, 13] on icon at bounding box center [126, 9] width 14 height 14
type input "**"
type input "****"
type input "**"
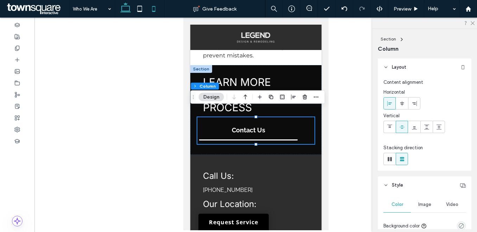
type input "**"
type input "***"
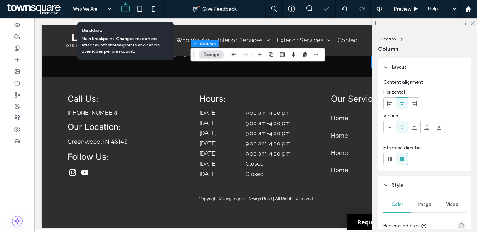
scroll to position [1199, 0]
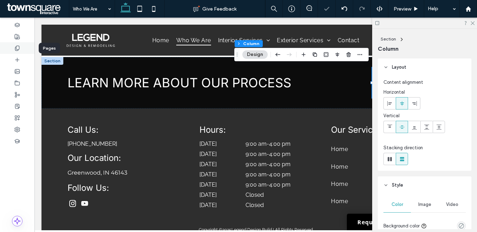
click at [17, 48] on icon at bounding box center [17, 48] width 6 height 6
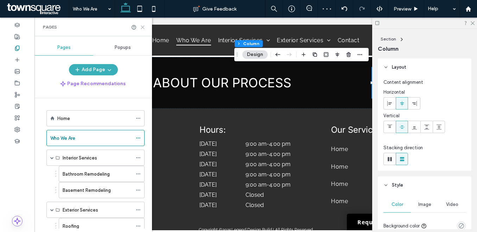
click at [141, 28] on icon at bounding box center [142, 27] width 5 height 5
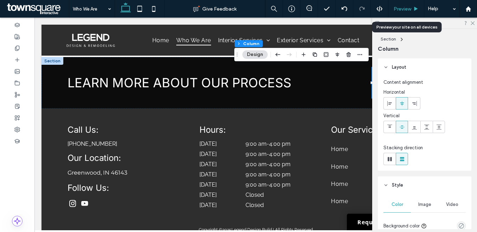
click at [411, 4] on div "Preview" at bounding box center [406, 9] width 36 height 18
click at [410, 7] on span "Preview" at bounding box center [403, 9] width 18 height 6
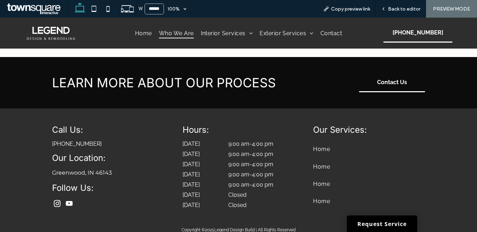
scroll to position [1196, 0]
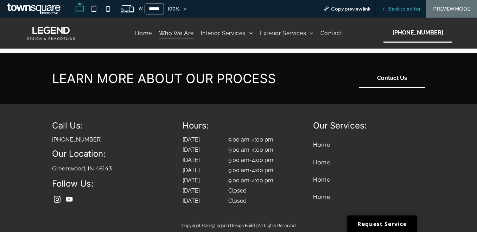
click at [406, 11] on span "Back to editor" at bounding box center [404, 9] width 32 height 6
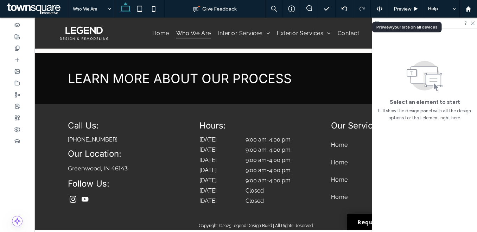
scroll to position [1203, 0]
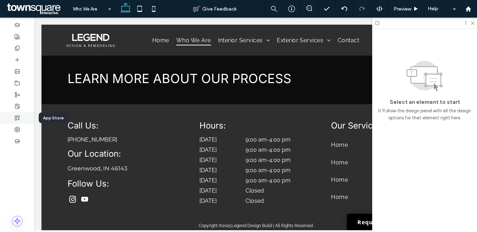
click at [14, 122] on div at bounding box center [17, 118] width 34 height 12
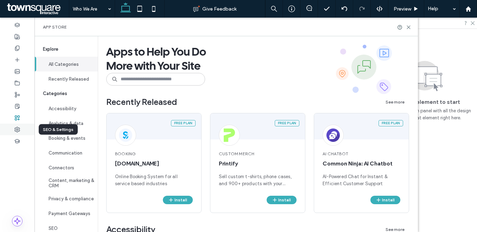
click at [17, 129] on icon at bounding box center [17, 130] width 6 height 6
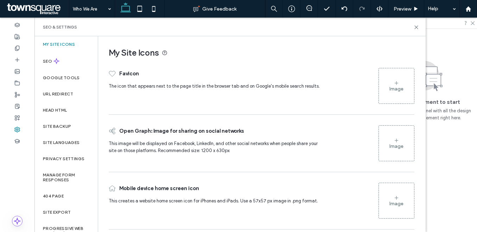
click at [397, 87] on div "Image" at bounding box center [396, 89] width 14 height 6
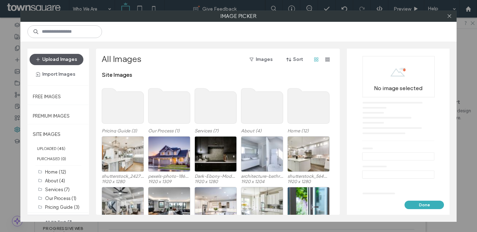
click at [71, 56] on button "Upload Images" at bounding box center [57, 59] width 54 height 11
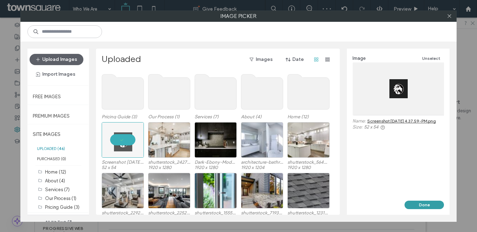
click at [420, 204] on button "Done" at bounding box center [424, 205] width 39 height 8
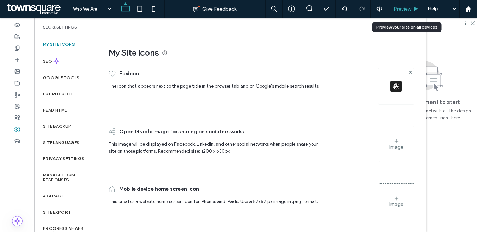
click at [410, 11] on span "Preview" at bounding box center [403, 9] width 18 height 6
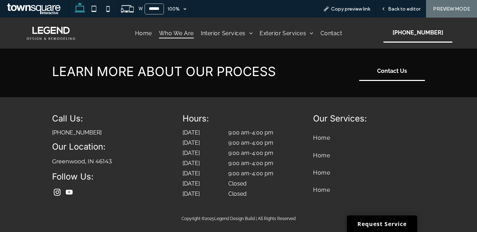
scroll to position [1196, 0]
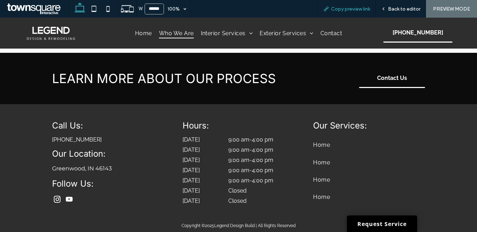
click at [341, 7] on span "Copy preview link" at bounding box center [350, 9] width 39 height 6
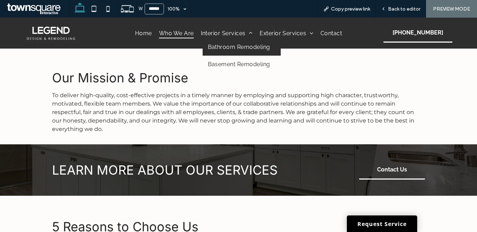
scroll to position [0, 0]
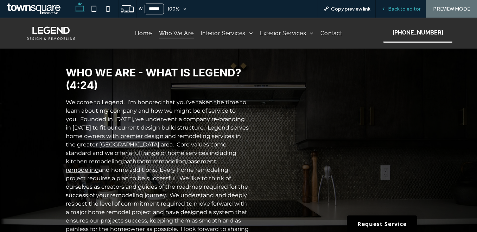
click at [394, 6] on span "Back to editor" at bounding box center [404, 9] width 32 height 6
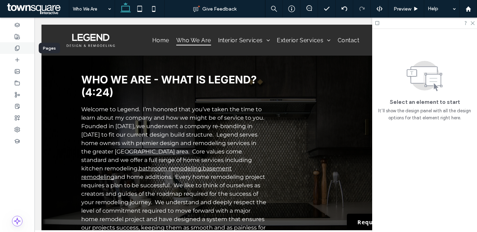
click at [16, 43] on div at bounding box center [17, 48] width 34 height 12
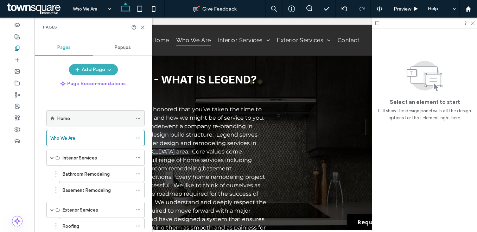
click at [71, 121] on div "Home" at bounding box center [94, 118] width 75 height 7
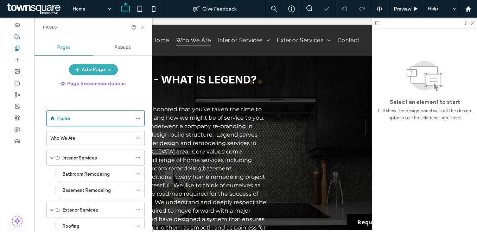
click at [142, 27] on use at bounding box center [142, 27] width 3 height 3
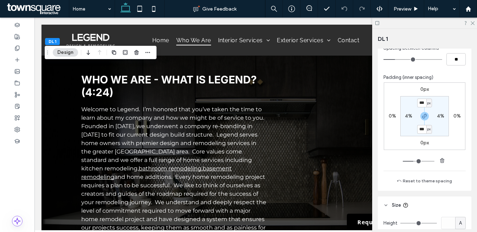
scroll to position [411, 0]
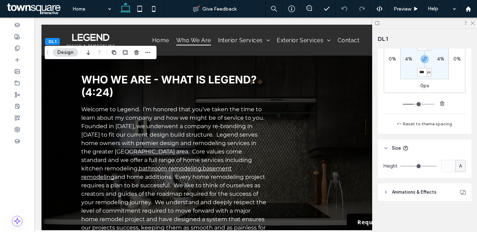
click at [461, 167] on span "A" at bounding box center [460, 166] width 3 height 7
click at [458, 105] on span "px" at bounding box center [460, 104] width 5 height 7
type input "***"
click at [446, 168] on input "***" at bounding box center [448, 166] width 14 height 12
type input "***"
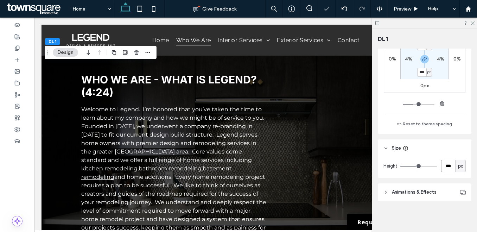
type input "***"
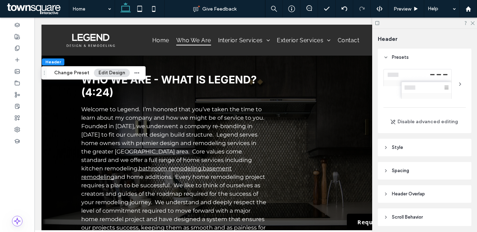
scroll to position [25, 0]
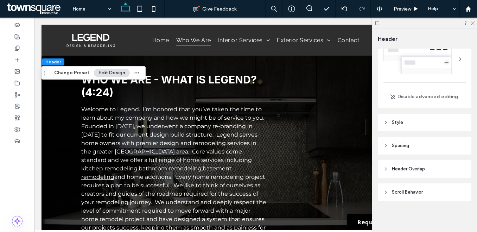
click at [432, 164] on header "Header Overlap" at bounding box center [425, 169] width 94 height 18
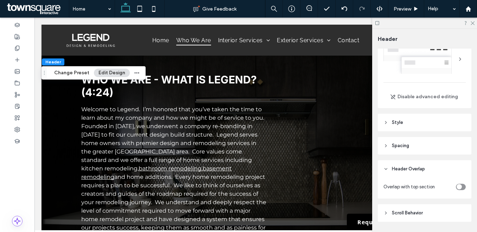
click at [463, 186] on div "toggle" at bounding box center [461, 187] width 10 height 6
click at [462, 207] on div "rgba(46, 46, 46, 1)" at bounding box center [461, 207] width 6 height 6
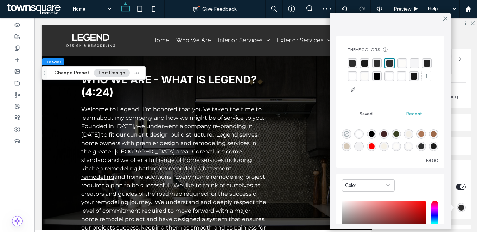
click at [349, 134] on use "rgba(0, 0, 0, 0)" at bounding box center [346, 133] width 5 height 5
type input "*******"
type input "*"
type input "**"
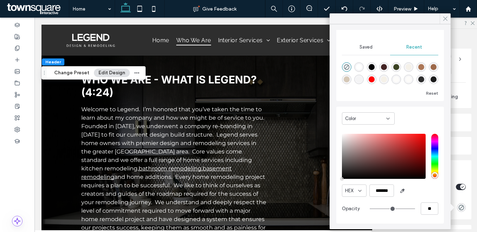
click at [444, 21] on icon at bounding box center [445, 18] width 6 height 6
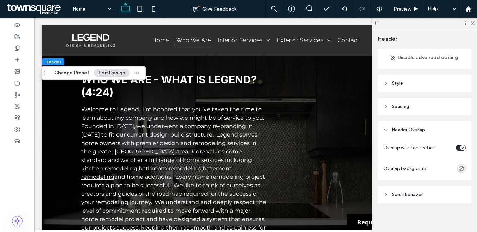
scroll to position [66, 0]
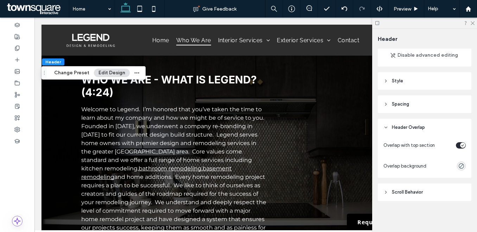
click at [432, 183] on div "Presets Disable advanced editing Style Color Image Background color There may b…" at bounding box center [427, 139] width 98 height 180
click at [432, 186] on header "Scroll Behavior" at bounding box center [425, 192] width 94 height 18
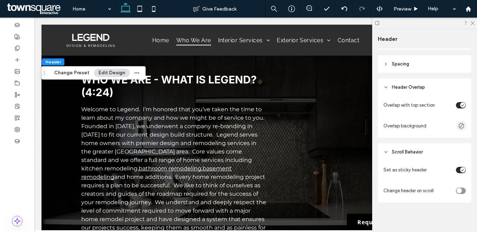
scroll to position [108, 0]
click at [462, 188] on div "toggle" at bounding box center [461, 189] width 10 height 6
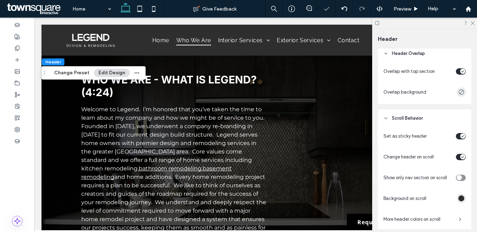
scroll to position [141, 0]
click at [461, 198] on div "rgba(46, 46, 46, 1)" at bounding box center [461, 198] width 6 height 6
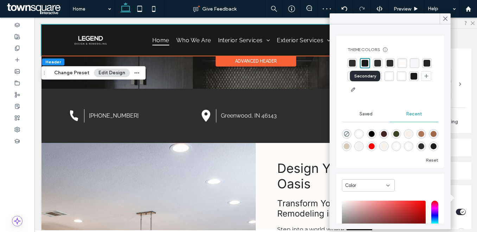
scroll to position [141, 0]
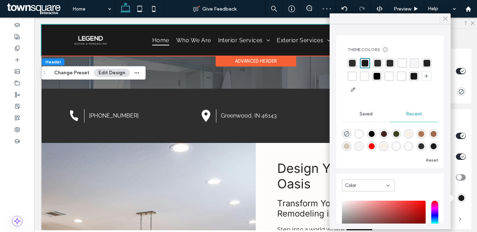
click at [442, 18] on icon at bounding box center [445, 18] width 6 height 6
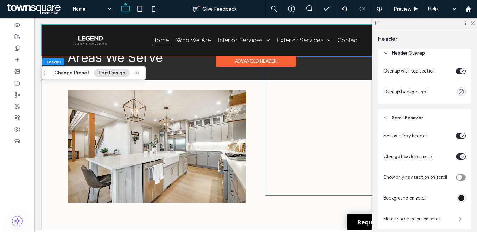
scroll to position [1591, 0]
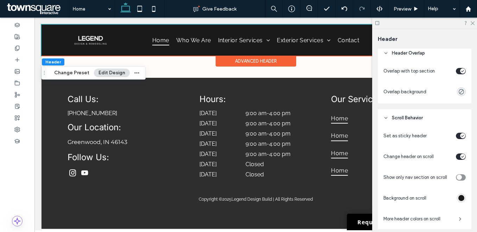
click at [475, 20] on div at bounding box center [424, 23] width 105 height 11
click at [473, 23] on icon at bounding box center [472, 22] width 5 height 5
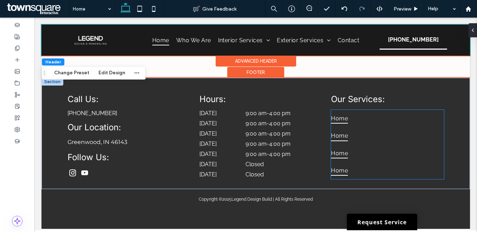
click at [361, 132] on link "Home" at bounding box center [387, 135] width 113 height 17
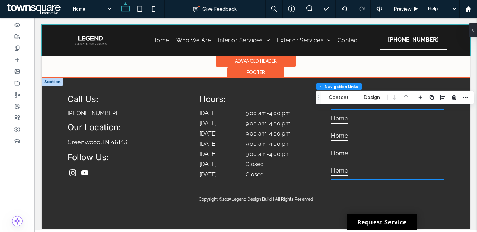
type input "***"
type input "****"
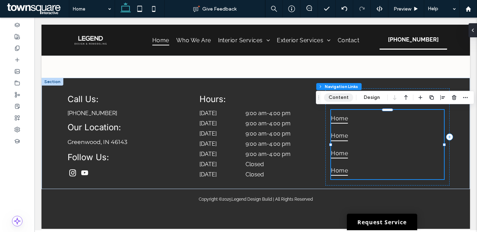
click at [347, 97] on button "Content" at bounding box center [338, 97] width 29 height 8
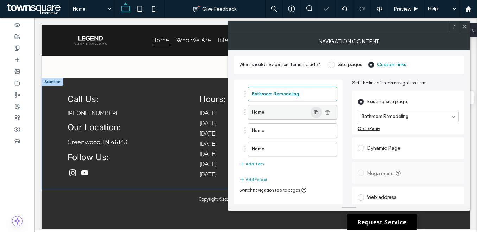
click at [313, 118] on div "Home" at bounding box center [292, 112] width 89 height 15
click at [283, 105] on label "Home" at bounding box center [281, 112] width 59 height 14
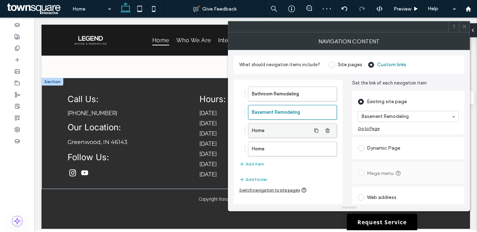
click at [278, 129] on label "Home" at bounding box center [281, 130] width 59 height 14
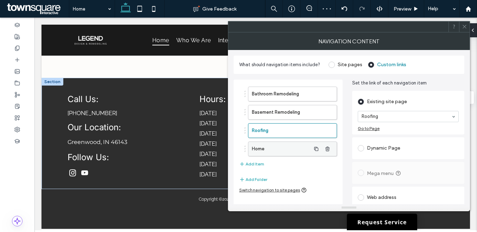
click at [278, 153] on label "Home" at bounding box center [281, 149] width 59 height 14
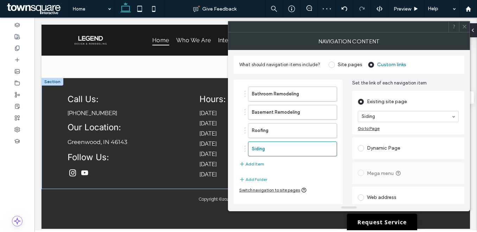
click at [257, 163] on button "Add Item" at bounding box center [251, 164] width 25 height 8
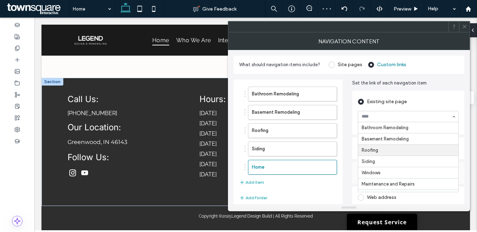
scroll to position [25, 0]
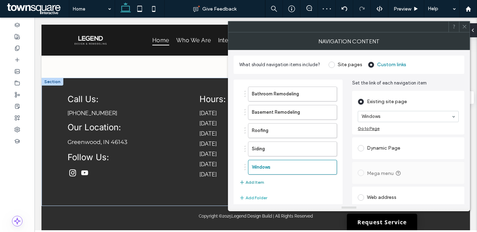
click at [257, 183] on button "Add Item" at bounding box center [251, 182] width 25 height 8
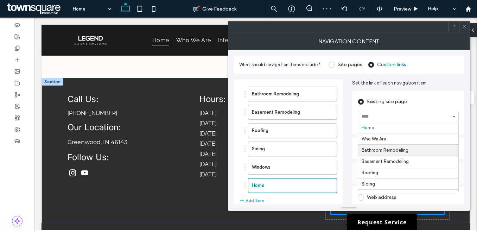
scroll to position [47, 0]
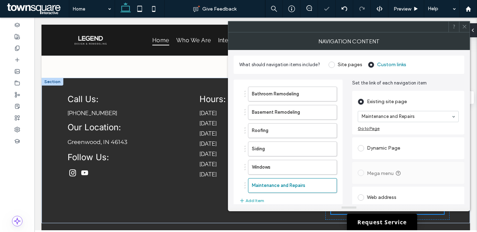
click at [462, 27] on icon at bounding box center [464, 26] width 5 height 5
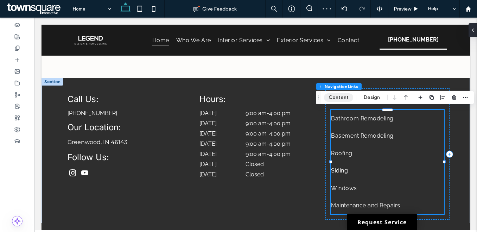
click at [343, 96] on button "Content" at bounding box center [338, 97] width 29 height 8
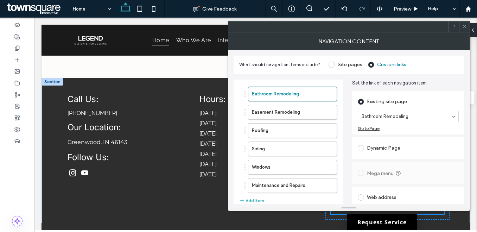
click at [466, 24] on icon at bounding box center [464, 26] width 5 height 5
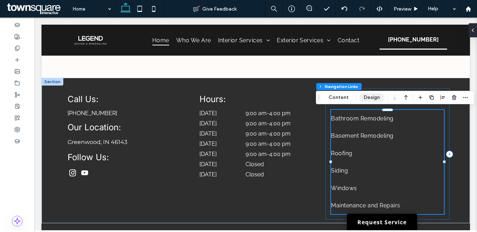
click at [365, 94] on button "Design" at bounding box center [371, 97] width 25 height 8
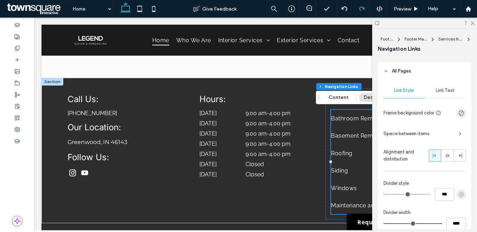
scroll to position [165, 0]
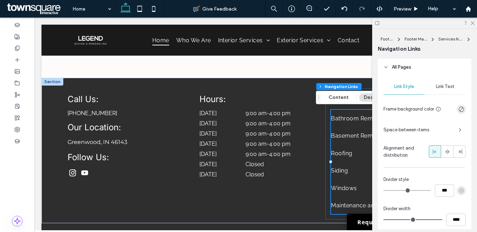
click at [406, 127] on span "Space between items" at bounding box center [418, 129] width 70 height 7
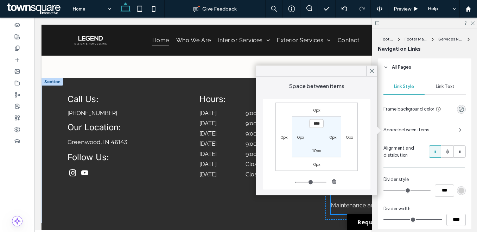
click at [315, 129] on section "**** 0px 10px 0px" at bounding box center [316, 136] width 49 height 40
click at [315, 123] on input "****" at bounding box center [316, 123] width 14 height 9
type input "***"
type input "*"
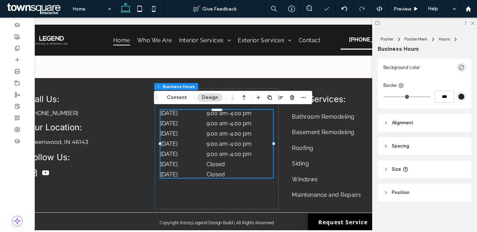
scroll to position [0, 45]
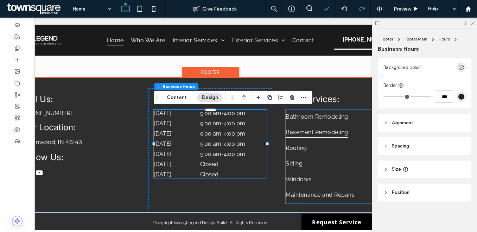
click at [298, 138] on link "Basement Remodeling" at bounding box center [342, 132] width 113 height 15
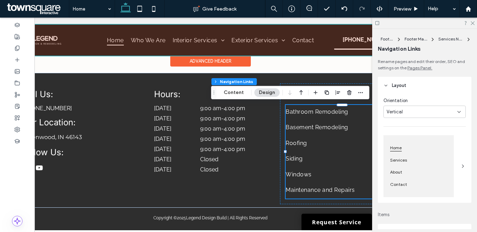
scroll to position [0, 0]
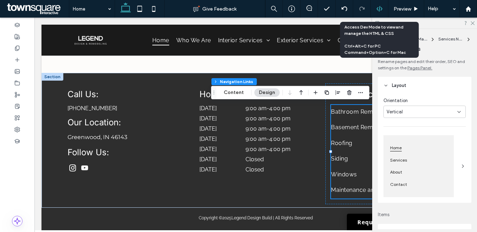
click at [378, 6] on icon at bounding box center [379, 9] width 6 height 6
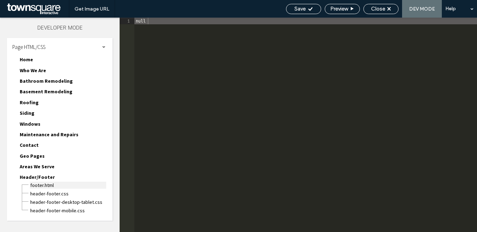
scroll to position [19, 0]
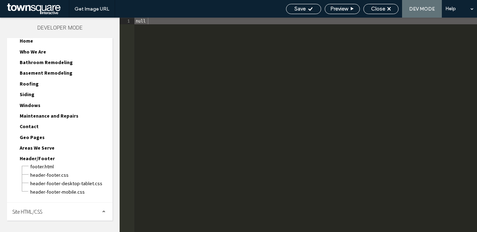
click at [30, 208] on span "Site HTML/CSS" at bounding box center [27, 211] width 30 height 7
click at [30, 210] on span "Site HTML/CSS" at bounding box center [27, 211] width 30 height 7
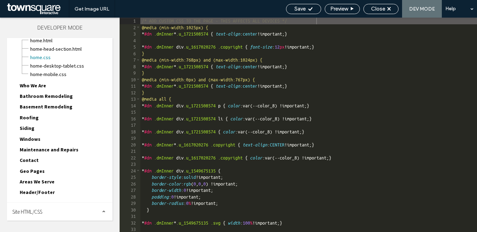
click at [38, 203] on div "Site HTML/CSS" at bounding box center [60, 212] width 106 height 18
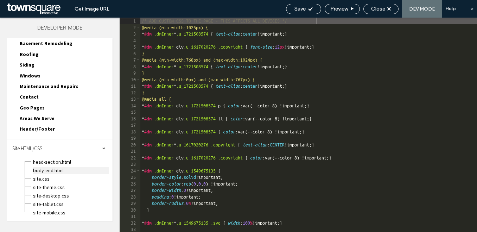
click at [38, 173] on span "body-end.html" at bounding box center [71, 170] width 76 height 7
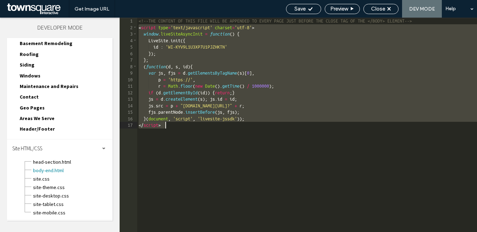
drag, startPoint x: 140, startPoint y: 28, endPoint x: 165, endPoint y: 126, distance: 101.0
click at [165, 126] on div "<!--THE CONTENT OF THIS FILE WILL BE APPENDED TO EVERY PAGE JUST BEFORE THE CLO…" at bounding box center [307, 131] width 340 height 227
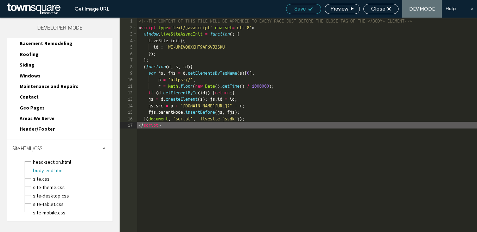
click at [311, 9] on icon at bounding box center [310, 8] width 5 height 5
click at [373, 11] on span "Close" at bounding box center [378, 9] width 14 height 6
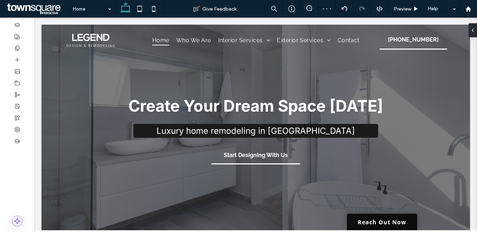
click at [385, 221] on link "Reach Out Now" at bounding box center [382, 222] width 70 height 17
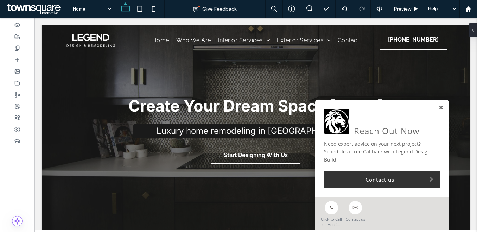
click at [439, 109] on link at bounding box center [440, 108] width 5 height 6
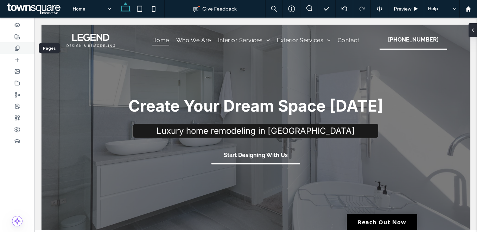
click at [20, 45] on div at bounding box center [17, 48] width 34 height 12
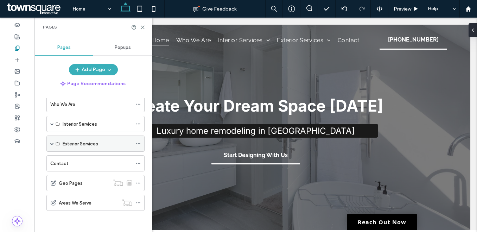
scroll to position [0, 0]
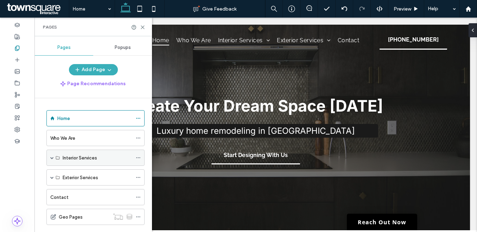
click at [51, 158] on span at bounding box center [52, 158] width 4 height 4
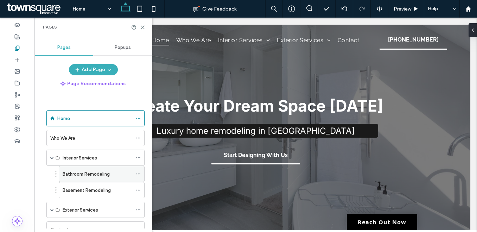
click at [139, 173] on icon at bounding box center [138, 173] width 5 height 5
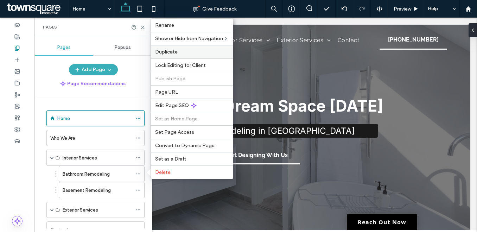
click at [171, 55] on span "Duplicate" at bounding box center [166, 52] width 23 height 6
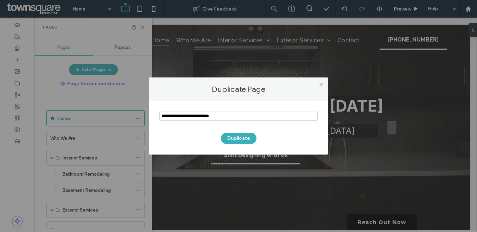
click at [186, 112] on input "notEmpty" at bounding box center [238, 116] width 158 height 9
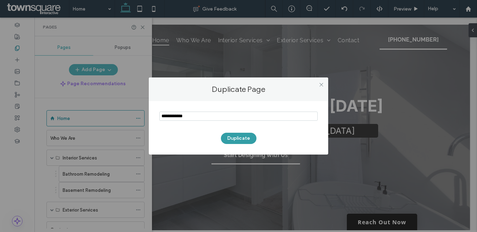
type input "**********"
click at [242, 137] on button "Duplicate" at bounding box center [239, 138] width 36 height 11
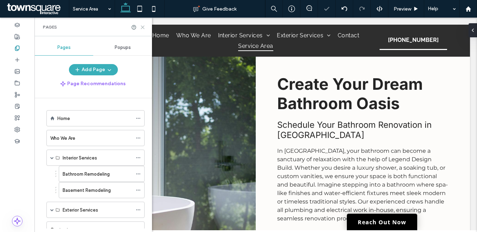
click at [144, 28] on icon at bounding box center [142, 27] width 5 height 5
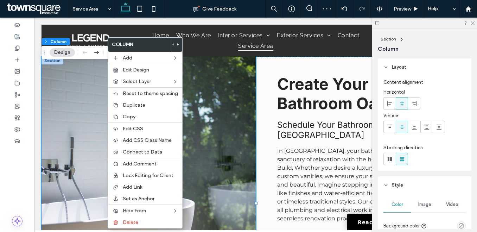
click at [55, 61] on div at bounding box center [53, 61] width 22 height 8
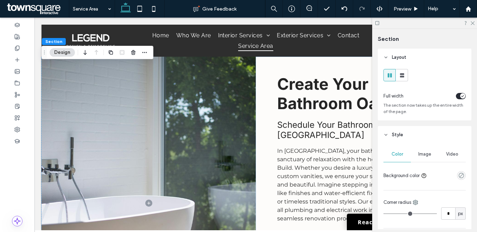
click at [53, 42] on span "Section" at bounding box center [53, 41] width 17 height 5
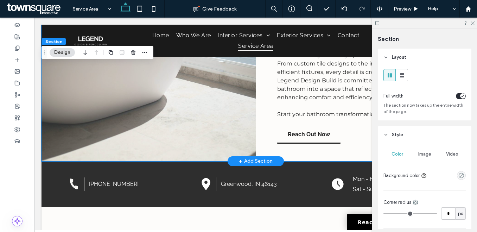
scroll to position [269, 0]
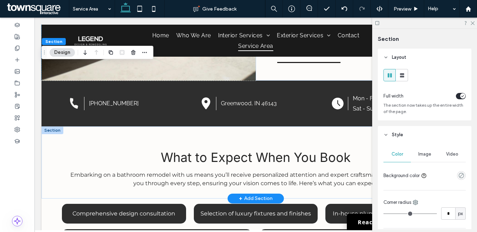
click at [56, 131] on div at bounding box center [53, 130] width 22 height 8
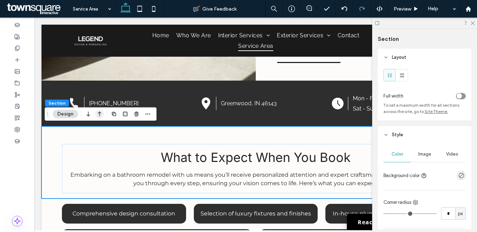
click at [102, 119] on icon "button" at bounding box center [99, 114] width 8 height 13
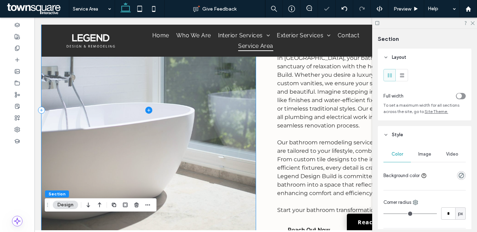
scroll to position [0, 0]
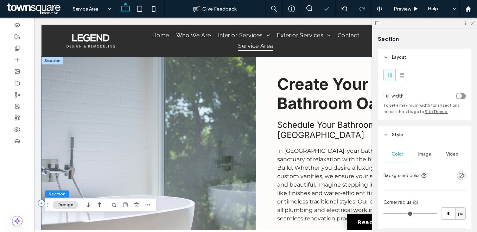
click at [102, 116] on span at bounding box center [149, 203] width 214 height 293
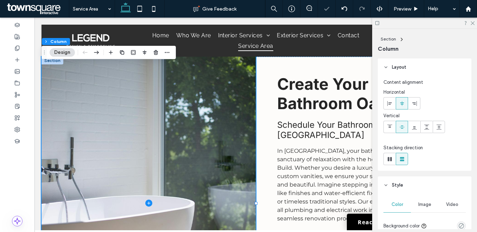
click at [157, 48] on div at bounding box center [156, 52] width 8 height 13
click at [157, 52] on use "button" at bounding box center [156, 52] width 4 height 5
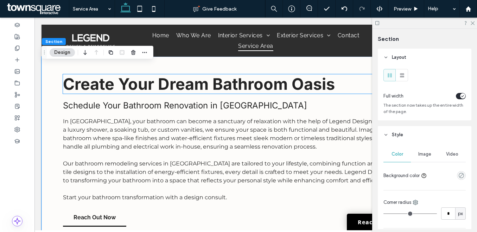
click at [101, 88] on span "Create Your Dream Bathroom Oasis" at bounding box center [199, 83] width 272 height 19
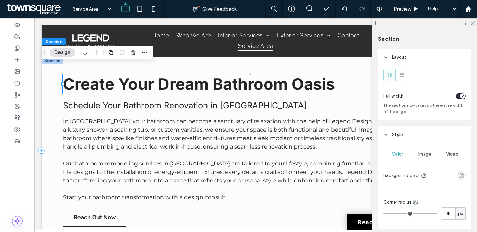
click at [101, 88] on span "Create Your Dream Bathroom Oasis" at bounding box center [199, 83] width 272 height 19
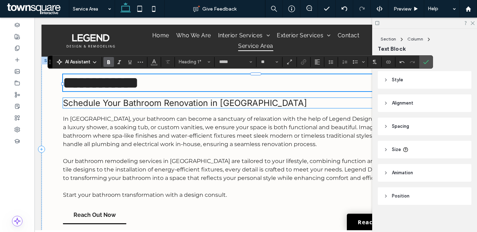
click at [111, 105] on span "Schedule Your Bathroom Renovation in Indianapolis" at bounding box center [185, 103] width 244 height 10
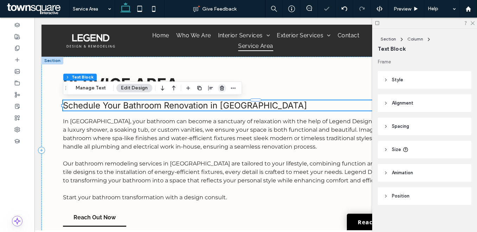
click at [223, 87] on span "button" at bounding box center [222, 88] width 8 height 8
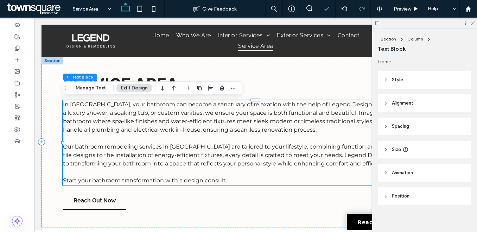
scroll to position [4, 0]
click at [218, 88] on span "button" at bounding box center [222, 88] width 8 height 8
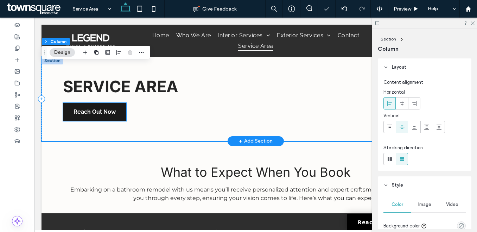
click at [104, 118] on span "Reach Out Now" at bounding box center [95, 112] width 42 height 18
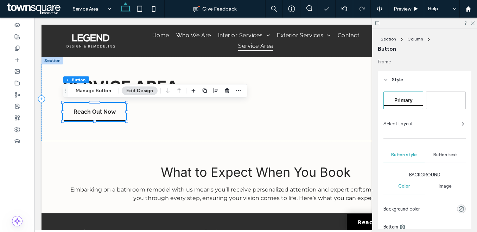
click at [448, 97] on div "Secondary" at bounding box center [446, 100] width 39 height 12
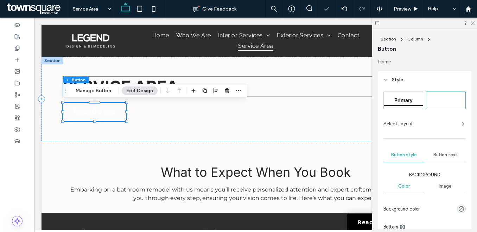
click at [110, 81] on span "SERVICE AREA" at bounding box center [120, 86] width 115 height 19
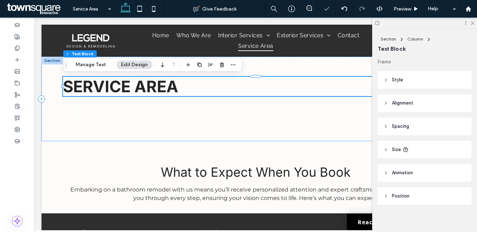
click at [110, 81] on div "SERVICE AREA" at bounding box center [256, 86] width 386 height 19
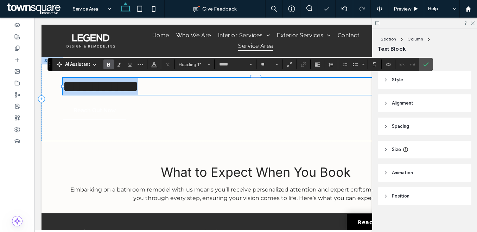
click at [110, 81] on span "**********" at bounding box center [100, 85] width 75 height 15
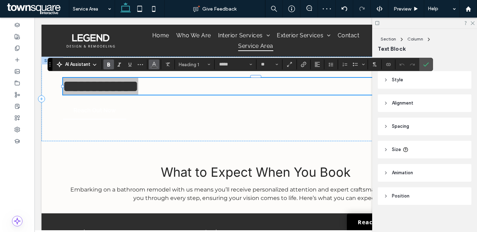
click at [153, 63] on icon "Color" at bounding box center [154, 64] width 6 height 6
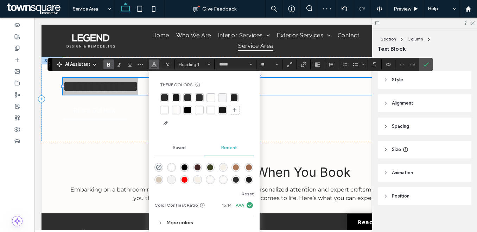
click at [161, 108] on div "rgba(255, 255, 255, 1)" at bounding box center [164, 110] width 7 height 7
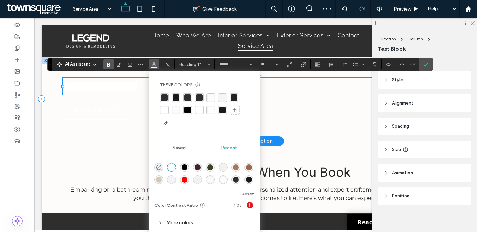
click at [57, 74] on div "**********" at bounding box center [256, 99] width 429 height 84
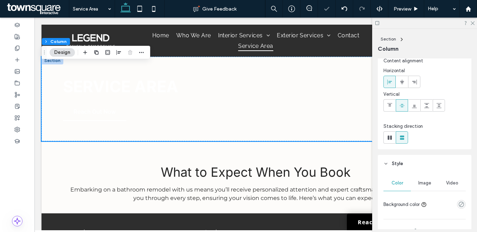
click at [420, 185] on span "Image" at bounding box center [424, 183] width 13 height 6
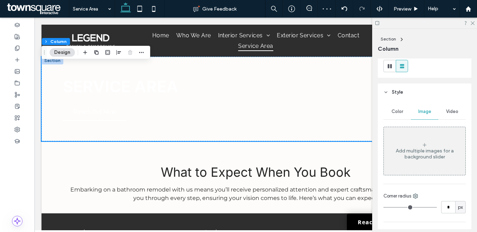
scroll to position [102, 0]
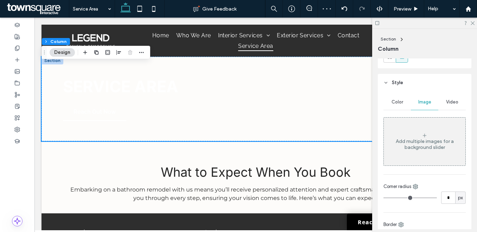
click at [409, 150] on div "Add multiple images for a background slider" at bounding box center [425, 144] width 82 height 12
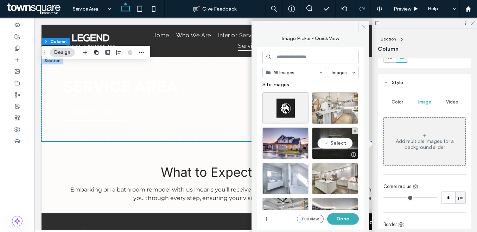
click at [328, 139] on div "Select" at bounding box center [335, 143] width 46 height 32
click at [344, 212] on div "All Images Images Site Images Full View Done" at bounding box center [310, 139] width 96 height 176
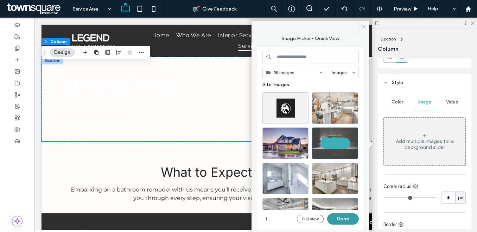
click at [344, 216] on button "Done" at bounding box center [343, 218] width 32 height 11
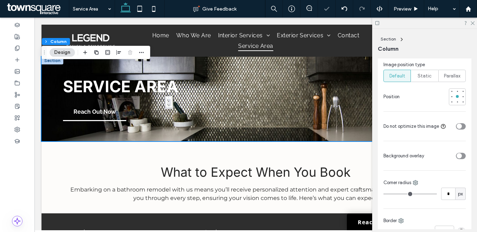
scroll to position [307, 0]
click at [462, 154] on div "toggle" at bounding box center [459, 155] width 5 height 5
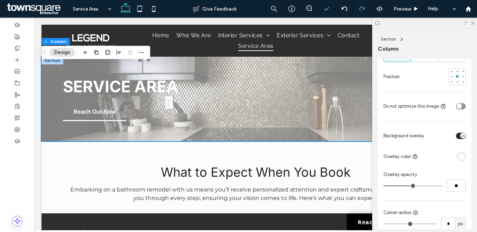
scroll to position [329, 0]
click at [462, 154] on div "rgba(255, 255, 255, 1)" at bounding box center [461, 155] width 6 height 6
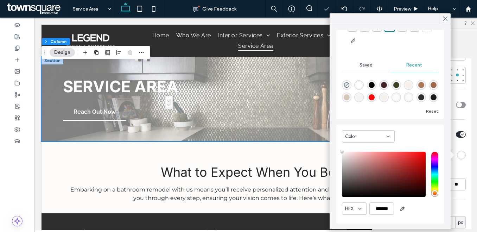
type input "*******"
drag, startPoint x: 375, startPoint y: 177, endPoint x: 343, endPoint y: 209, distance: 45.5
click at [343, 209] on div "HEX *******" at bounding box center [390, 184] width 96 height 72
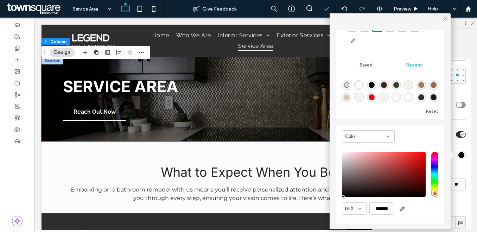
click at [443, 19] on icon at bounding box center [445, 18] width 6 height 6
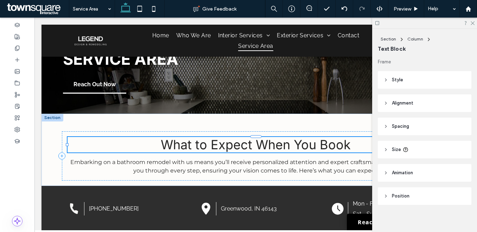
scroll to position [4, 0]
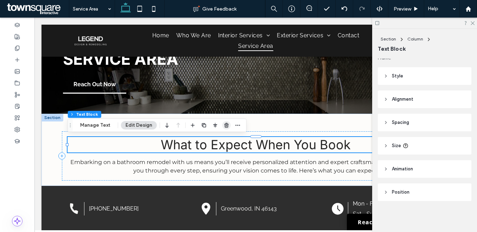
click at [224, 127] on icon "button" at bounding box center [227, 125] width 6 height 6
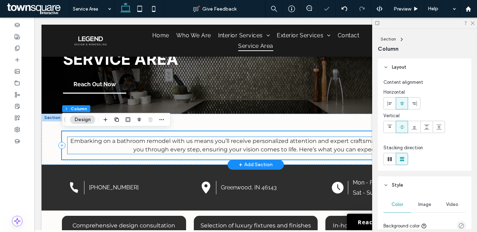
click at [211, 149] on span "Embarking on a bathroom remodel with us means you’ll receive personalized atten…" at bounding box center [255, 145] width 370 height 15
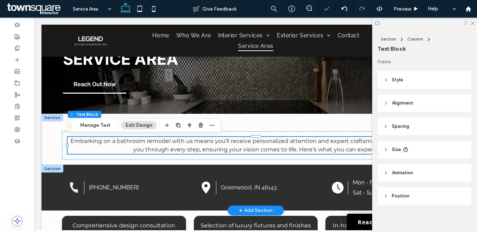
click at [52, 166] on div at bounding box center [53, 169] width 22 height 8
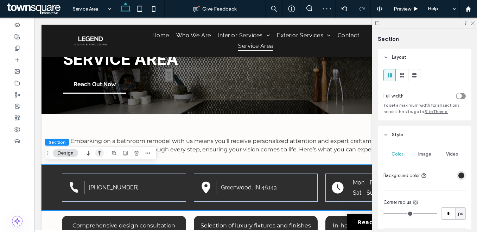
click at [99, 154] on icon "button" at bounding box center [99, 153] width 8 height 13
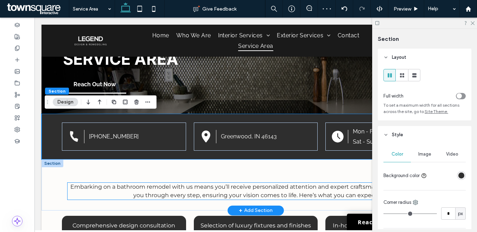
click at [124, 185] on span "Embarking on a bathroom remodel with us means you’ll receive personalized atten…" at bounding box center [255, 190] width 370 height 15
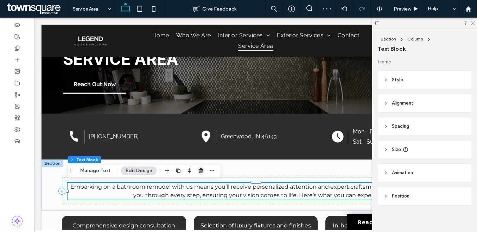
click at [198, 170] on icon "button" at bounding box center [201, 171] width 6 height 6
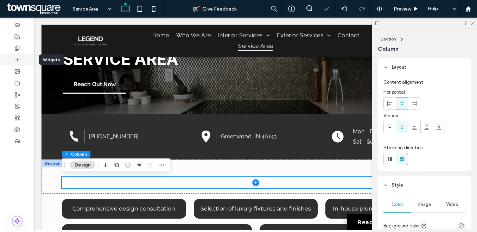
click at [18, 62] on icon at bounding box center [17, 60] width 6 height 6
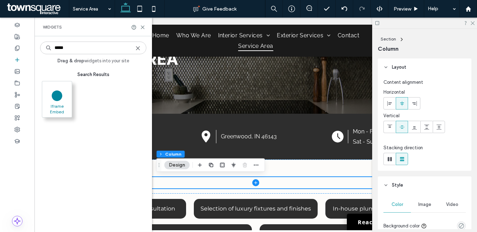
type input "*****"
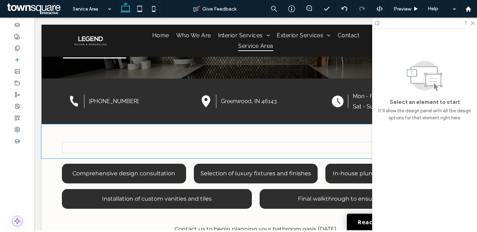
scroll to position [73, 0]
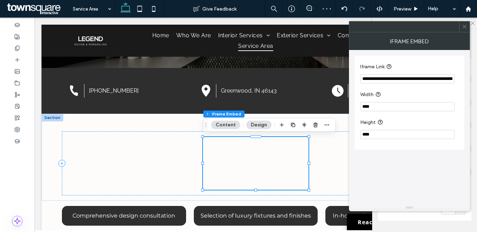
click at [398, 80] on input "**********" at bounding box center [407, 78] width 94 height 9
click at [233, 129] on div "Section Column Iframe Embed Content Design" at bounding box center [269, 124] width 133 height 13
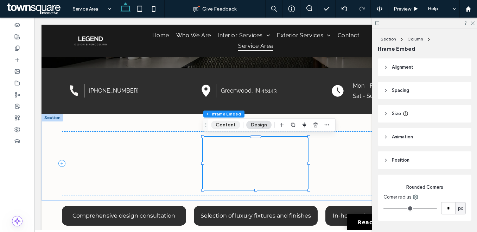
click at [232, 127] on button "Content" at bounding box center [225, 125] width 29 height 8
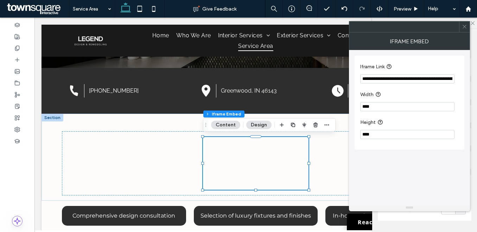
click at [400, 78] on input "**********" at bounding box center [407, 78] width 94 height 9
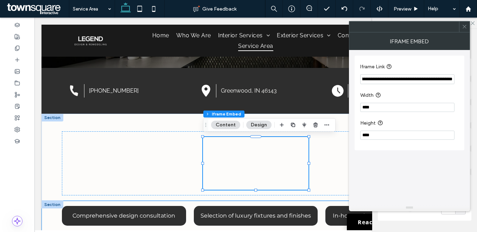
scroll to position [0, 0]
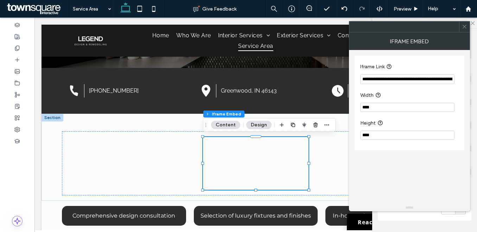
click at [397, 83] on input "**********" at bounding box center [407, 79] width 94 height 10
paste input "Iframe Link"
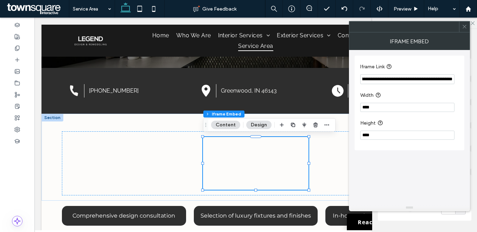
type input "**********"
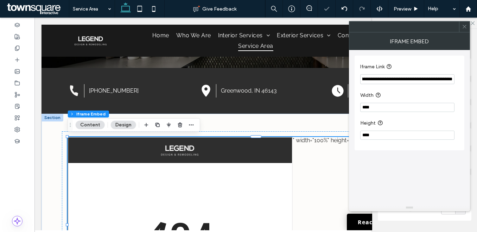
scroll to position [0, 0]
click at [398, 81] on input "**********" at bounding box center [407, 79] width 94 height 10
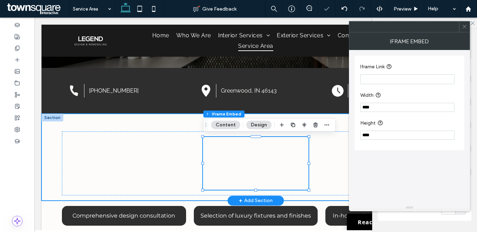
type input "**********"
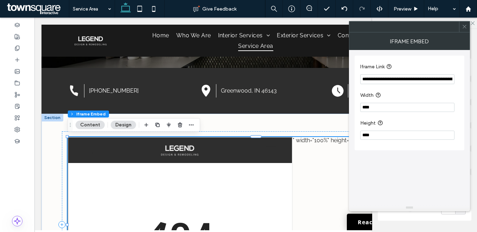
click at [443, 78] on input "**********" at bounding box center [407, 79] width 94 height 10
drag, startPoint x: 391, startPoint y: 80, endPoint x: 363, endPoint y: 85, distance: 27.9
click at [363, 85] on section "**********" at bounding box center [409, 73] width 99 height 28
click at [365, 85] on section "**********" at bounding box center [409, 73] width 99 height 28
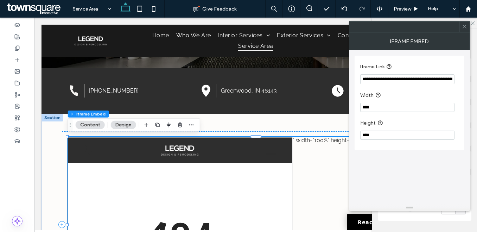
click at [412, 80] on input "**********" at bounding box center [407, 79] width 94 height 10
click at [392, 80] on input "**********" at bounding box center [407, 79] width 94 height 10
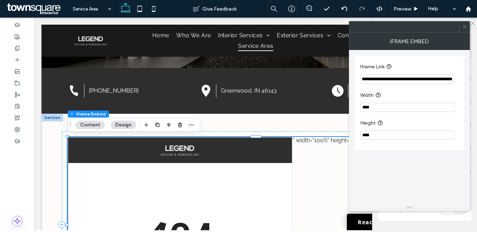
drag, startPoint x: 391, startPoint y: 80, endPoint x: 485, endPoint y: 80, distance: 94.3
click at [477, 80] on html ".wqwq-1{fill:#231f20;} .cls-1q, .cls-2q { fill-rule: evenodd; } .cls-2q { fill:…" at bounding box center [238, 116] width 477 height 232
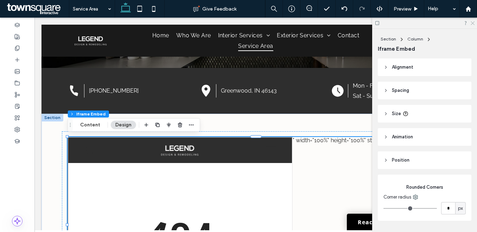
click at [472, 23] on use at bounding box center [473, 23] width 4 height 4
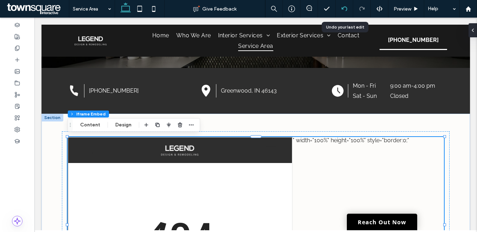
click at [342, 11] on icon at bounding box center [345, 9] width 6 height 6
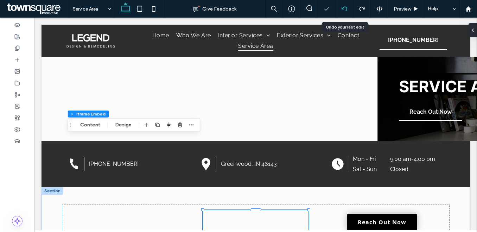
scroll to position [0, 0]
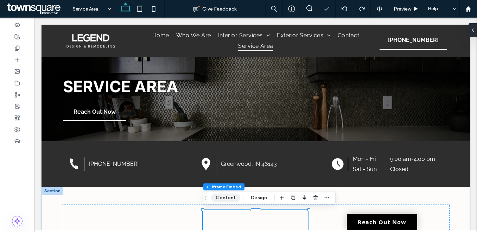
click at [228, 196] on button "Content" at bounding box center [225, 198] width 29 height 8
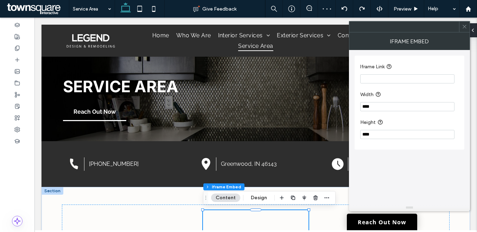
click at [464, 30] on span at bounding box center [464, 26] width 5 height 11
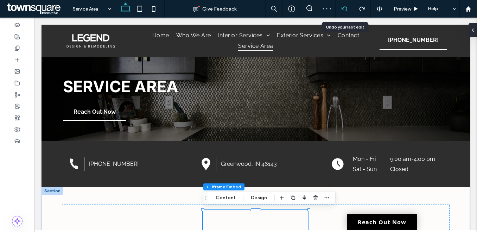
click at [345, 8] on icon at bounding box center [345, 9] width 6 height 6
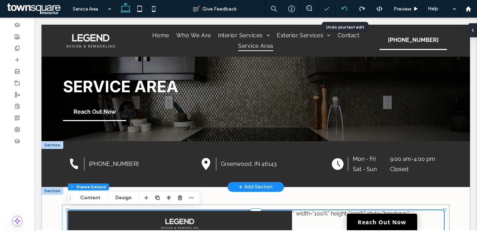
click at [350, 7] on div at bounding box center [344, 9] width 17 height 6
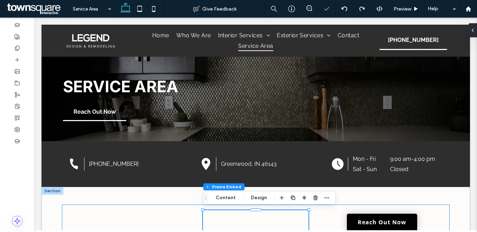
click at [222, 204] on div at bounding box center [256, 236] width 388 height 64
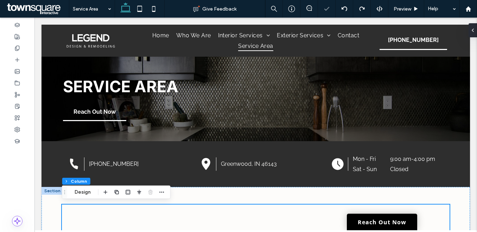
click at [222, 201] on div at bounding box center [256, 230] width 422 height 87
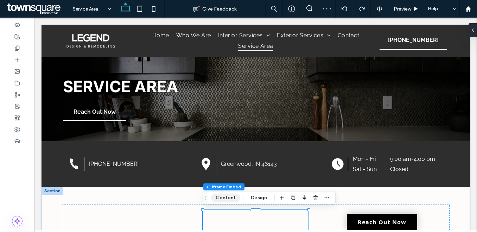
click at [222, 198] on button "Content" at bounding box center [225, 198] width 29 height 8
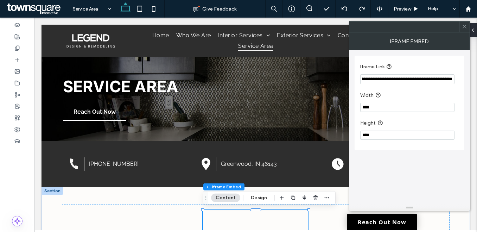
drag, startPoint x: 433, startPoint y: 79, endPoint x: 458, endPoint y: 78, distance: 25.0
click at [458, 78] on div "**********" at bounding box center [409, 79] width 99 height 10
paste input "Iframe Link"
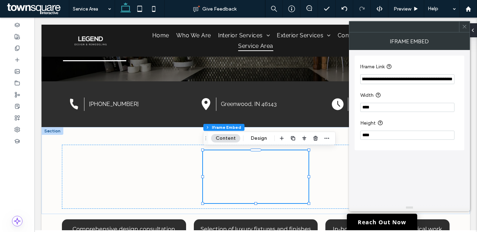
drag, startPoint x: 432, startPoint y: 78, endPoint x: 462, endPoint y: 79, distance: 29.6
click at [462, 79] on div "**********" at bounding box center [410, 103] width 110 height 95
paste input "Iframe Link"
type input "**********"
click at [313, 138] on icon "button" at bounding box center [316, 138] width 6 height 6
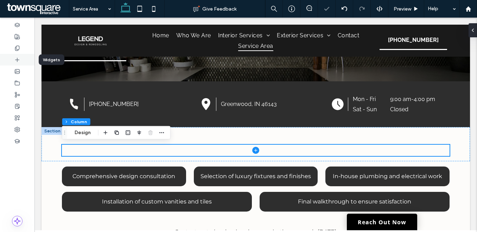
click at [14, 58] on icon at bounding box center [17, 60] width 6 height 6
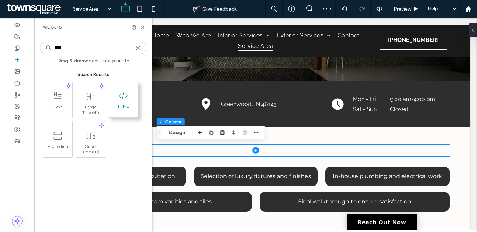
type input "****"
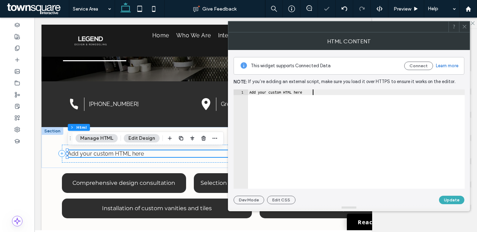
drag, startPoint x: 373, startPoint y: 145, endPoint x: 381, endPoint y: -53, distance: 198.6
click at [381, 0] on html ".wqwq-1{fill:#231f20;} .cls-1q, .cls-2q { fill-rule: evenodd; } .cls-2q { fill:…" at bounding box center [238, 116] width 477 height 232
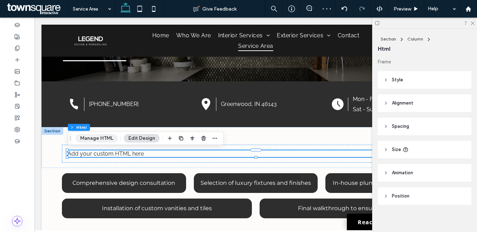
click at [96, 140] on button "Manage HTML" at bounding box center [97, 138] width 42 height 8
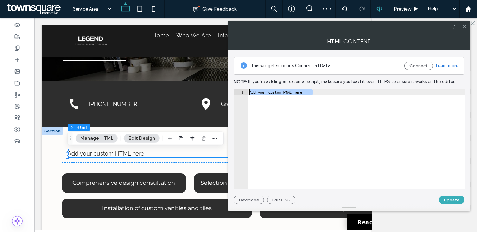
drag, startPoint x: 377, startPoint y: 138, endPoint x: 376, endPoint y: 4, distance: 134.4
click at [376, 4] on body ".wqwq-1{fill:#231f20;} .cls-1q, .cls-2q { fill-rule: evenodd; } .cls-2q { fill:…" at bounding box center [238, 116] width 477 height 232
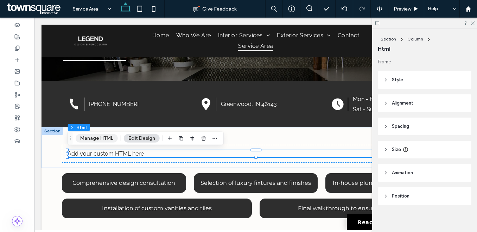
click at [96, 136] on button "Manage HTML" at bounding box center [97, 138] width 42 height 8
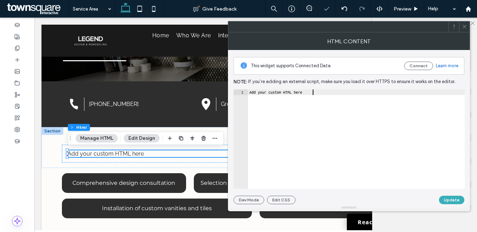
drag, startPoint x: 325, startPoint y: 130, endPoint x: 325, endPoint y: 28, distance: 101.3
click at [325, 28] on div "HTML Content This widget supports Connected Data Connect Learn more Note: If yo…" at bounding box center [349, 116] width 242 height 190
paste textarea
click at [401, 92] on div "< iframe src = "https://www.google.com/maps/d/embed?mid=1oRAAyBRXo0jdQTVDbQMcmK…" at bounding box center [283, 144] width 363 height 110
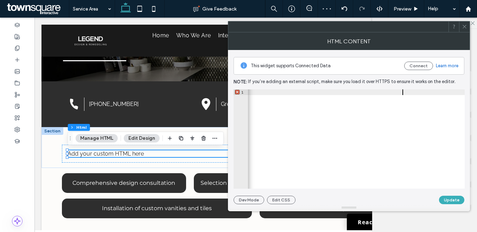
scroll to position [0, 138]
type textarea "**"
click at [458, 203] on button "Update" at bounding box center [451, 200] width 25 height 8
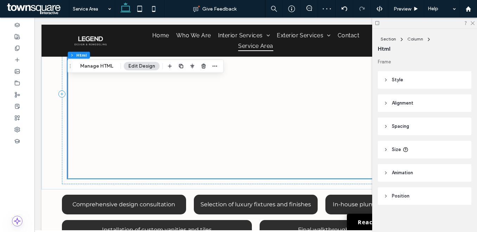
scroll to position [210, 0]
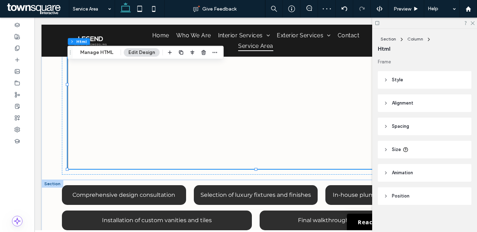
click at [53, 183] on div at bounding box center [53, 184] width 22 height 8
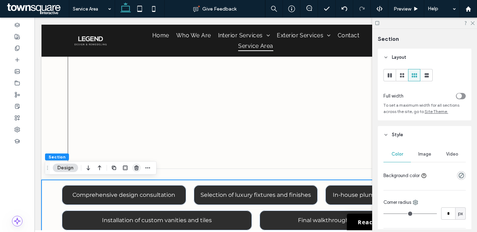
click at [134, 169] on icon "button" at bounding box center [137, 168] width 6 height 6
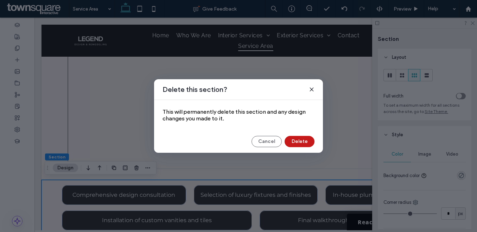
click at [299, 143] on button "Delete" at bounding box center [300, 141] width 30 height 11
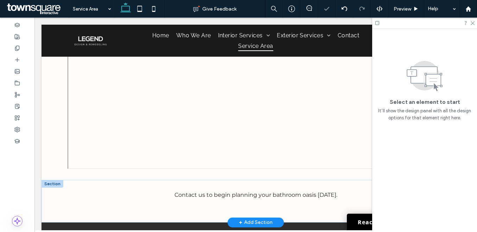
click at [57, 185] on div at bounding box center [53, 184] width 22 height 8
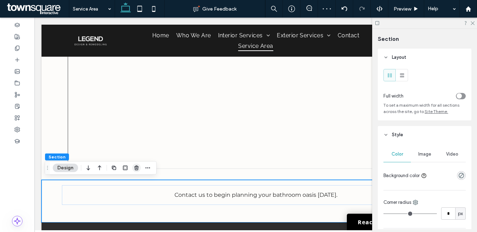
click at [134, 167] on icon "button" at bounding box center [137, 168] width 6 height 6
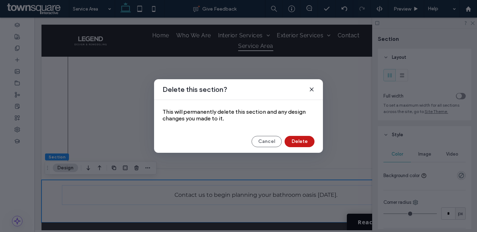
click at [297, 142] on button "Delete" at bounding box center [300, 141] width 30 height 11
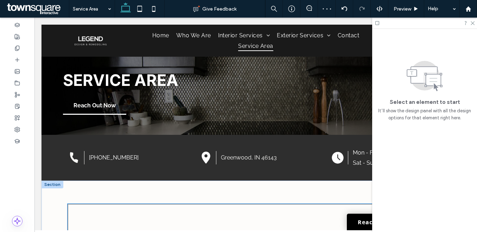
scroll to position [0, 0]
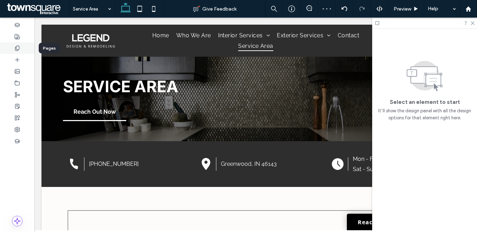
click at [16, 48] on use at bounding box center [17, 48] width 4 height 5
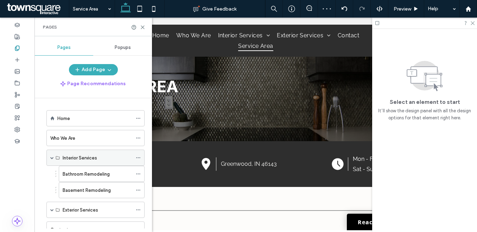
scroll to position [86, 0]
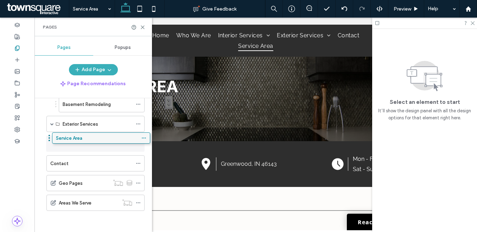
drag, startPoint x: 83, startPoint y: 199, endPoint x: 89, endPoint y: 137, distance: 62.5
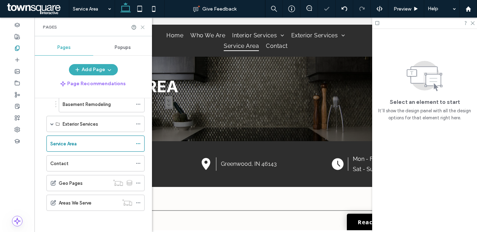
click at [145, 27] on icon at bounding box center [142, 27] width 5 height 5
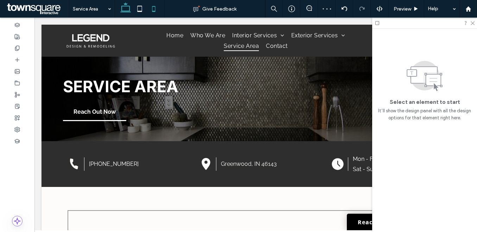
click at [151, 7] on icon at bounding box center [154, 9] width 14 height 14
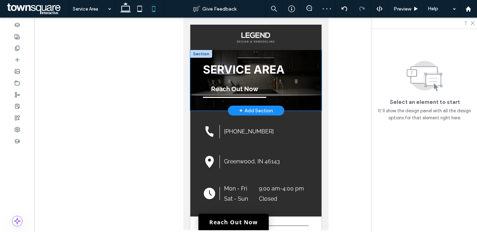
scroll to position [0, 0]
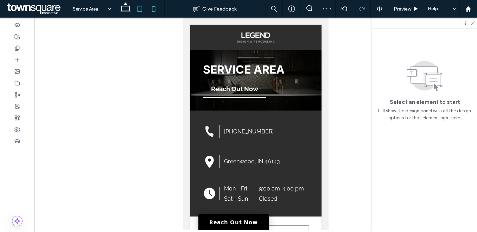
click at [140, 8] on icon at bounding box center [140, 9] width 14 height 14
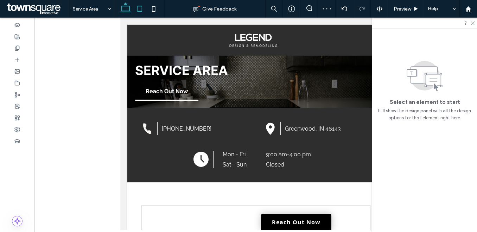
click at [129, 10] on use at bounding box center [125, 7] width 11 height 10
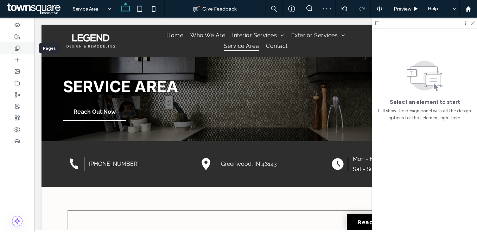
click at [16, 52] on div at bounding box center [17, 48] width 34 height 12
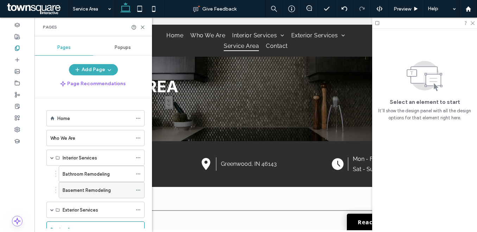
scroll to position [15, 0]
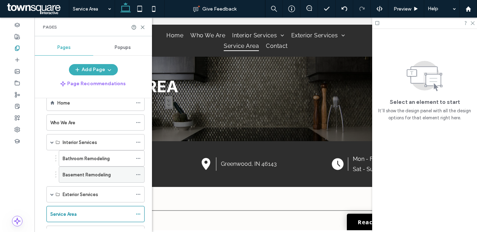
click at [86, 171] on label "Basement Remodeling" at bounding box center [87, 175] width 48 height 12
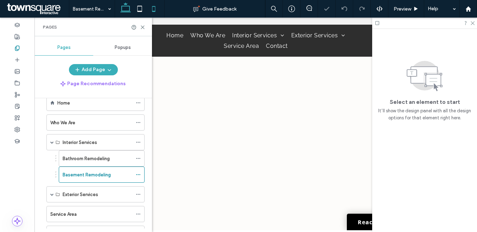
click at [156, 9] on icon at bounding box center [154, 9] width 14 height 14
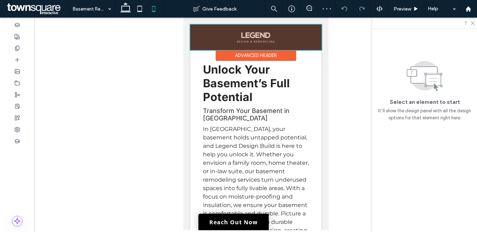
click at [305, 40] on div at bounding box center [255, 37] width 131 height 25
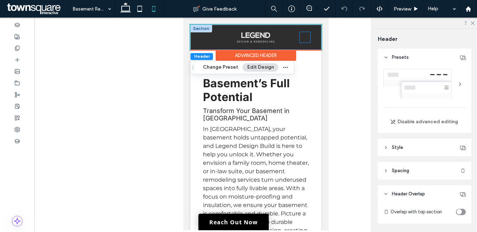
click at [309, 38] on icon at bounding box center [304, 37] width 11 height 11
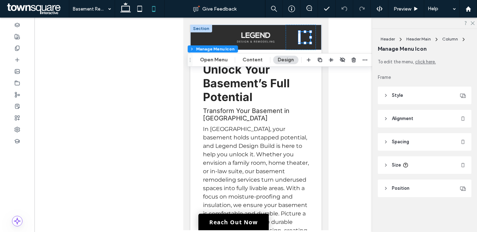
click at [397, 94] on span "Style" at bounding box center [397, 95] width 11 height 7
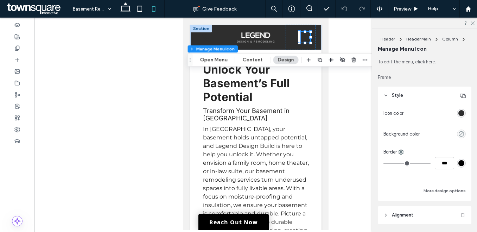
click at [461, 114] on div "rgba(46, 46, 46, 1)" at bounding box center [461, 113] width 6 height 6
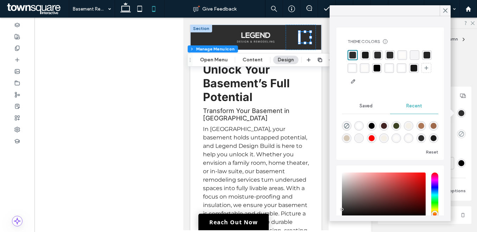
click at [366, 70] on div "rgba(253, 252, 250, 0.97)" at bounding box center [364, 68] width 7 height 7
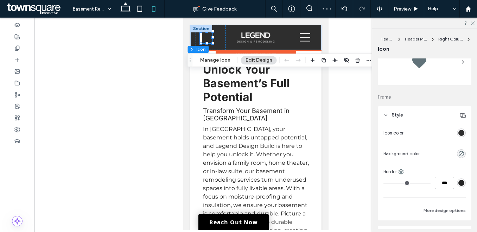
scroll to position [32, 0]
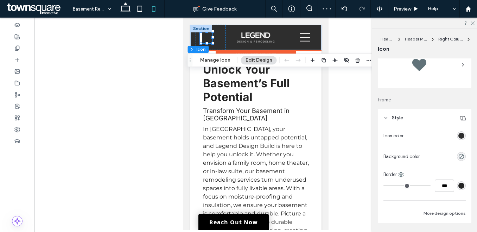
click at [463, 135] on div "rgb(46, 46, 46)" at bounding box center [461, 136] width 6 height 6
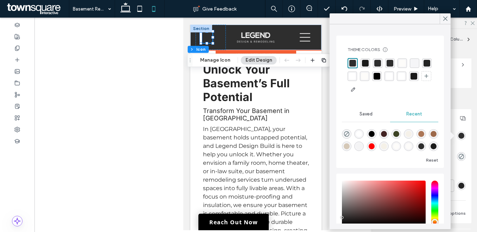
click at [355, 76] on div "rgba(255, 255, 255, 1)" at bounding box center [352, 76] width 7 height 7
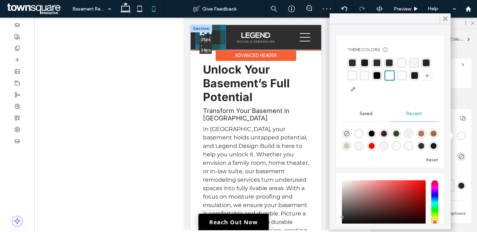
click at [210, 42] on div at bounding box center [210, 41] width 3 height 3
type input "**"
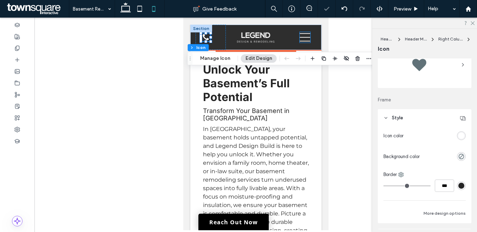
click at [304, 38] on icon at bounding box center [304, 37] width 11 height 11
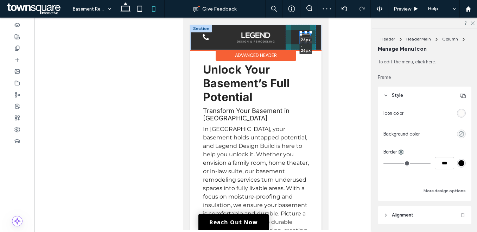
click at [309, 43] on div at bounding box center [310, 42] width 3 height 3
type input "**"
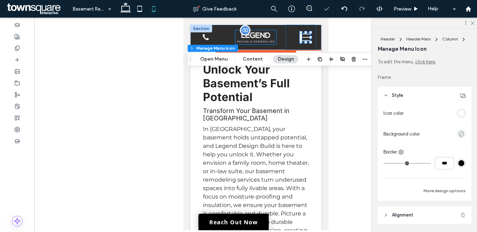
click at [266, 41] on img at bounding box center [255, 37] width 41 height 14
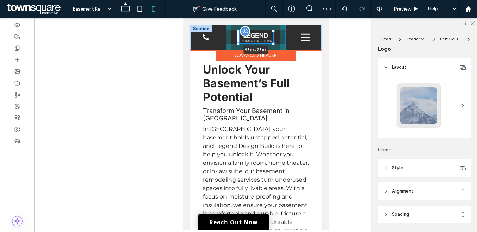
drag, startPoint x: 275, startPoint y: 43, endPoint x: 271, endPoint y: 42, distance: 4.3
click at [271, 42] on div "98px , 28px Home Who We Are Interior Services Bathroom Remodeling Basement Remo…" at bounding box center [255, 37] width 131 height 25
type input "**"
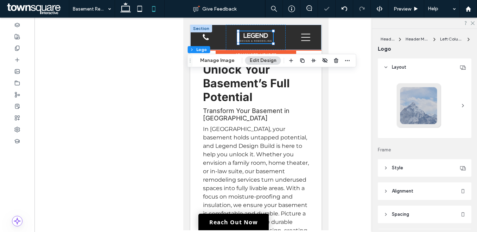
click at [207, 31] on div at bounding box center [201, 29] width 22 height 8
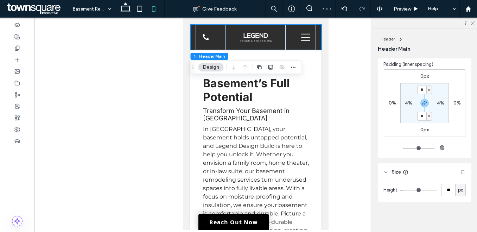
scroll to position [243, 0]
click at [447, 188] on input "**" at bounding box center [448, 189] width 14 height 12
type input "**"
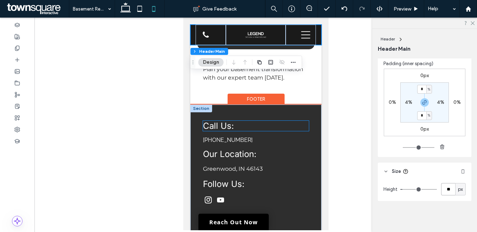
scroll to position [801, 0]
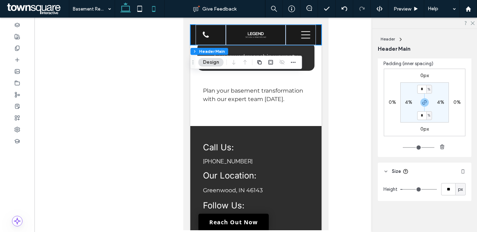
click at [120, 6] on icon at bounding box center [126, 9] width 14 height 14
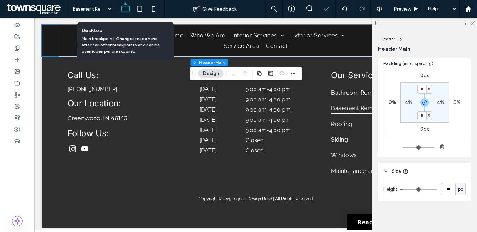
type input "**"
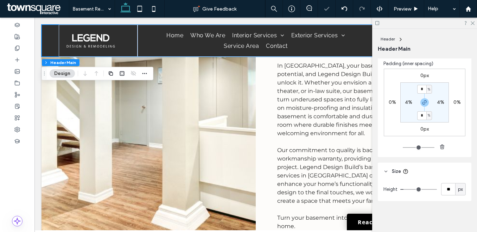
scroll to position [0, 0]
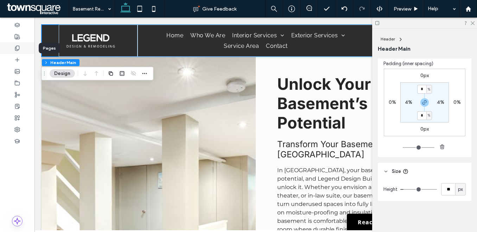
click at [18, 43] on div at bounding box center [17, 48] width 34 height 12
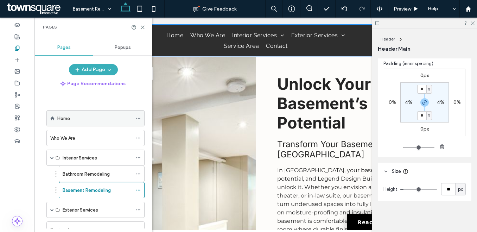
click at [140, 117] on icon at bounding box center [138, 118] width 5 height 5
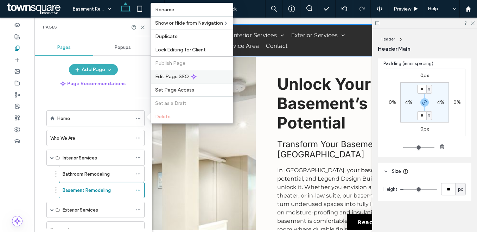
click at [183, 75] on span "Edit Page SEO" at bounding box center [172, 77] width 34 height 6
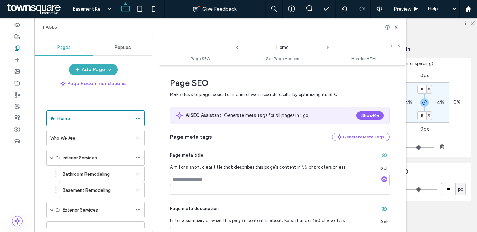
click at [328, 49] on icon at bounding box center [328, 48] width 6 height 6
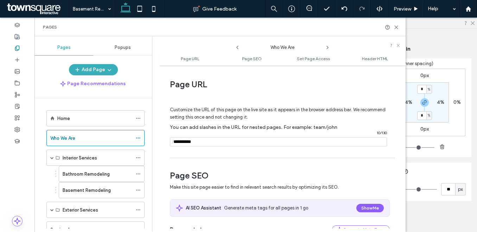
click at [328, 49] on icon at bounding box center [328, 48] width 6 height 6
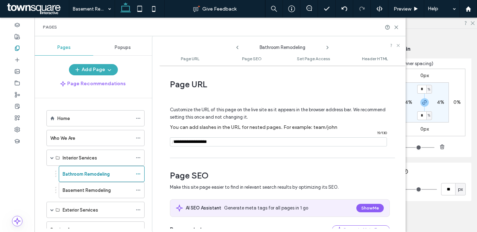
click at [328, 49] on icon at bounding box center [328, 48] width 6 height 6
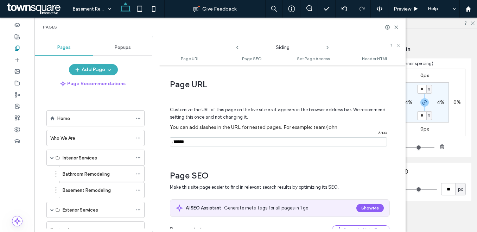
click at [328, 49] on icon at bounding box center [328, 48] width 6 height 6
click at [17, 124] on div at bounding box center [17, 129] width 34 height 12
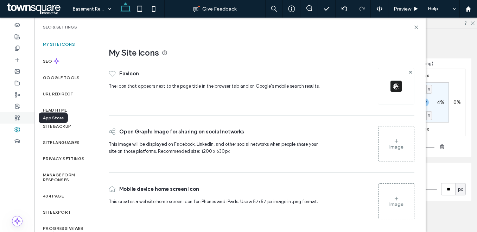
click at [17, 118] on icon at bounding box center [17, 118] width 6 height 6
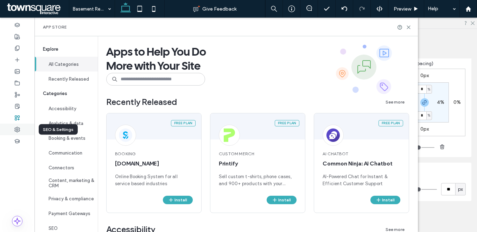
click at [18, 128] on icon at bounding box center [17, 130] width 6 height 6
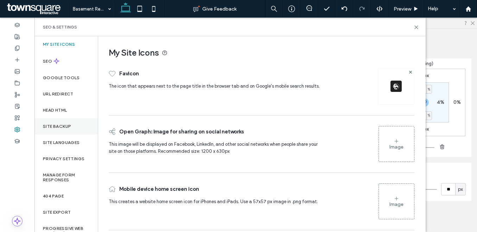
click at [60, 123] on div "Site Backup" at bounding box center [65, 126] width 63 height 16
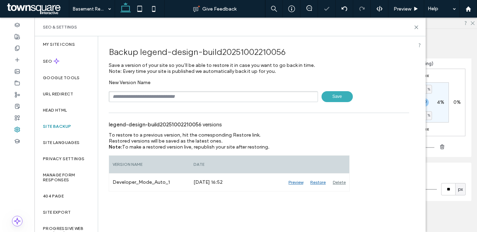
click at [152, 96] on input "text" at bounding box center [213, 96] width 209 height 11
type input "**********"
